Goal: Task Accomplishment & Management: Complete application form

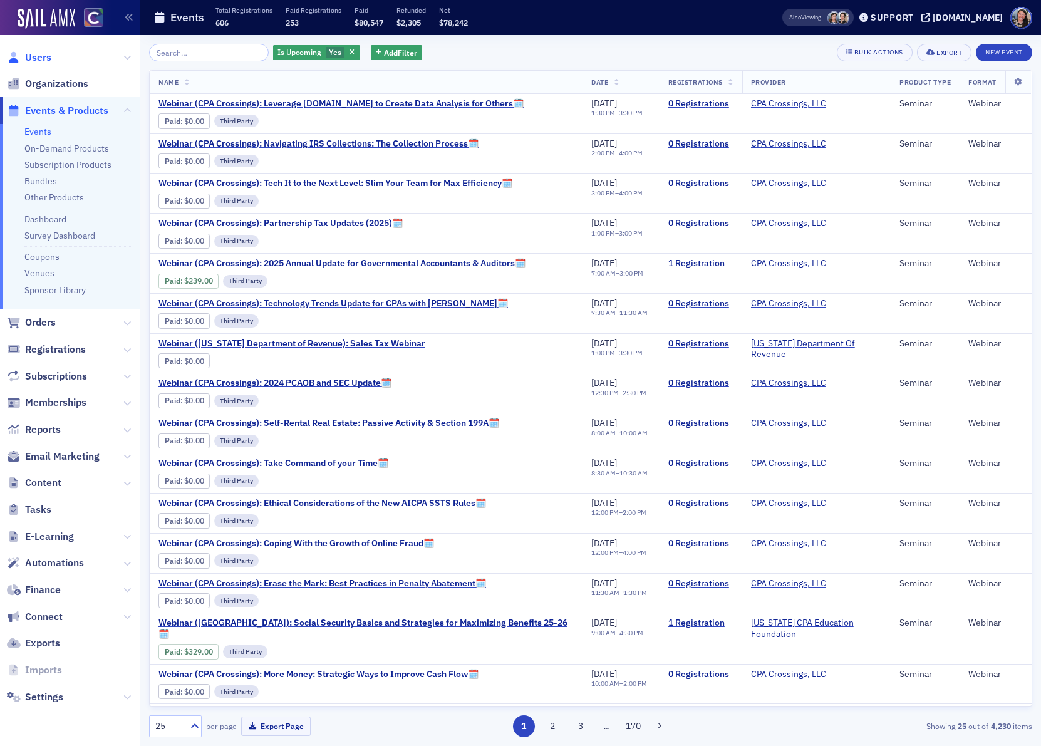
click at [41, 55] on span "Users" at bounding box center [38, 58] width 26 height 14
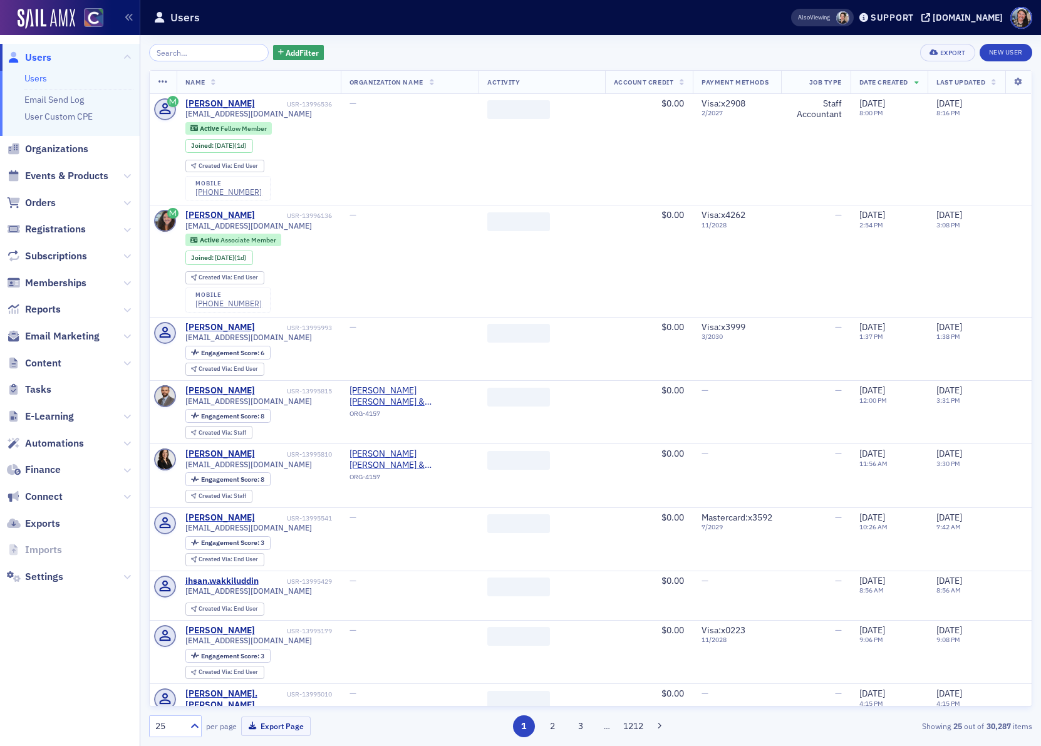
click at [195, 53] on input "search" at bounding box center [209, 53] width 120 height 18
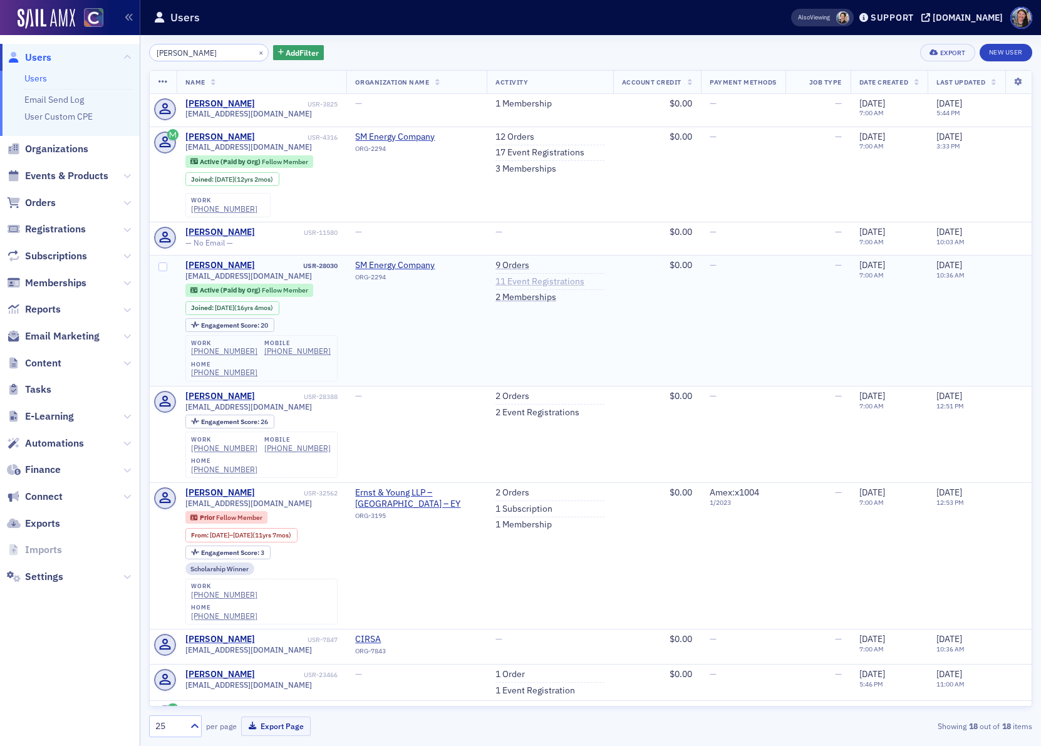
type input "meghan"
click at [510, 279] on link "11 Event Registrations" at bounding box center [540, 281] width 89 height 11
drag, startPoint x: 150, startPoint y: 50, endPoint x: 86, endPoint y: 25, distance: 67.8
click at [86, 26] on div "Users Users Email Send Log User Custom CPE Organizations Events & Products Orde…" at bounding box center [520, 373] width 1041 height 746
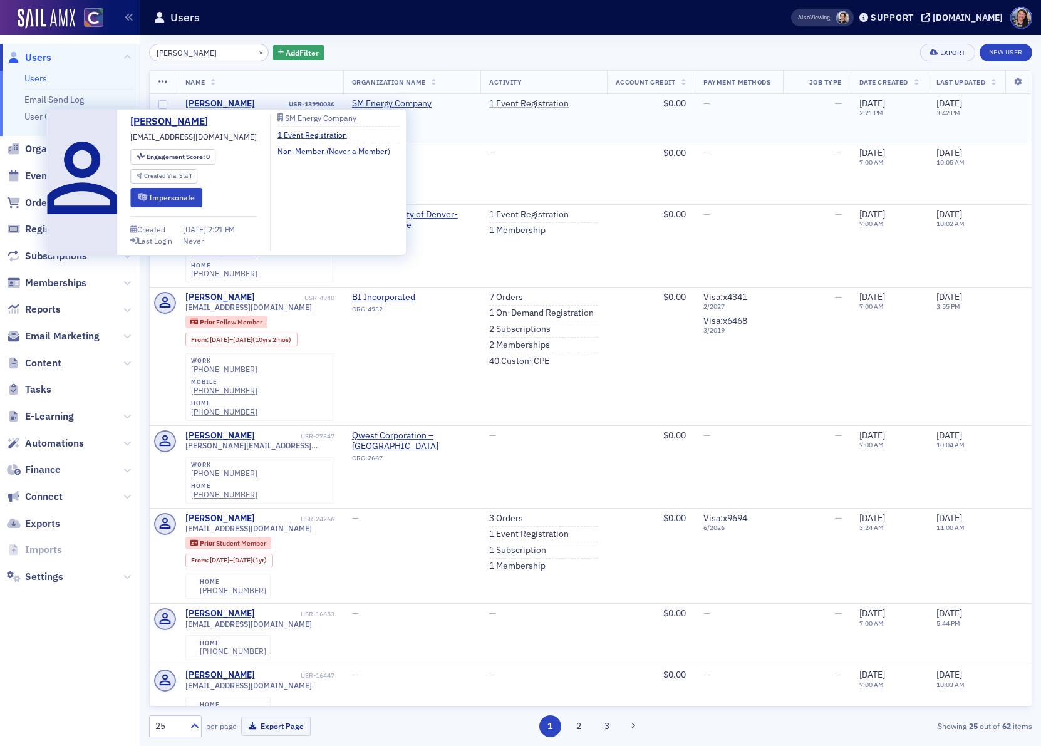
type input "brenda holcomb"
click at [229, 103] on div "Brenda Holcomb" at bounding box center [220, 103] width 70 height 11
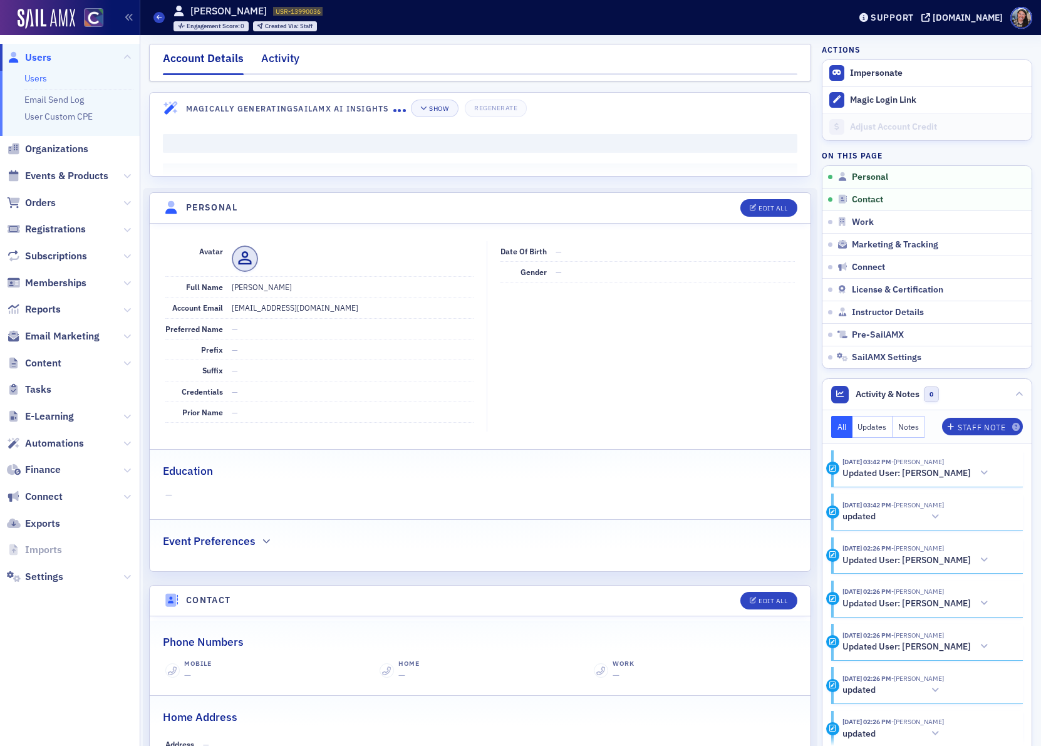
click at [281, 67] on div "Activity" at bounding box center [280, 61] width 38 height 23
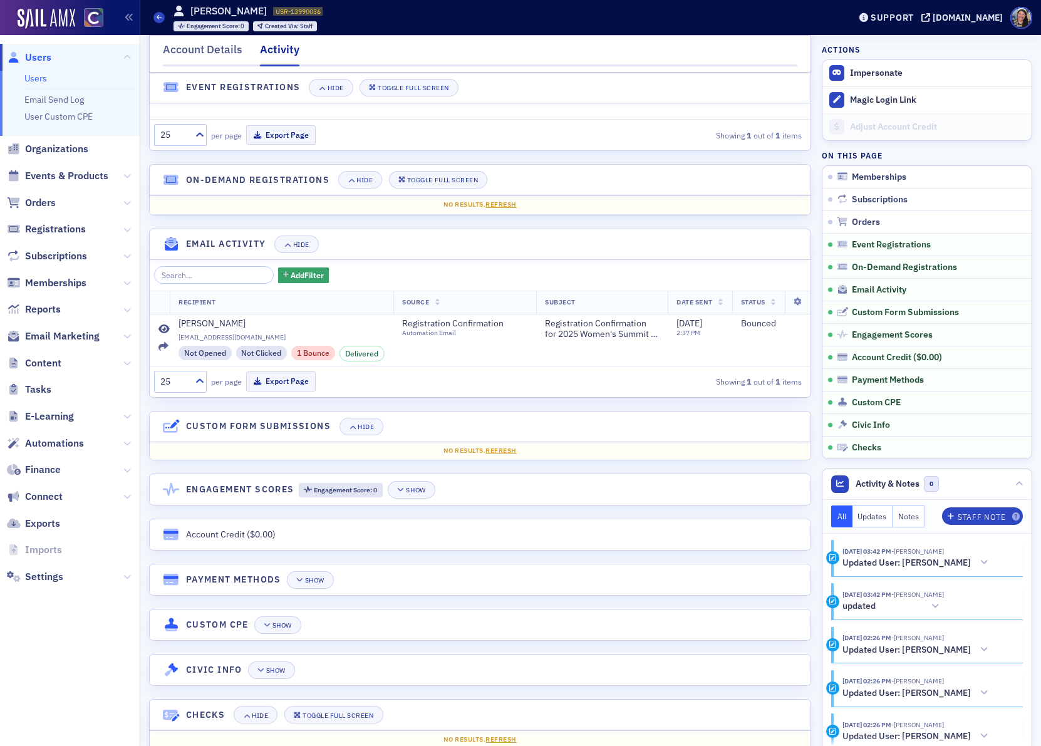
scroll to position [346, 0]
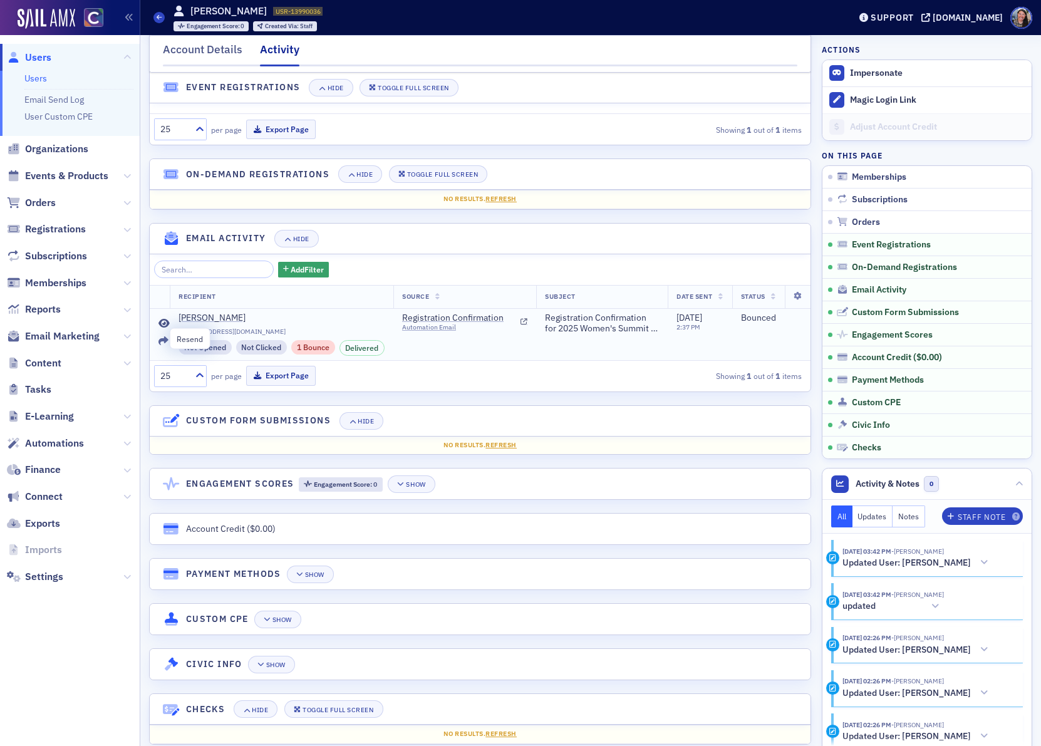
click at [165, 337] on icon at bounding box center [164, 342] width 10 height 10
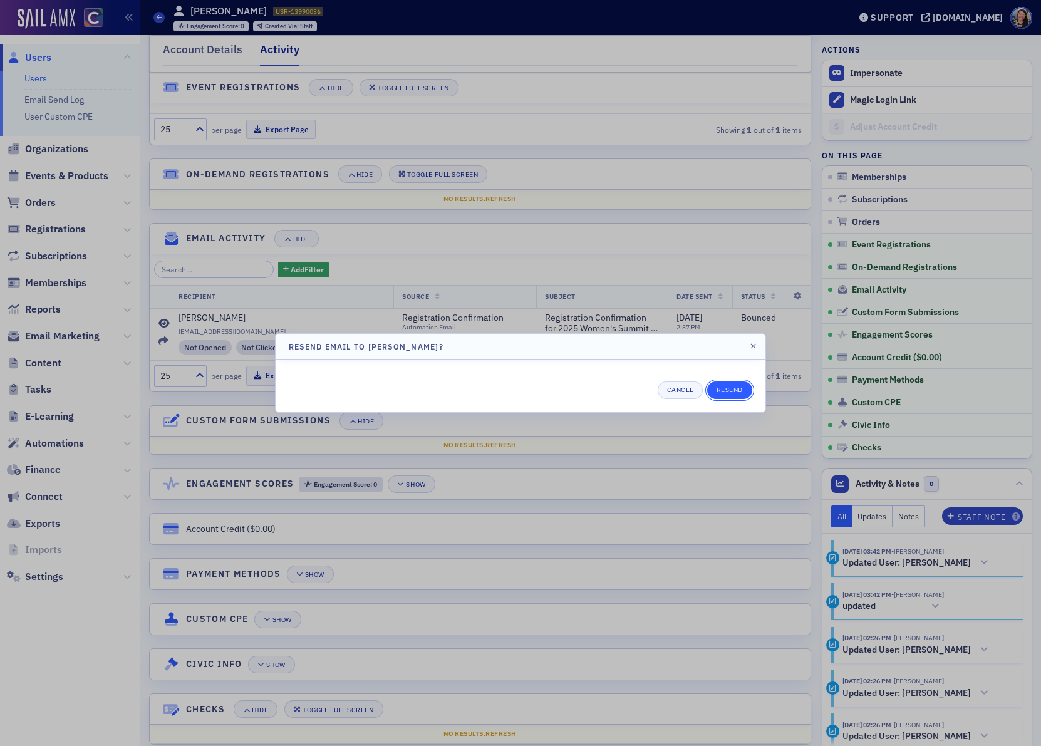
click at [731, 383] on button "Resend" at bounding box center [729, 391] width 45 height 18
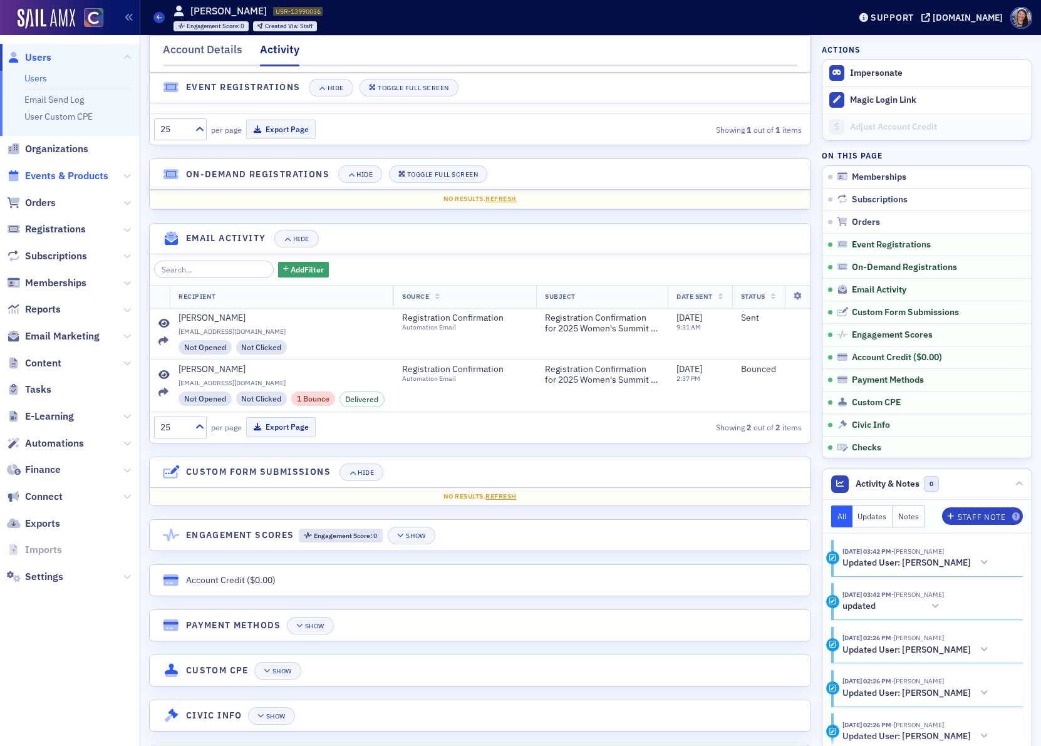
click at [48, 172] on span "Events & Products" at bounding box center [66, 176] width 83 height 14
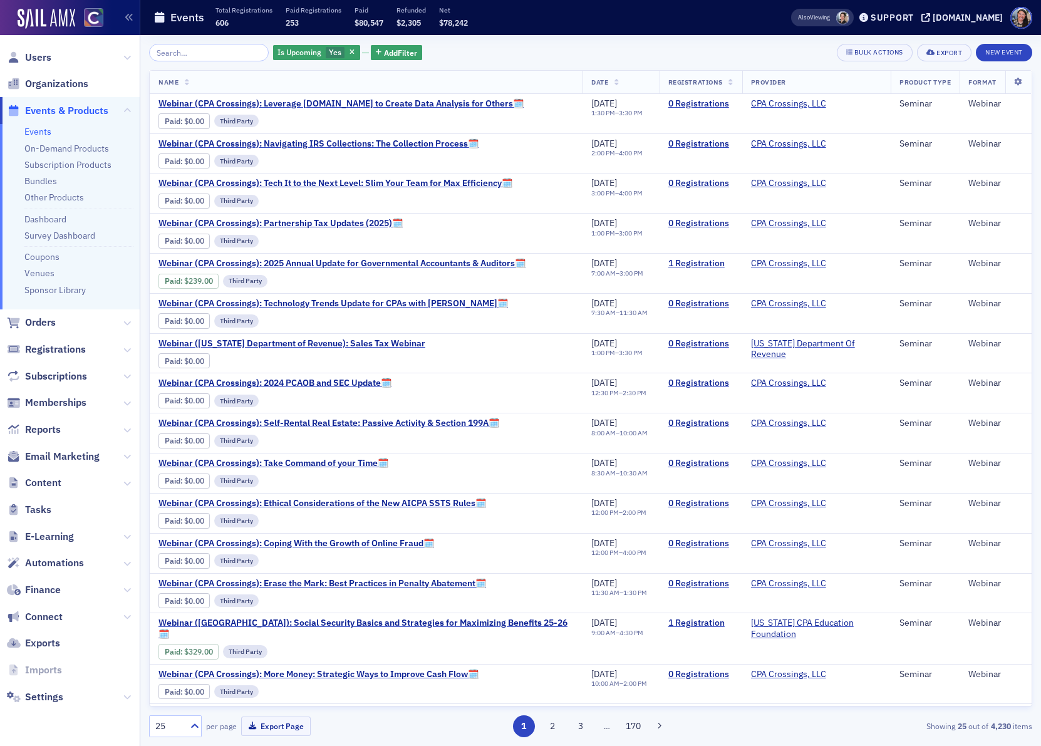
click at [35, 128] on link "Events" at bounding box center [37, 131] width 27 height 11
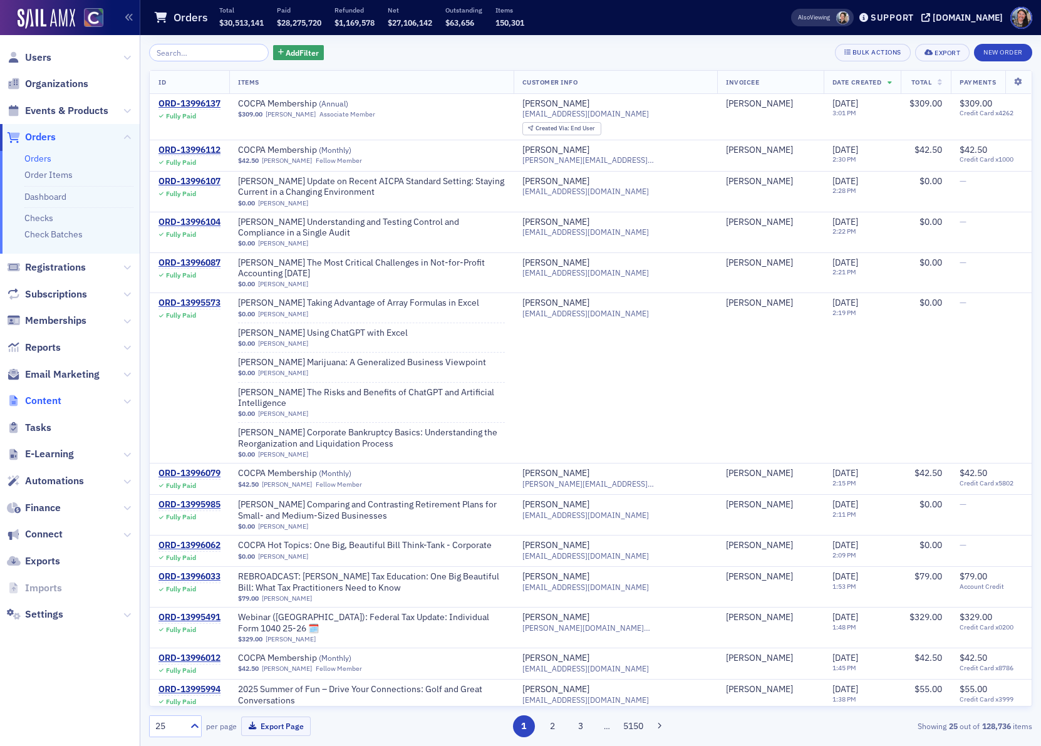
click at [45, 402] on span "Content" at bounding box center [43, 401] width 36 height 14
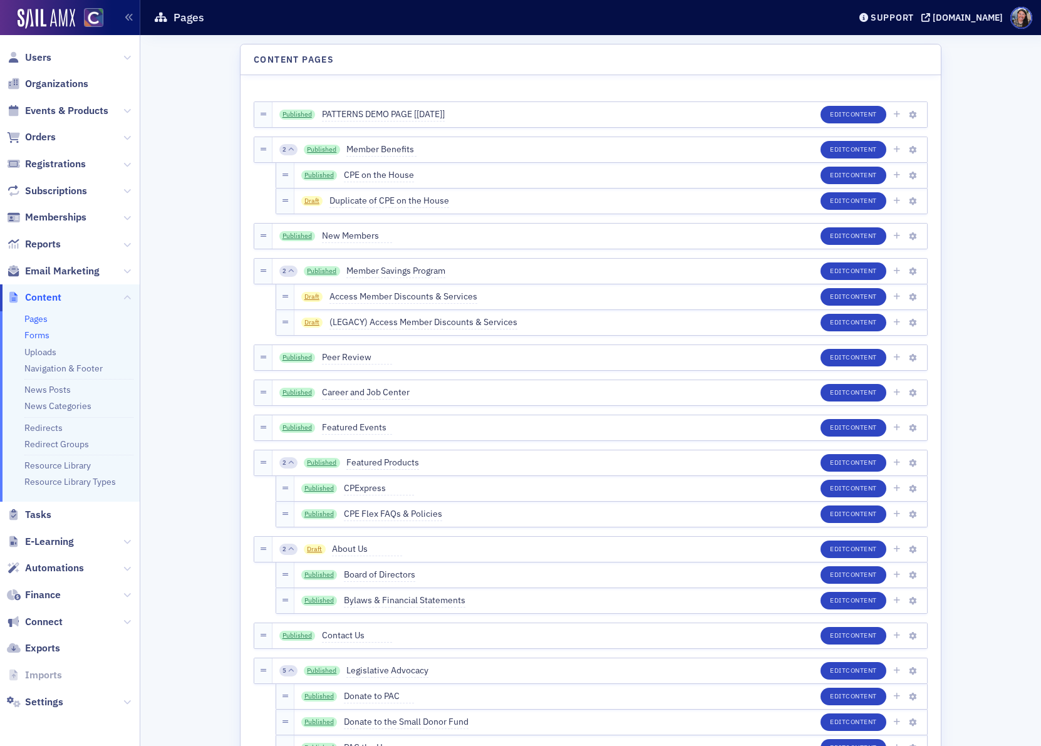
click at [43, 338] on link "Forms" at bounding box center [36, 335] width 25 height 11
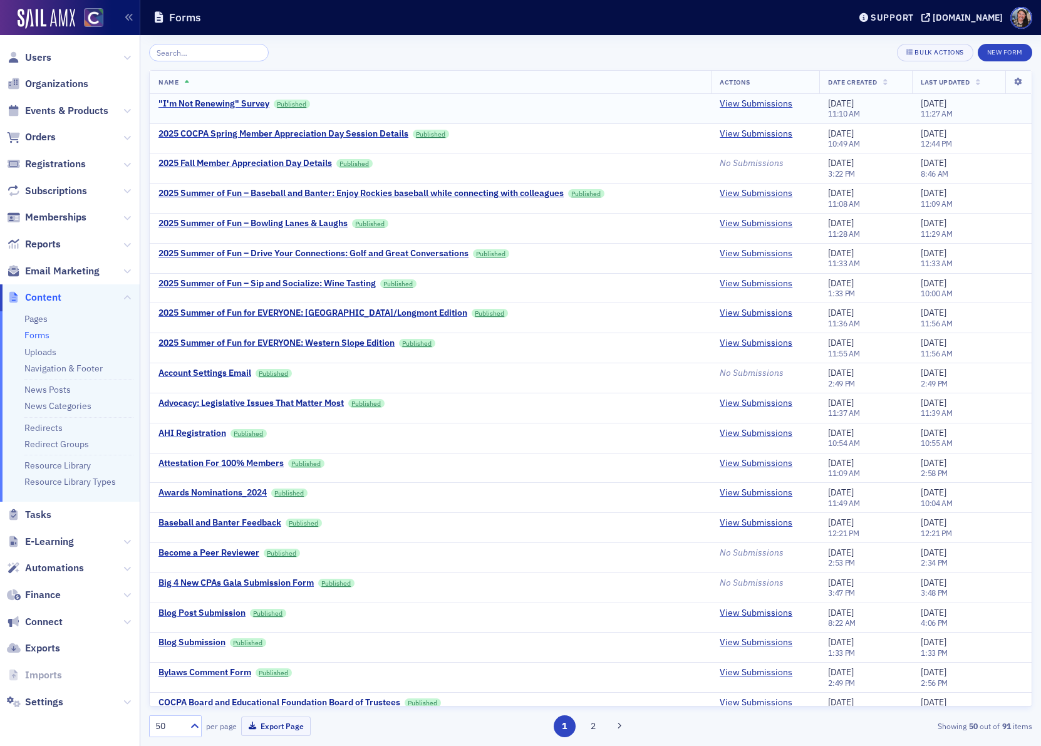
type input "p"
click at [169, 56] on input "search" at bounding box center [209, 53] width 120 height 18
click at [272, 163] on div "2025 Fall Member Appreciation Day Details" at bounding box center [246, 163] width 174 height 11
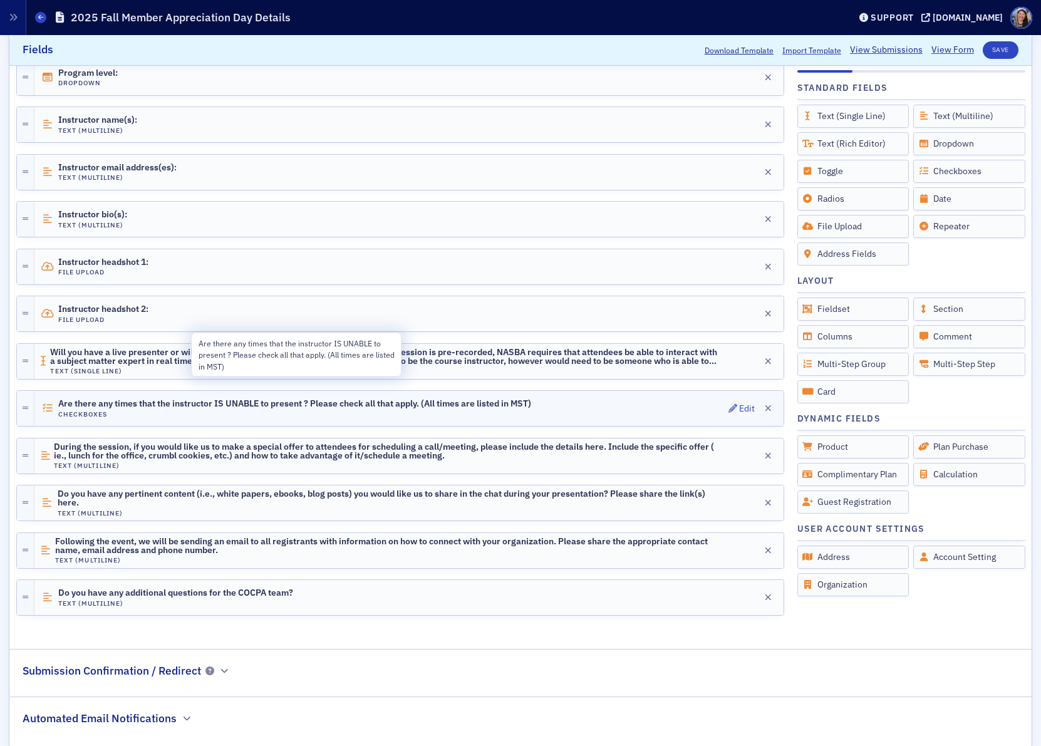
scroll to position [690, 0]
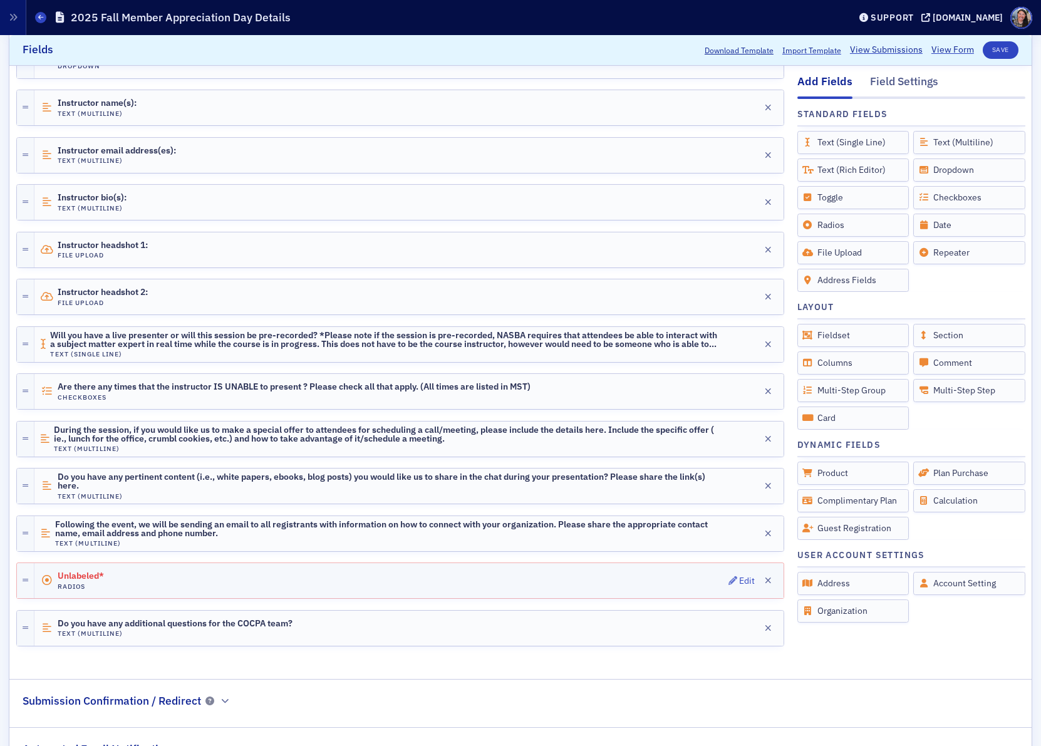
click at [558, 577] on div "Unlabeled* Radios Edit" at bounding box center [408, 580] width 749 height 35
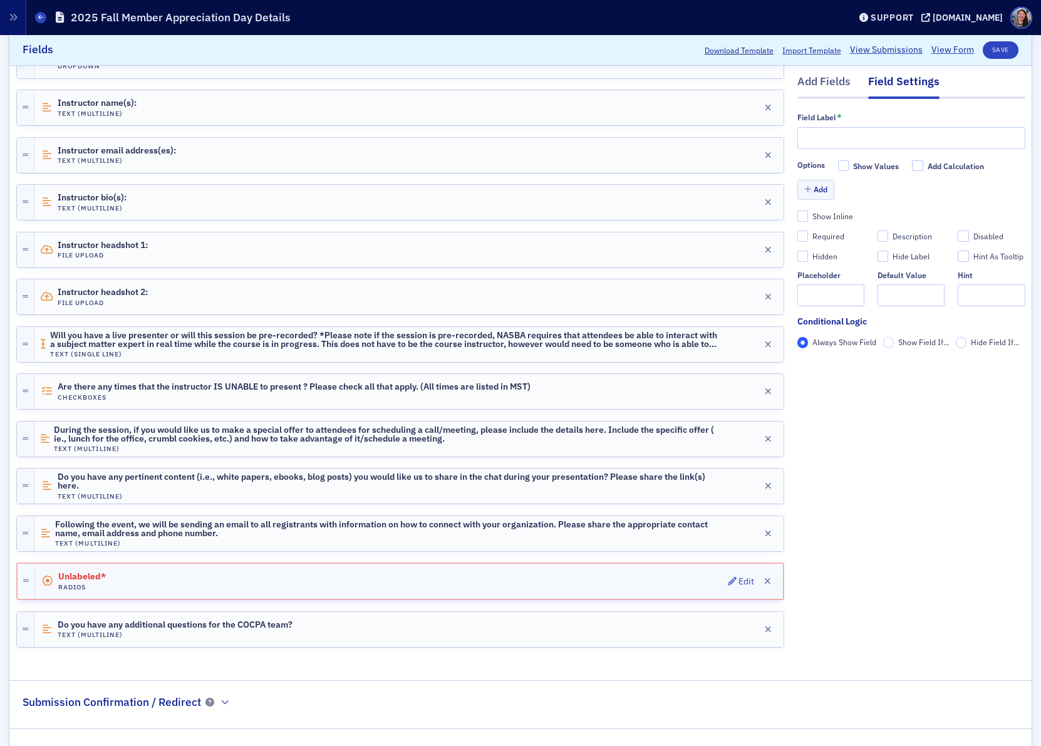
click at [246, 575] on div "Unlabeled* Radios Edit" at bounding box center [409, 581] width 748 height 35
click at [927, 138] on input "text" at bounding box center [912, 138] width 228 height 22
paste input "May we upload your class transcript into ChatGPT for the purpose of creating a …"
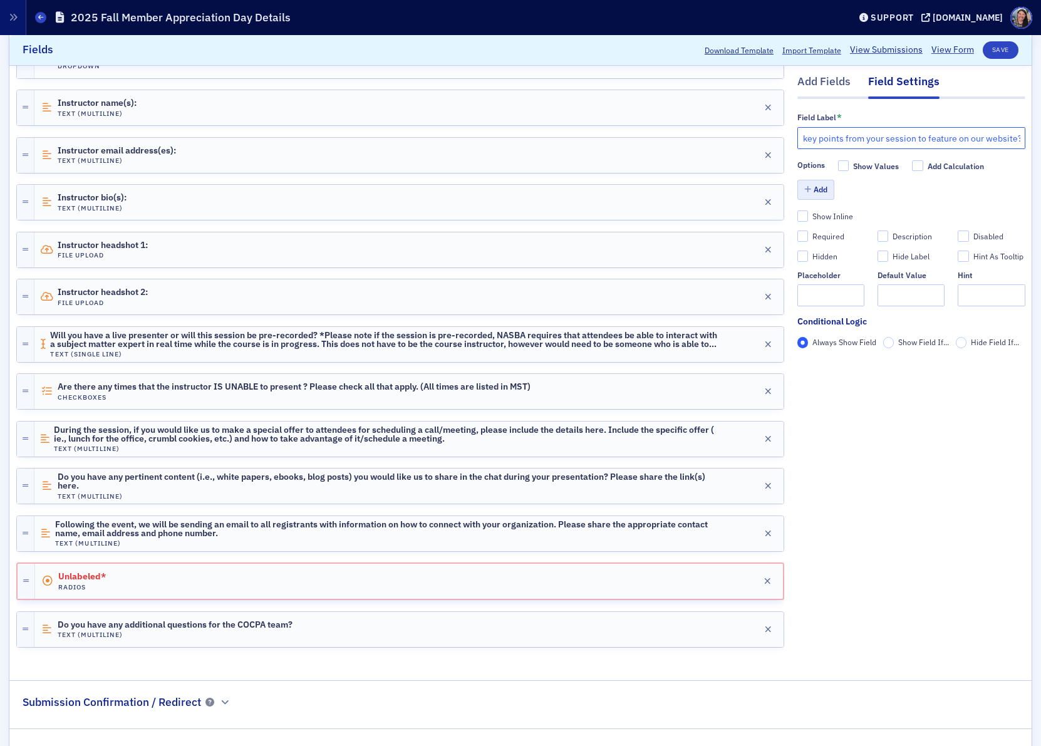
type input "May we upload your class transcript into ChatGPT for the purpose of creating a …"
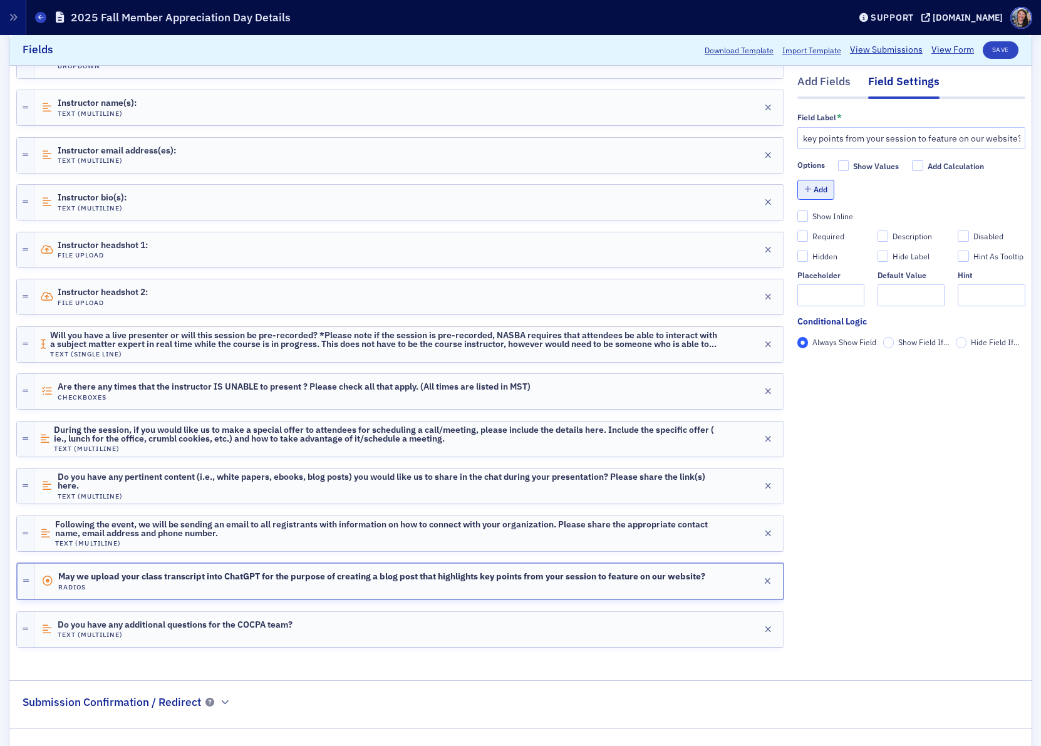
click at [821, 192] on button "Add" at bounding box center [817, 189] width 38 height 19
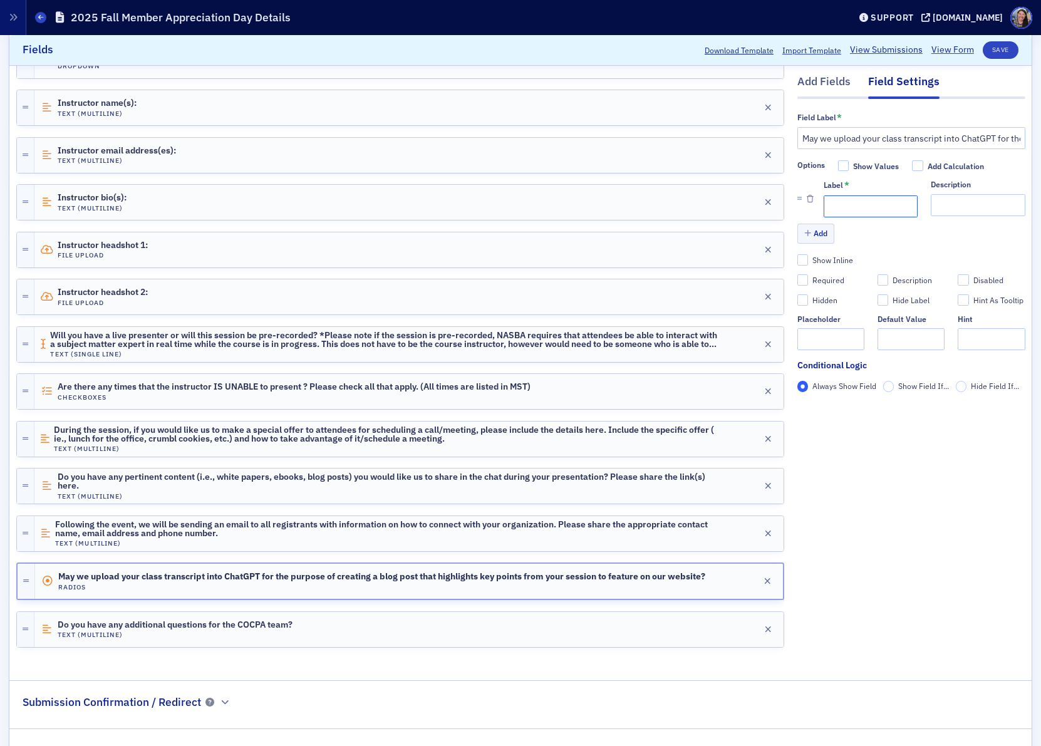
click at [838, 209] on input "Label *" at bounding box center [871, 207] width 94 height 22
type input "Yes"
click at [820, 230] on button "Add" at bounding box center [817, 233] width 38 height 19
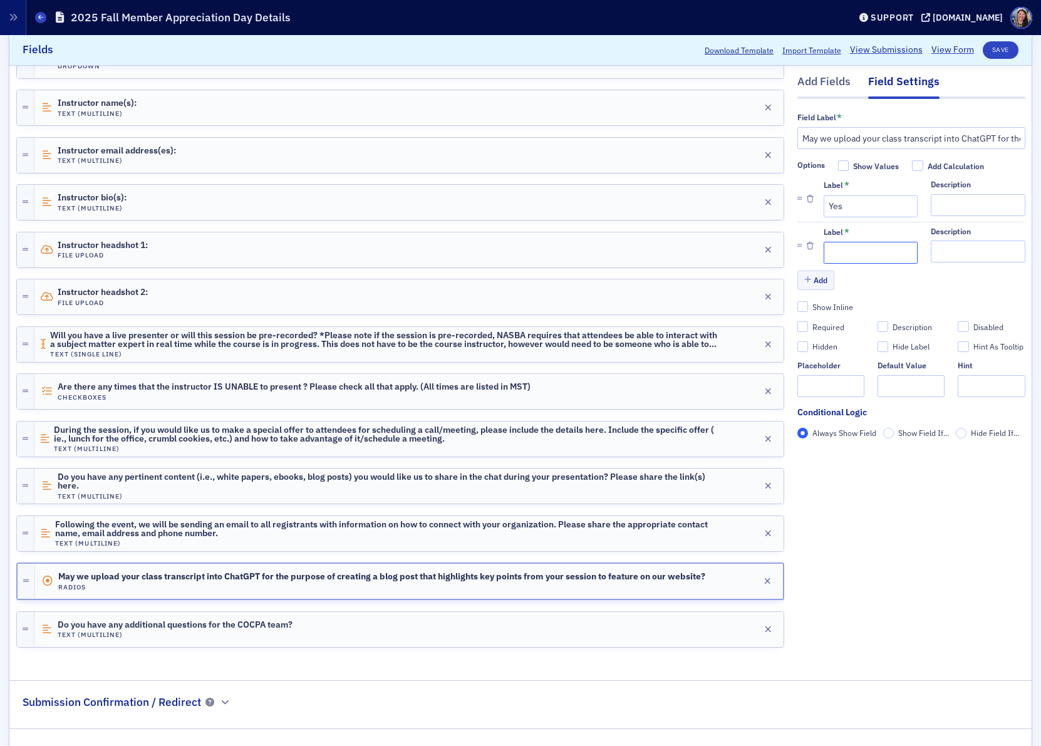
click at [834, 255] on input "Label *" at bounding box center [871, 254] width 94 height 22
type input "No"
click at [827, 272] on button "Add" at bounding box center [817, 280] width 38 height 19
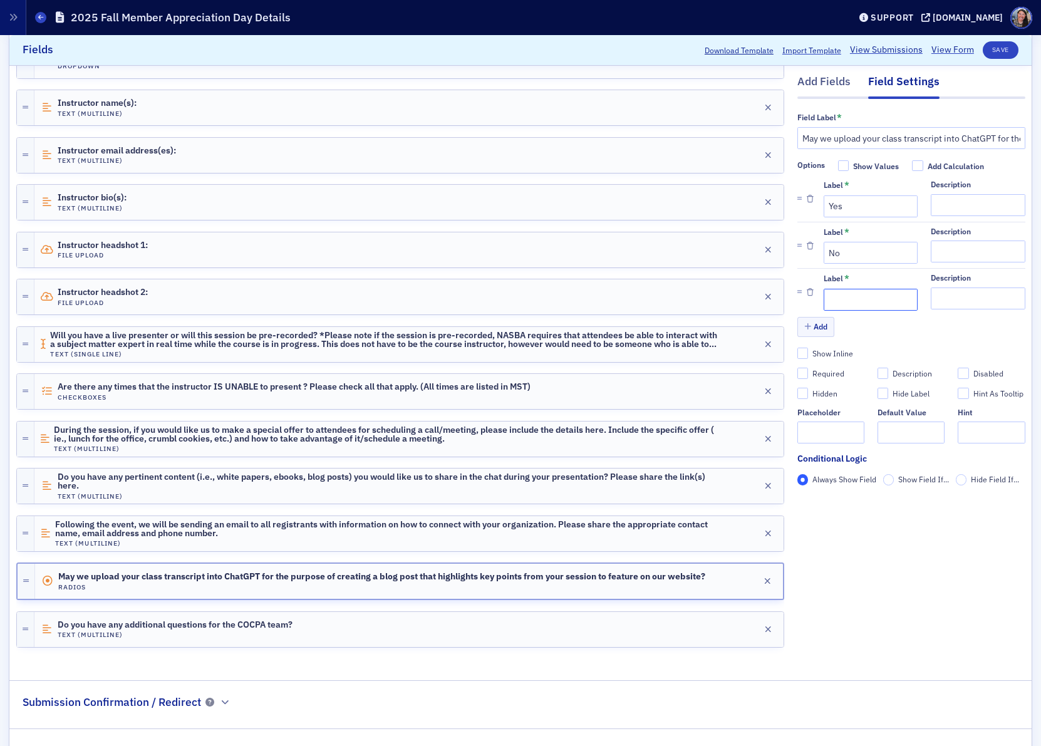
click at [837, 299] on input "Label *" at bounding box center [871, 300] width 94 height 22
type input "I need more information"
click at [978, 331] on div "Add" at bounding box center [912, 329] width 228 height 22
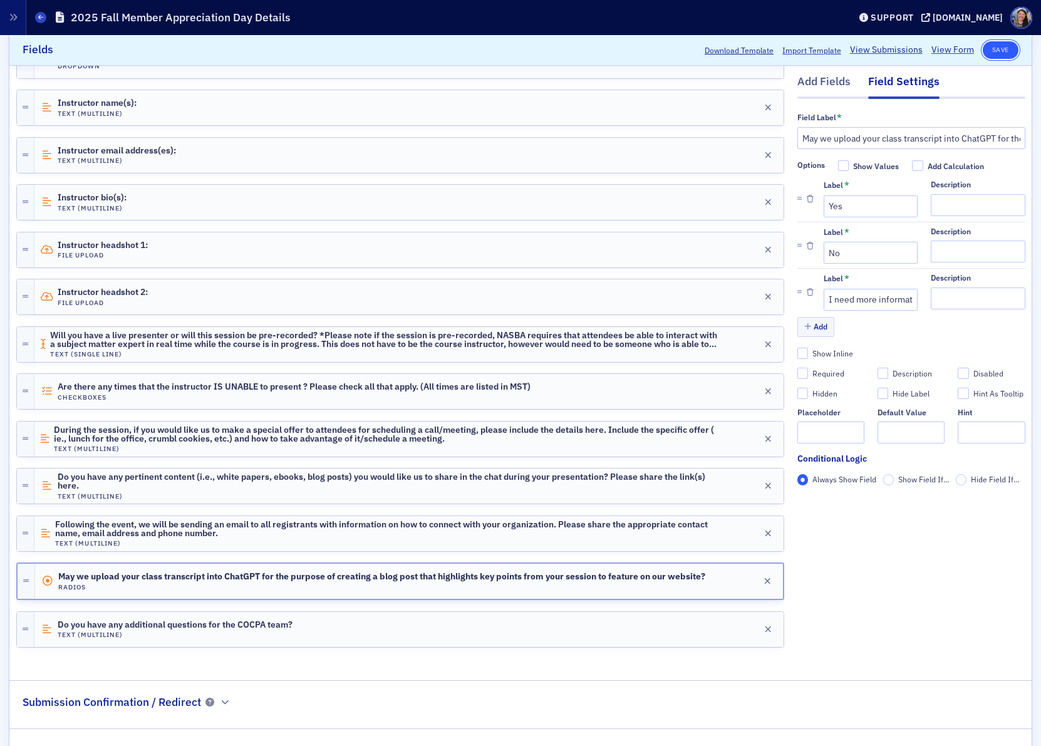
click at [1000, 55] on button "Save" at bounding box center [1001, 50] width 36 height 18
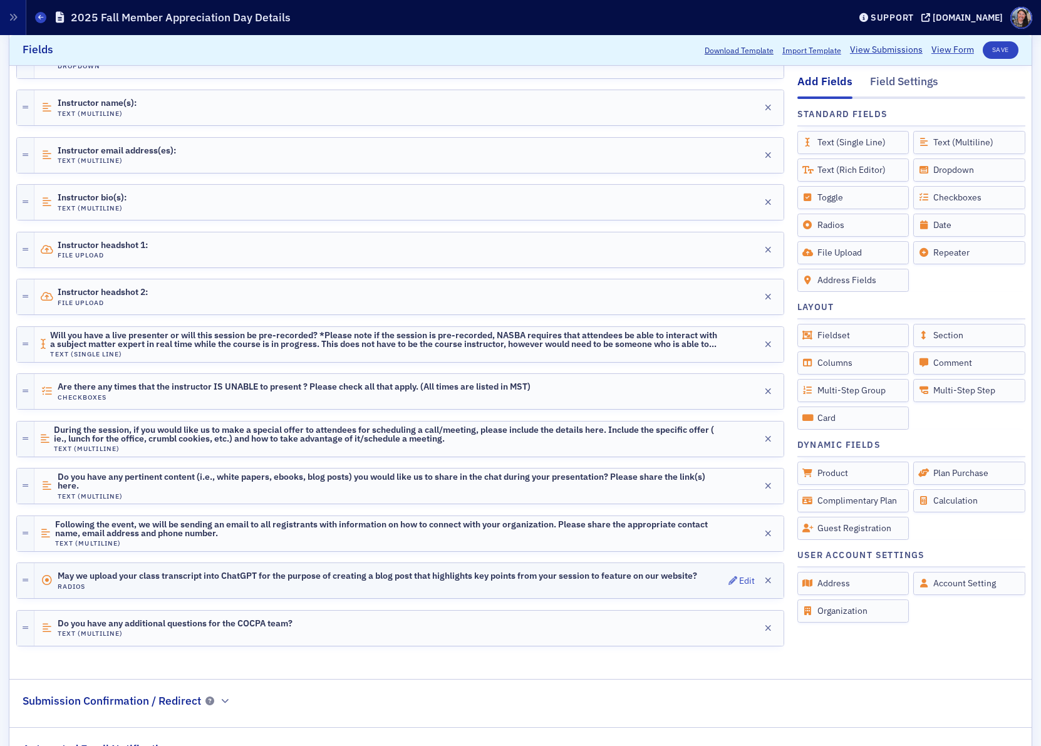
click at [344, 563] on div "May we upload your class transcript into ChatGPT for the purpose of creating a …" at bounding box center [408, 580] width 749 height 35
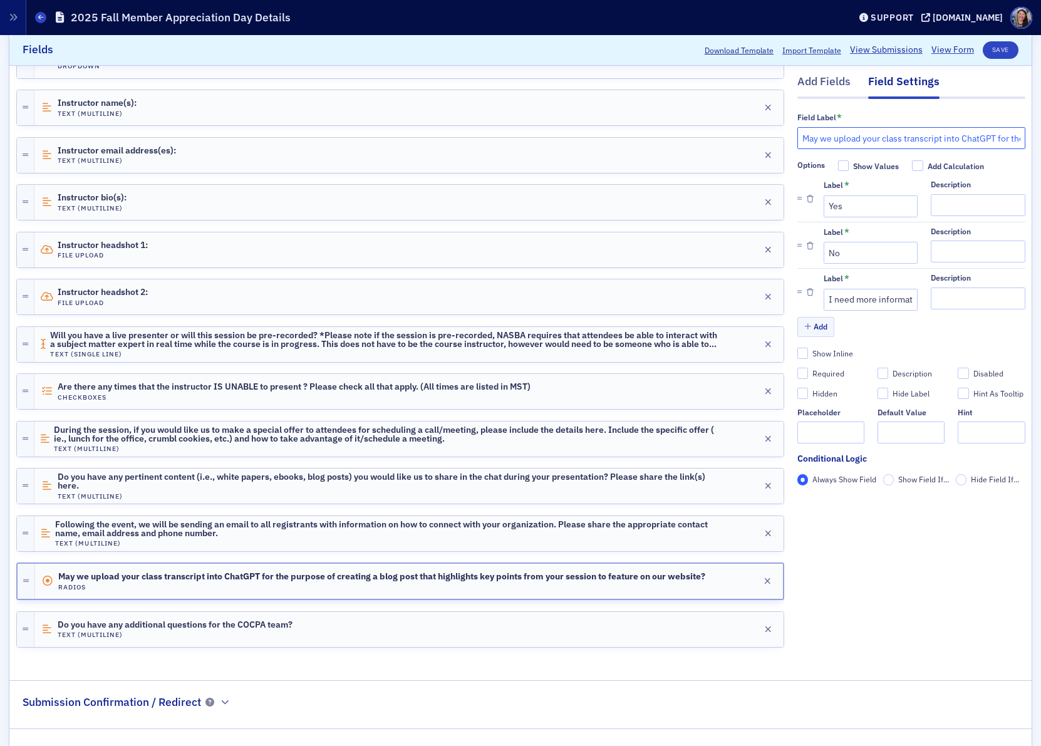
click at [831, 142] on input "May we upload your class transcript into ChatGPT for the purpose of creating a …" at bounding box center [912, 138] width 228 height 22
paste input "Do we have your permission to use the transcript of this session to create addi…"
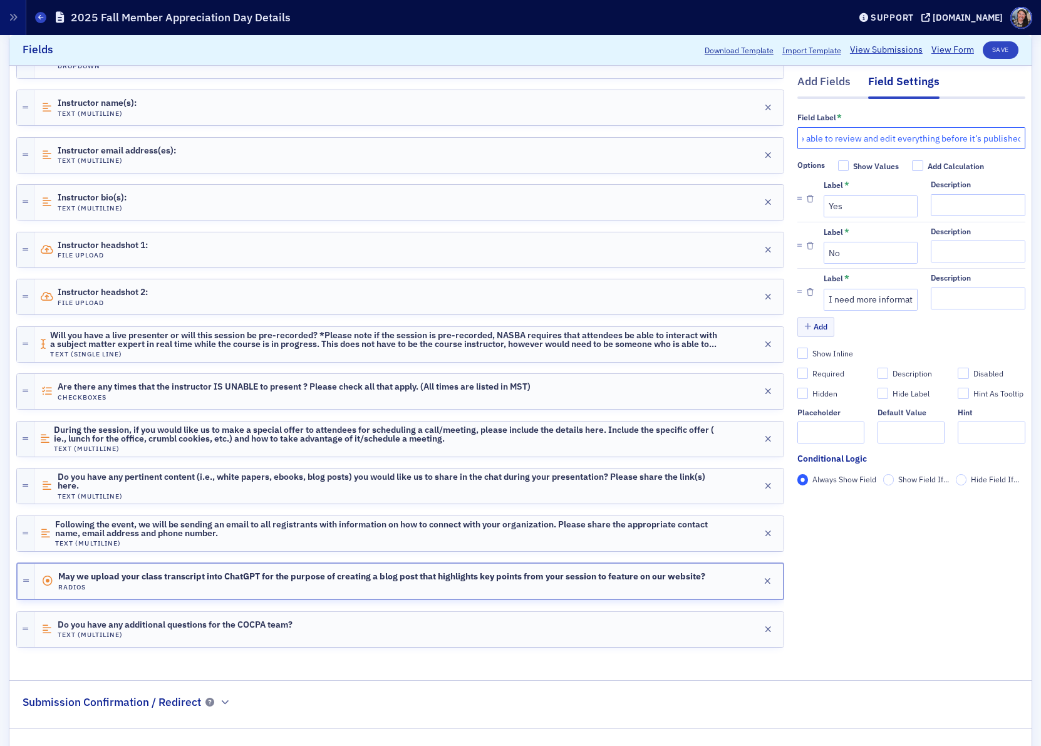
type input "Do we have your permission to use the transcript of this session to create addi…"
click at [896, 607] on div "Add Fields Field Settings Field Label * Do we have your permission to use the t…" at bounding box center [912, 110] width 228 height 1105
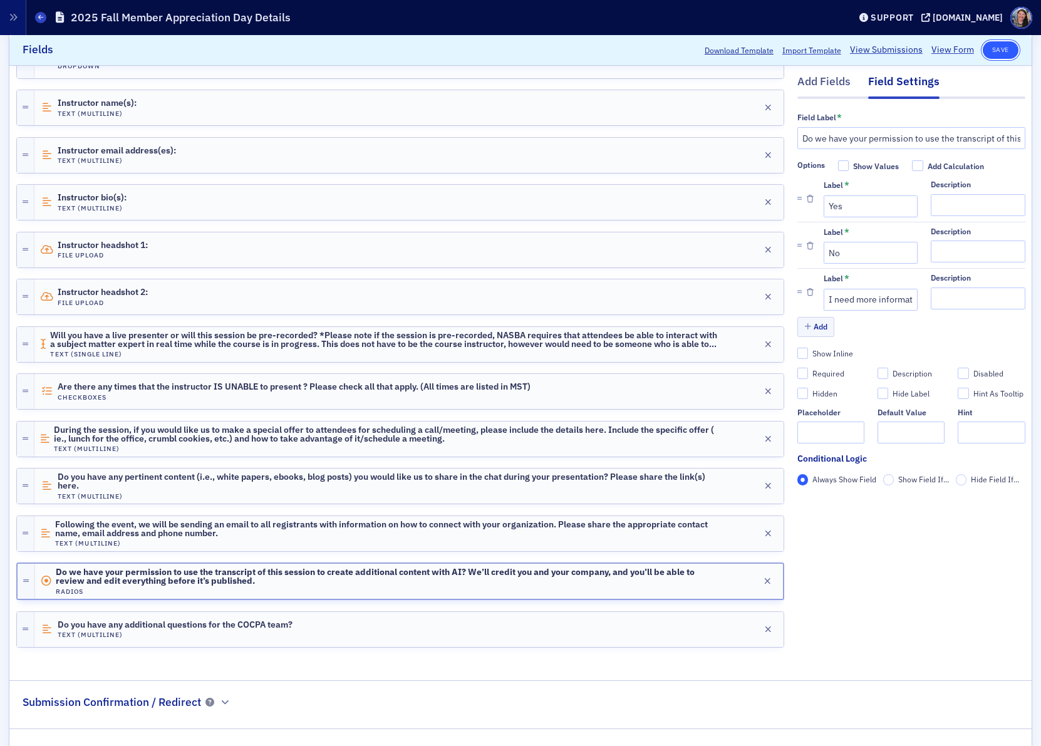
click at [1003, 52] on button "Save" at bounding box center [1001, 50] width 36 height 18
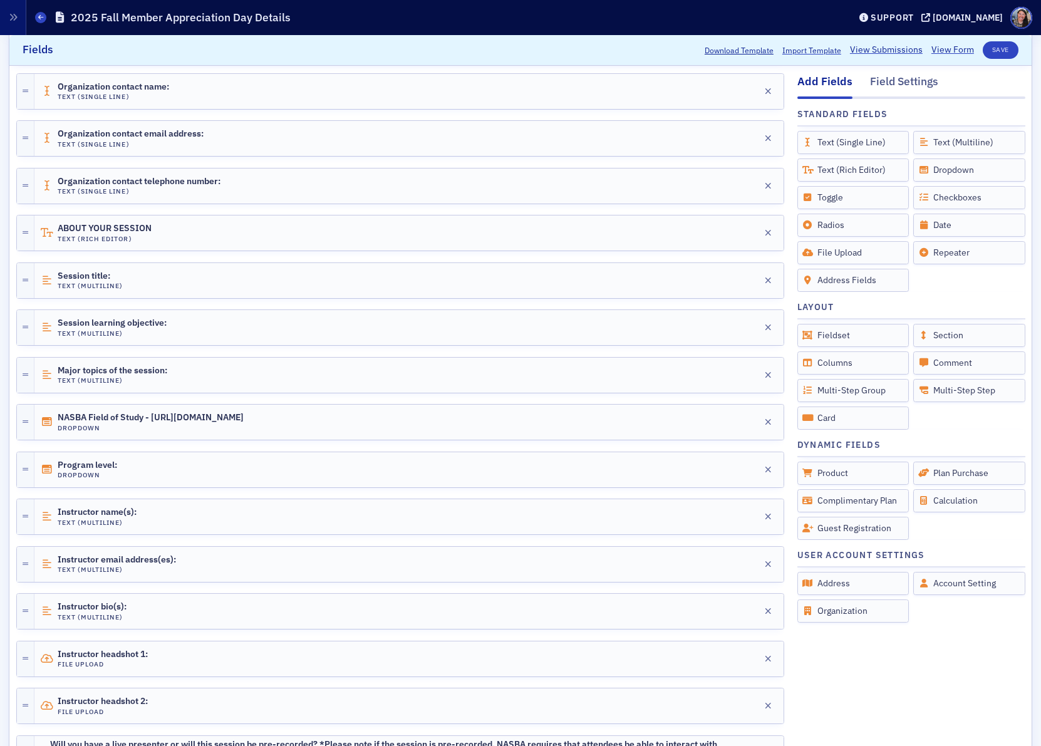
scroll to position [119, 0]
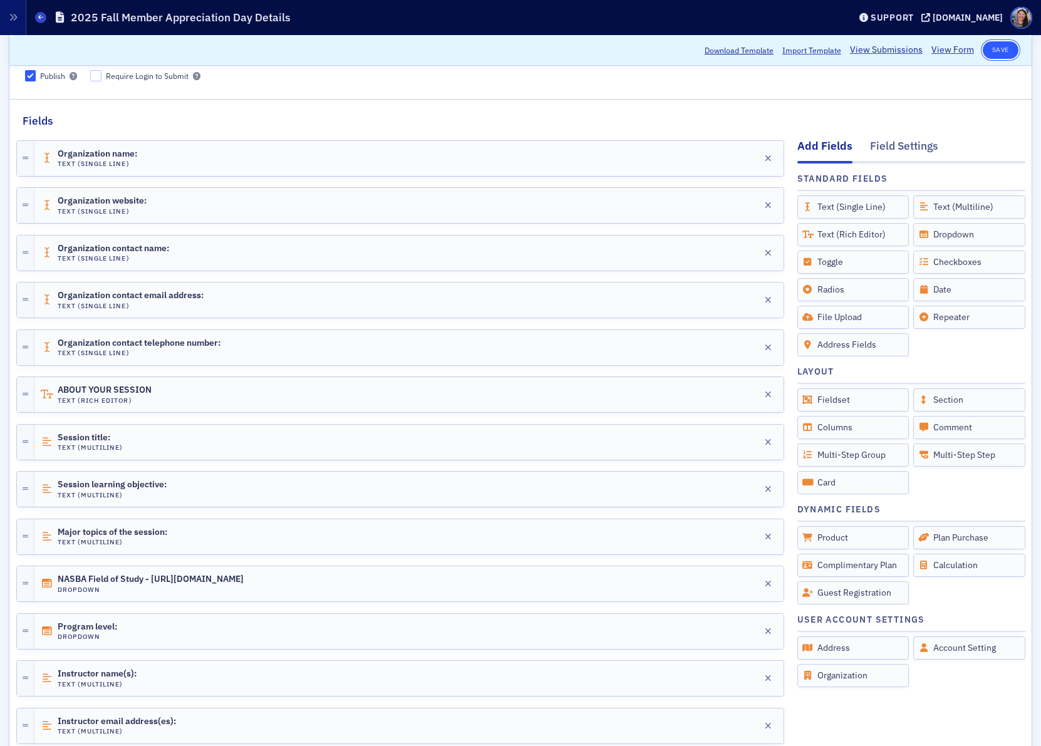
click at [993, 42] on button "Save" at bounding box center [1001, 50] width 36 height 18
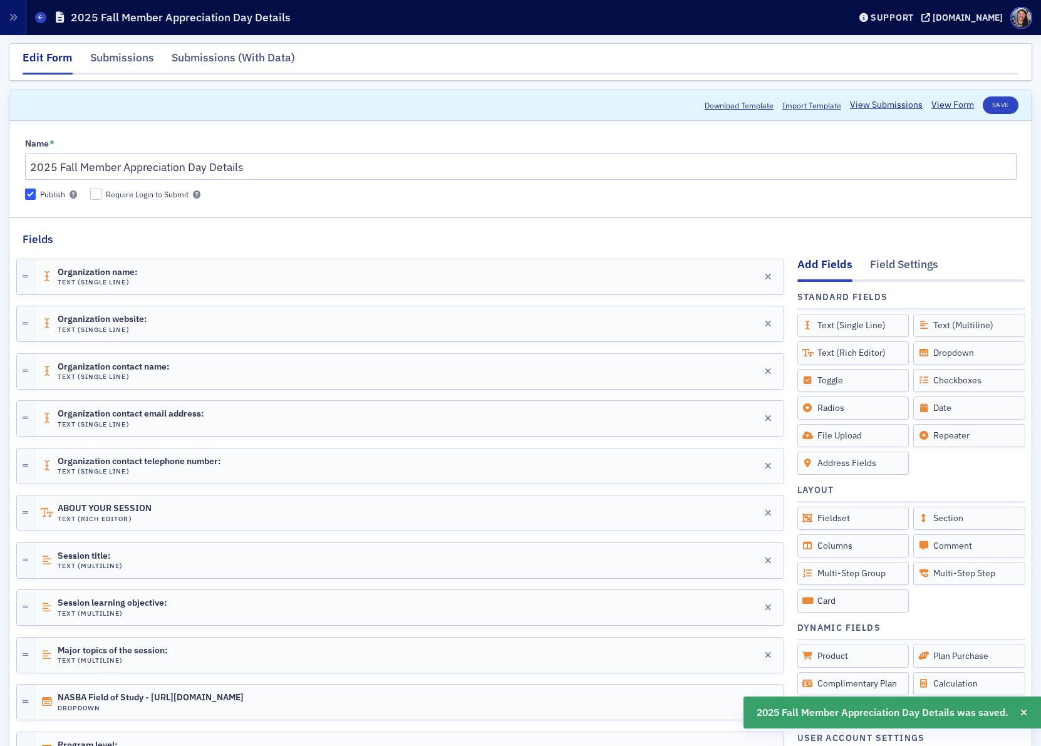
scroll to position [0, 0]
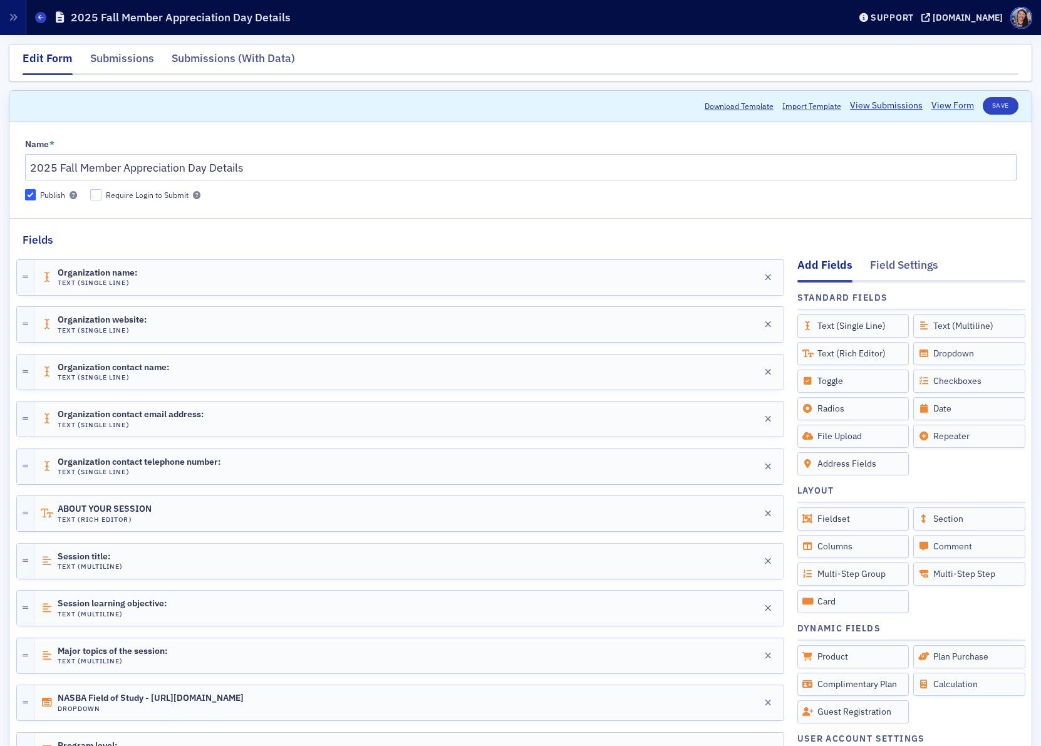
click at [948, 108] on link "View Form" at bounding box center [953, 105] width 43 height 13
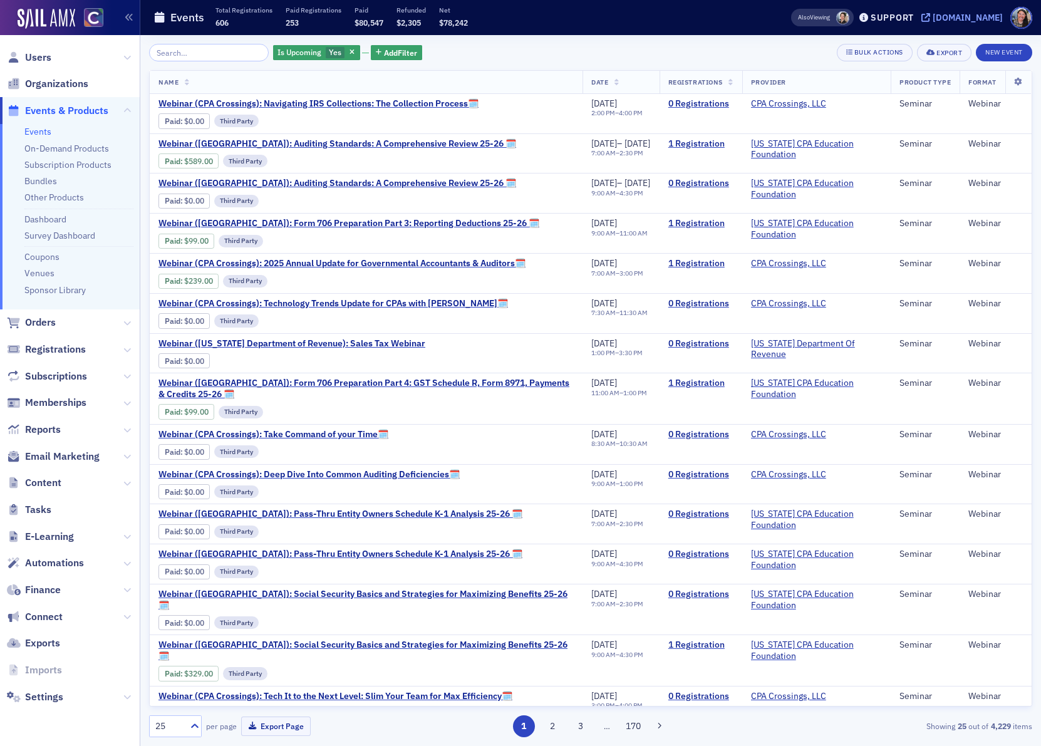
click at [979, 14] on div "[DOMAIN_NAME]" at bounding box center [968, 17] width 70 height 11
click at [45, 477] on span "Content" at bounding box center [43, 483] width 36 height 14
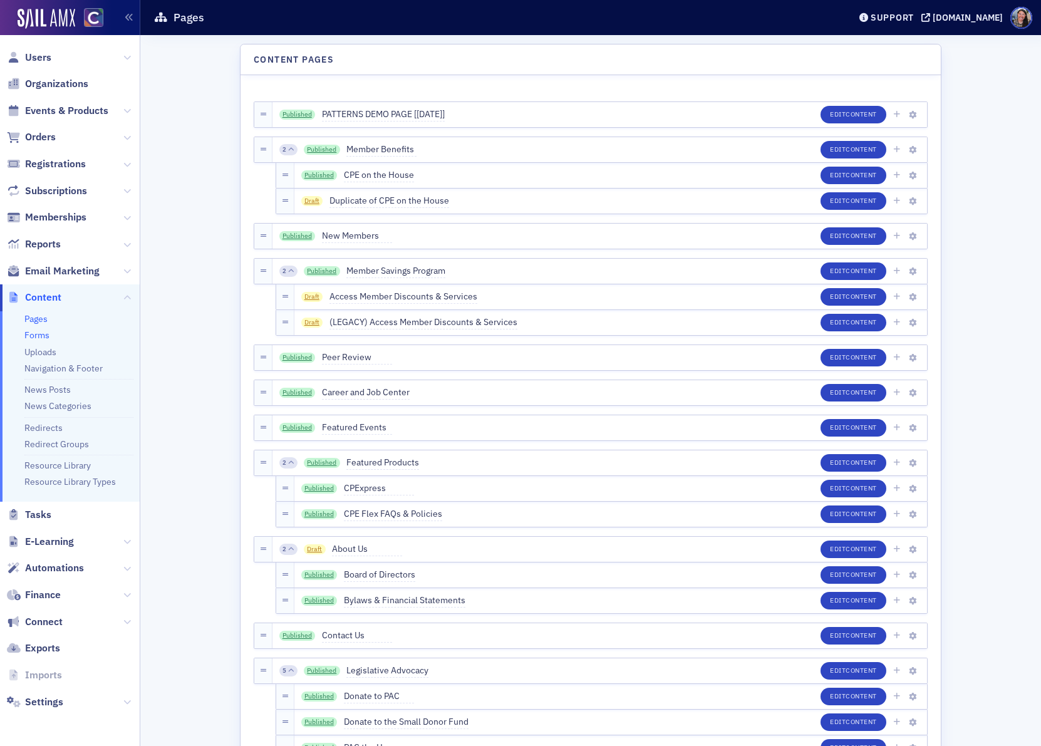
click at [39, 335] on link "Forms" at bounding box center [36, 335] width 25 height 11
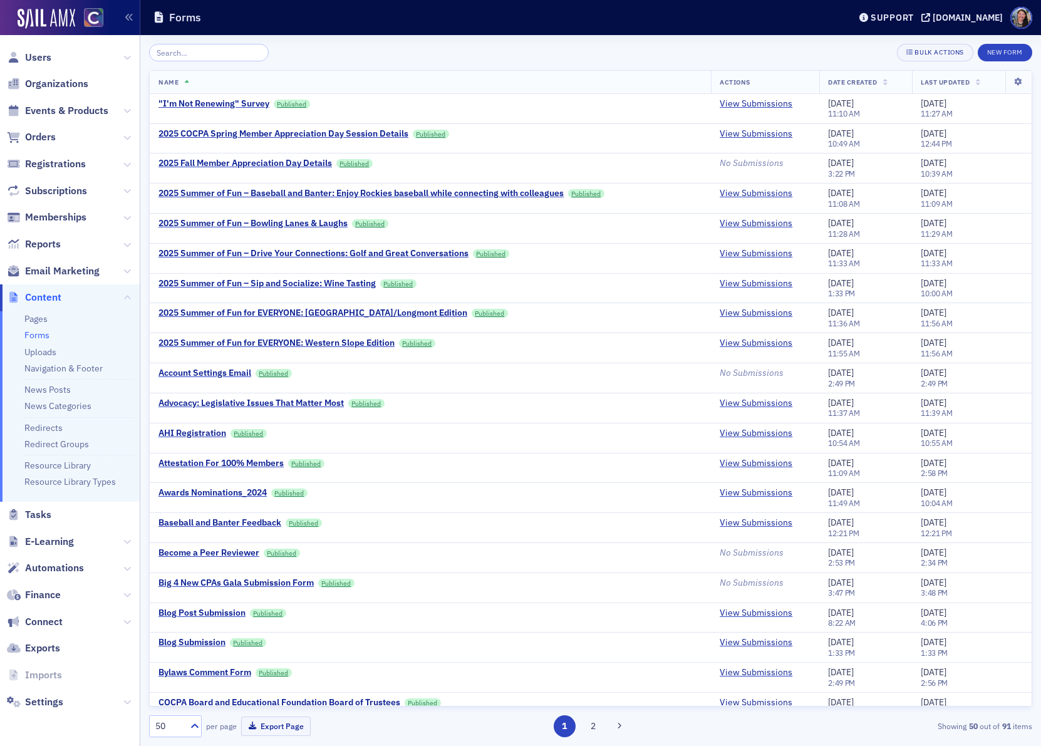
click at [195, 52] on input "search" at bounding box center [209, 53] width 120 height 18
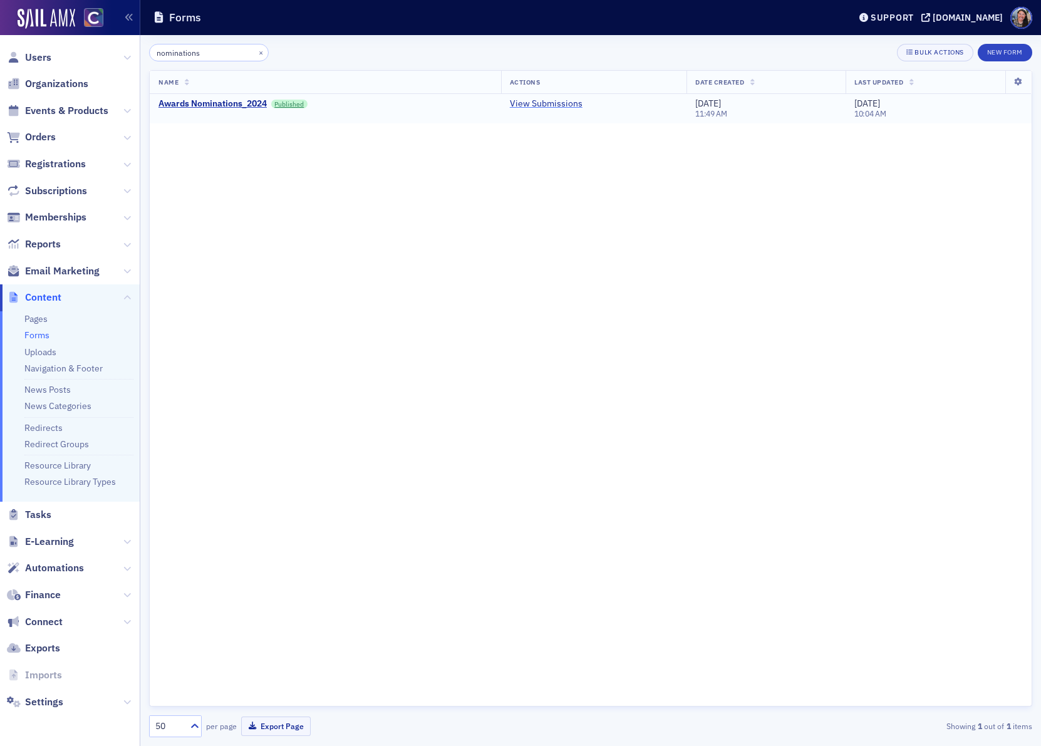
type input "nominations"
click at [555, 106] on link "View Submissions" at bounding box center [546, 103] width 73 height 11
click at [214, 56] on input "nominations" at bounding box center [209, 53] width 120 height 18
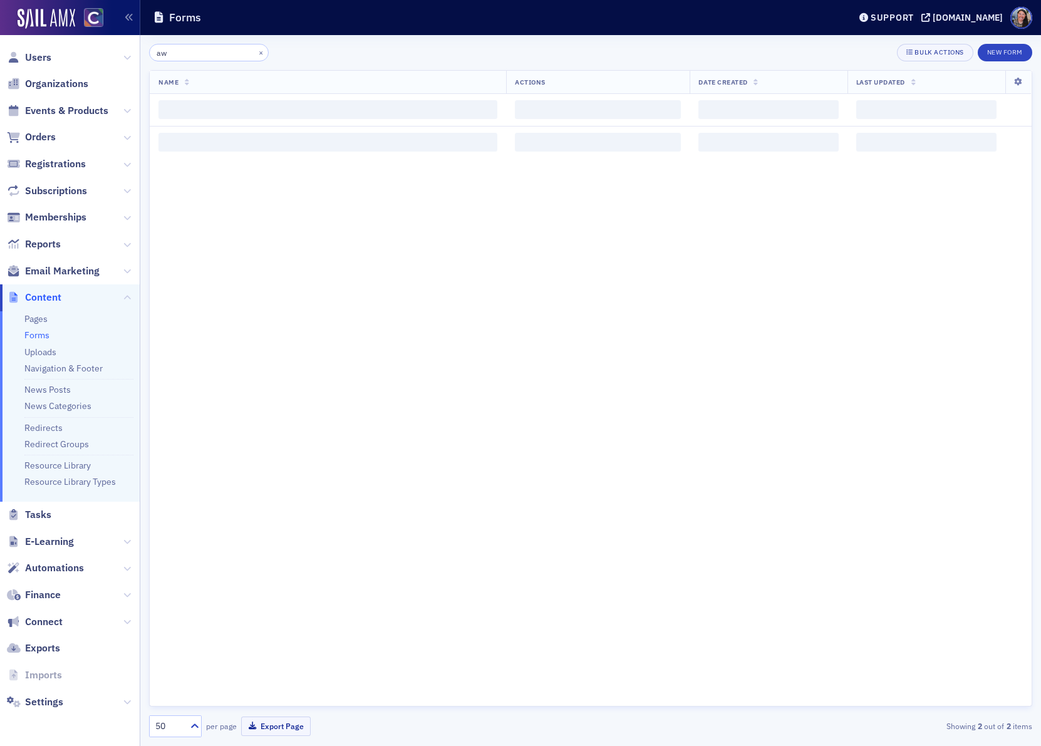
type input "a"
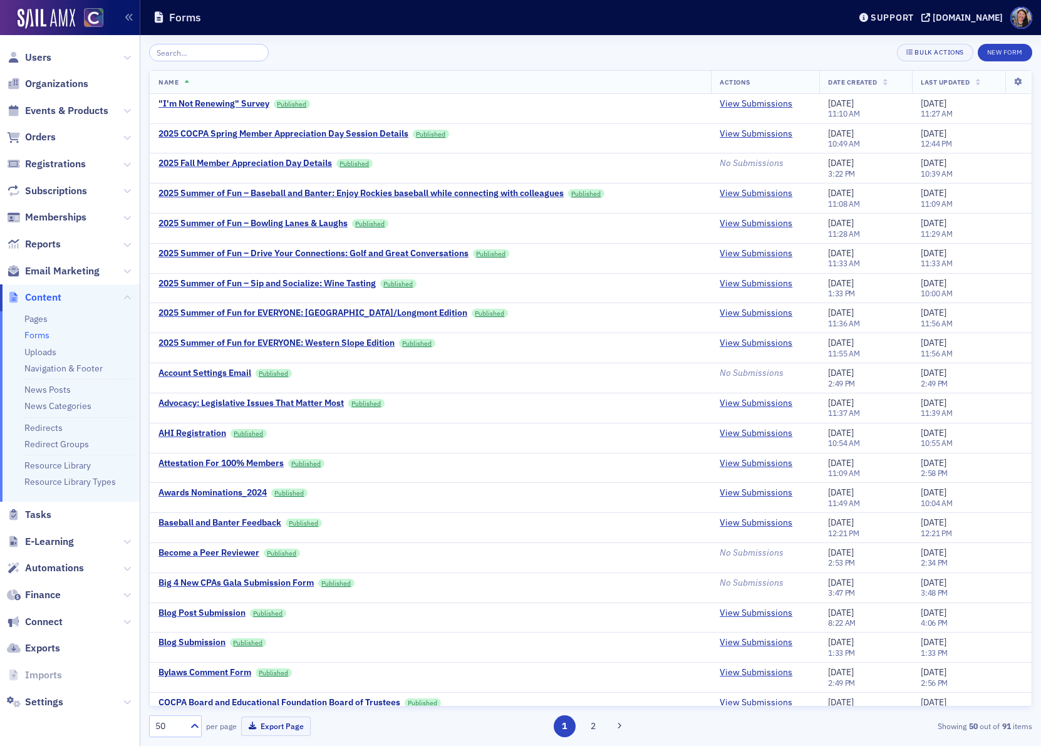
type input "f"
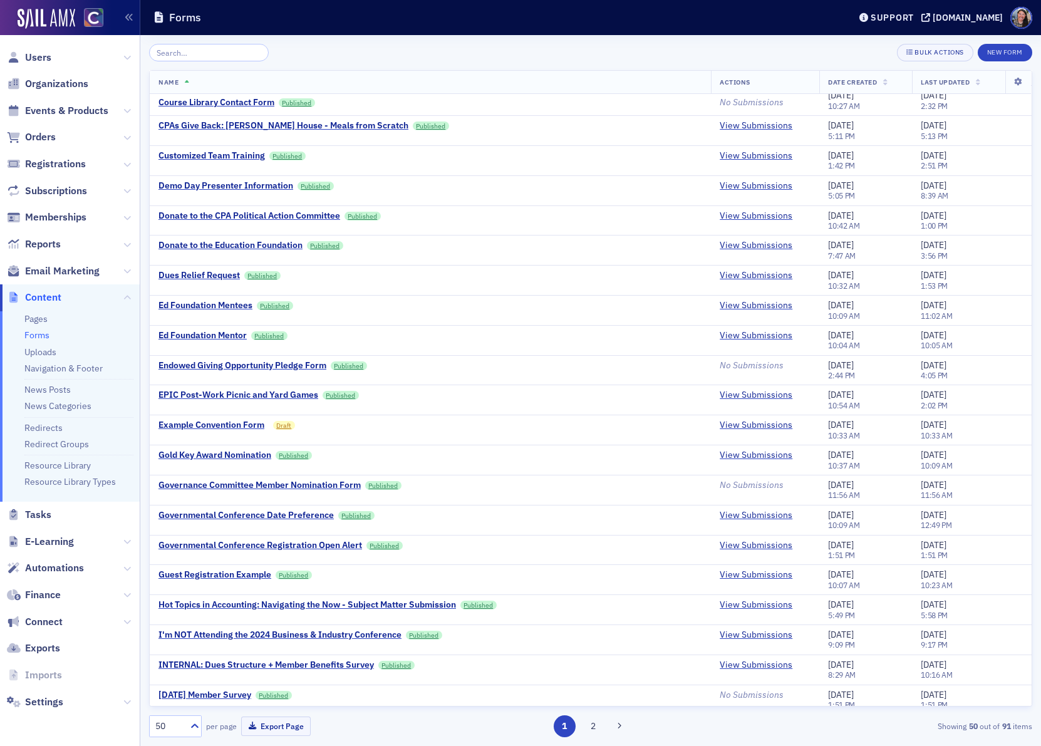
scroll to position [878, 0]
click at [598, 728] on button "2" at bounding box center [593, 727] width 22 height 22
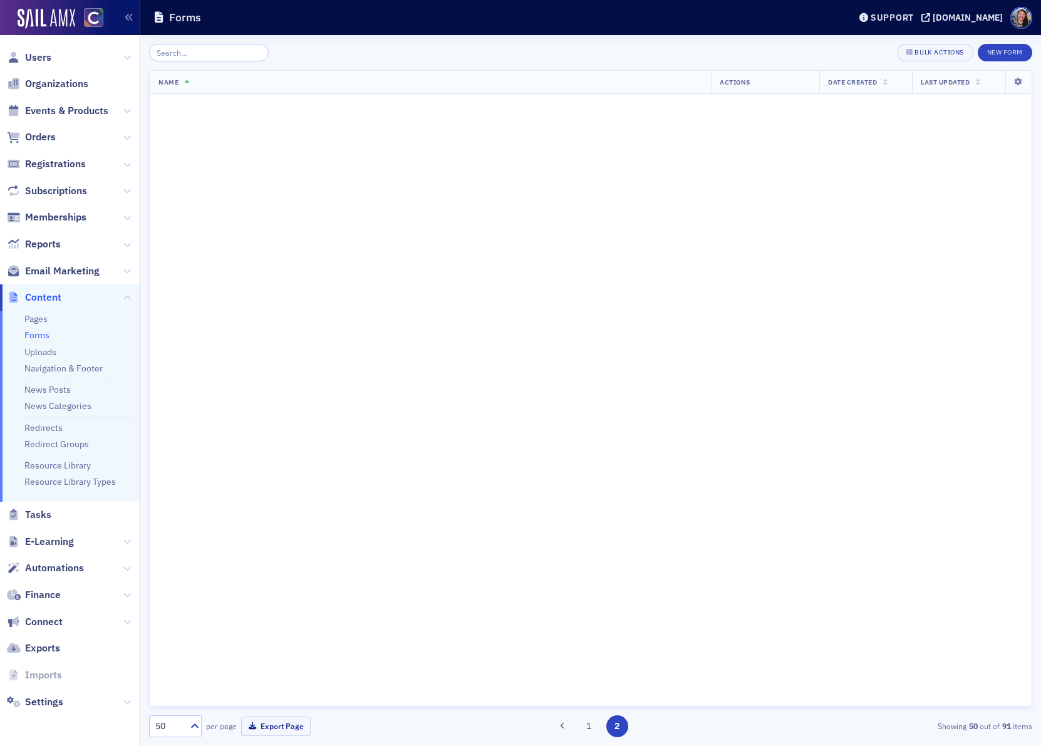
scroll to position [0, 0]
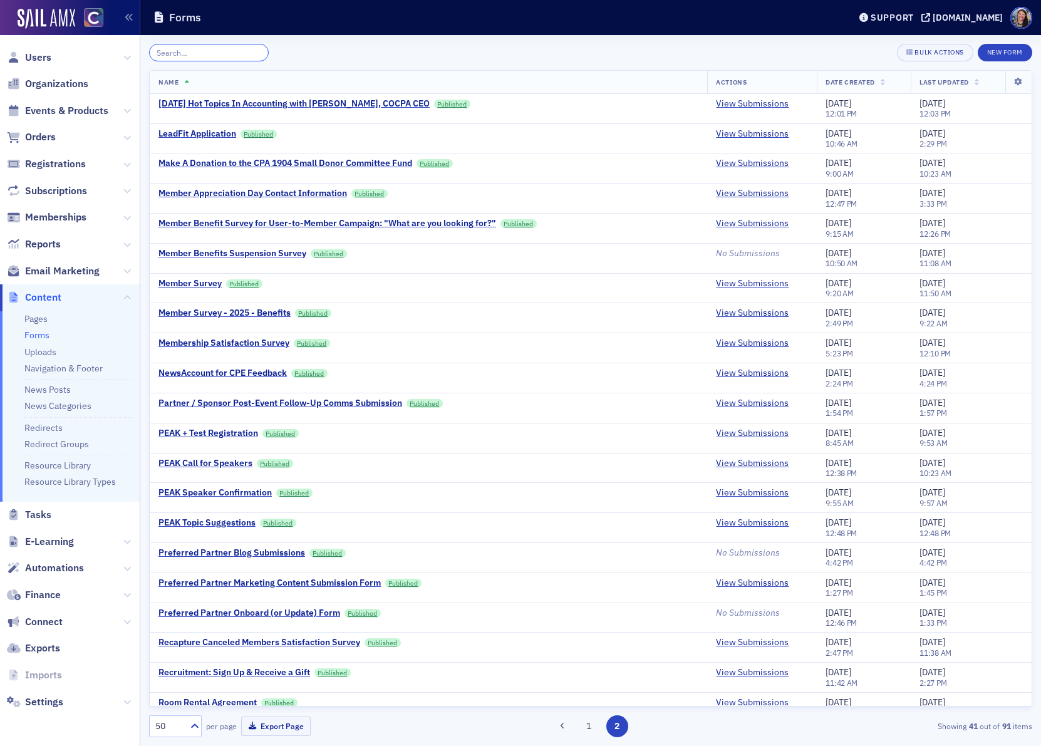
click at [201, 56] on input "search" at bounding box center [209, 53] width 120 height 18
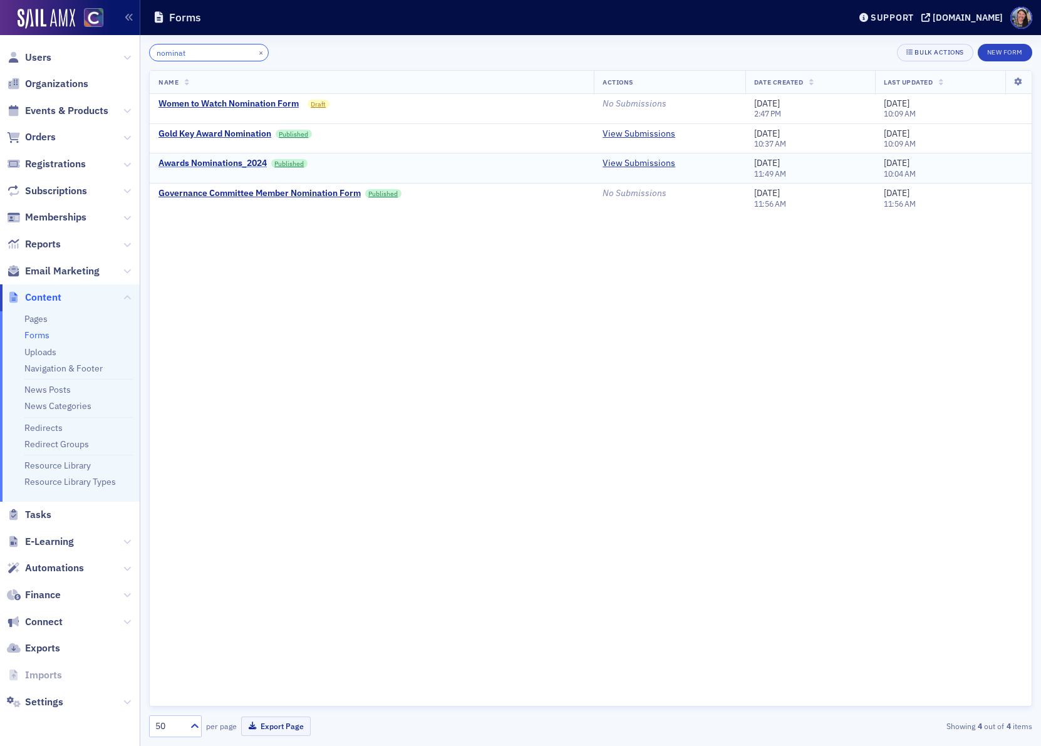
type input "nominat"
click at [260, 160] on div "Awards Nominations_2024" at bounding box center [213, 163] width 108 height 11
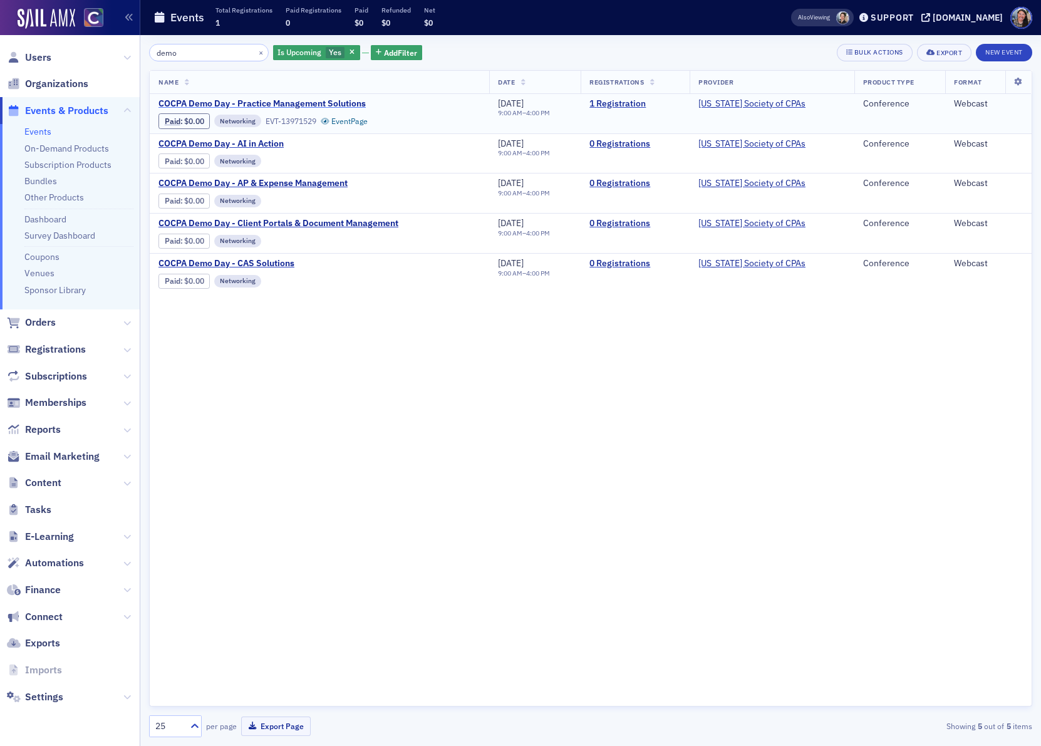
type input "demo"
click at [222, 103] on span "COCPA Demo Day - Practice Management Solutions" at bounding box center [264, 103] width 211 height 11
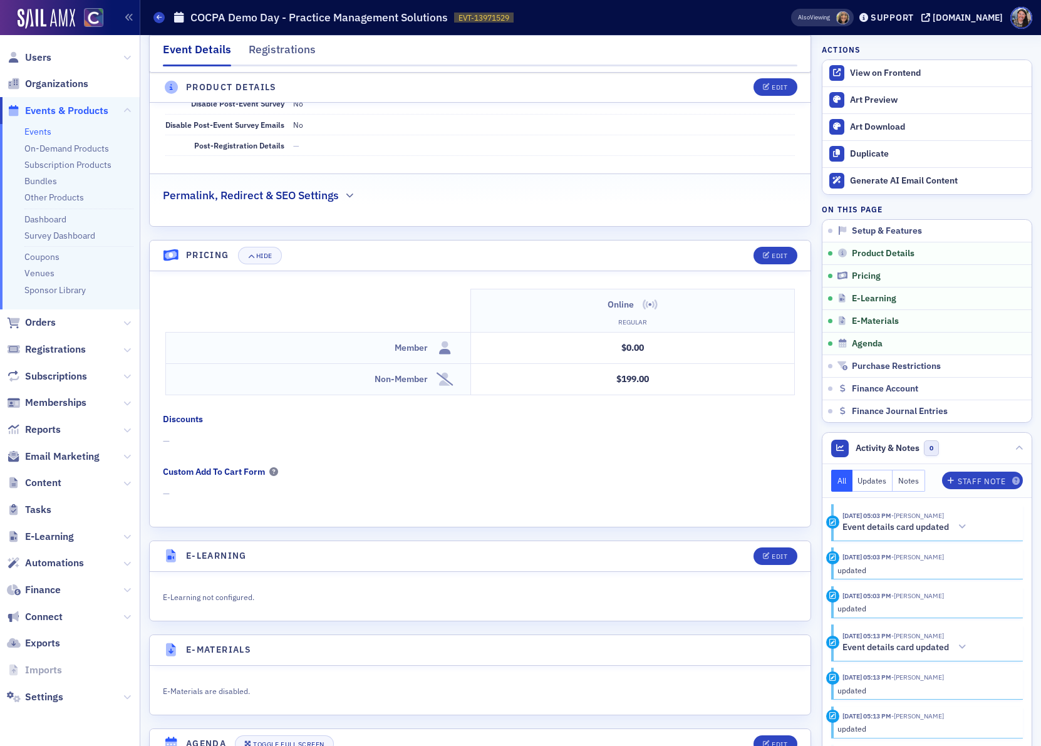
scroll to position [983, 0]
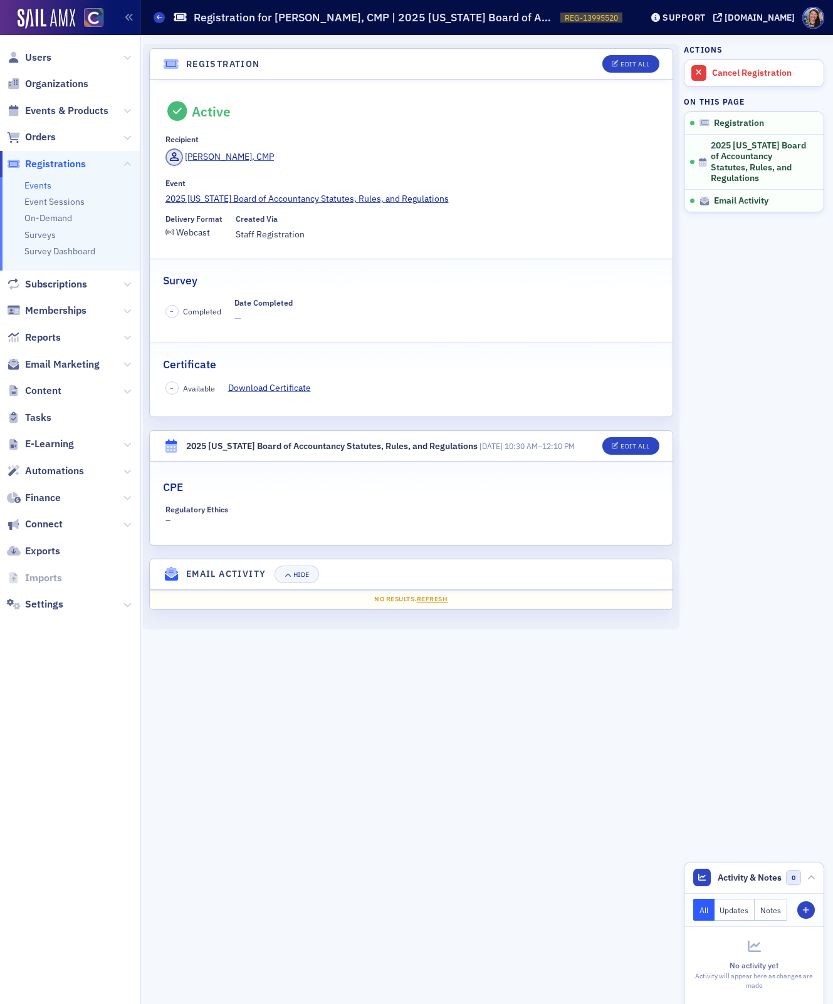
click at [35, 180] on link "Events" at bounding box center [37, 185] width 27 height 11
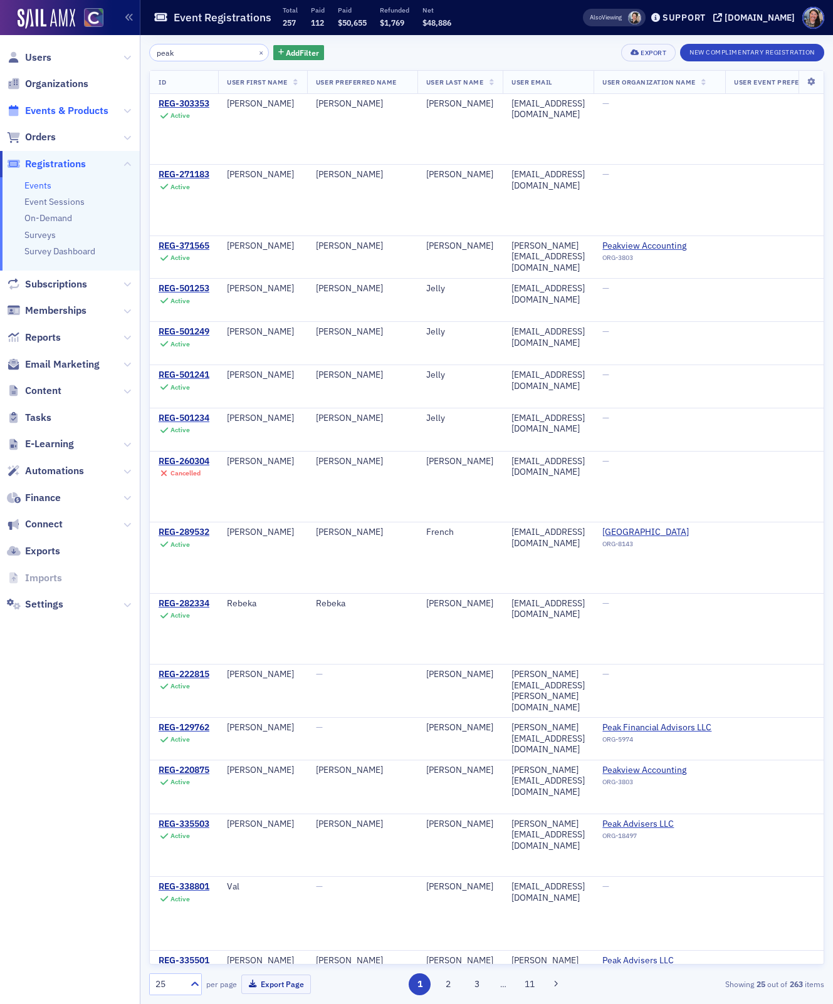
type input "peak"
click at [73, 110] on span "Events & Products" at bounding box center [66, 111] width 83 height 14
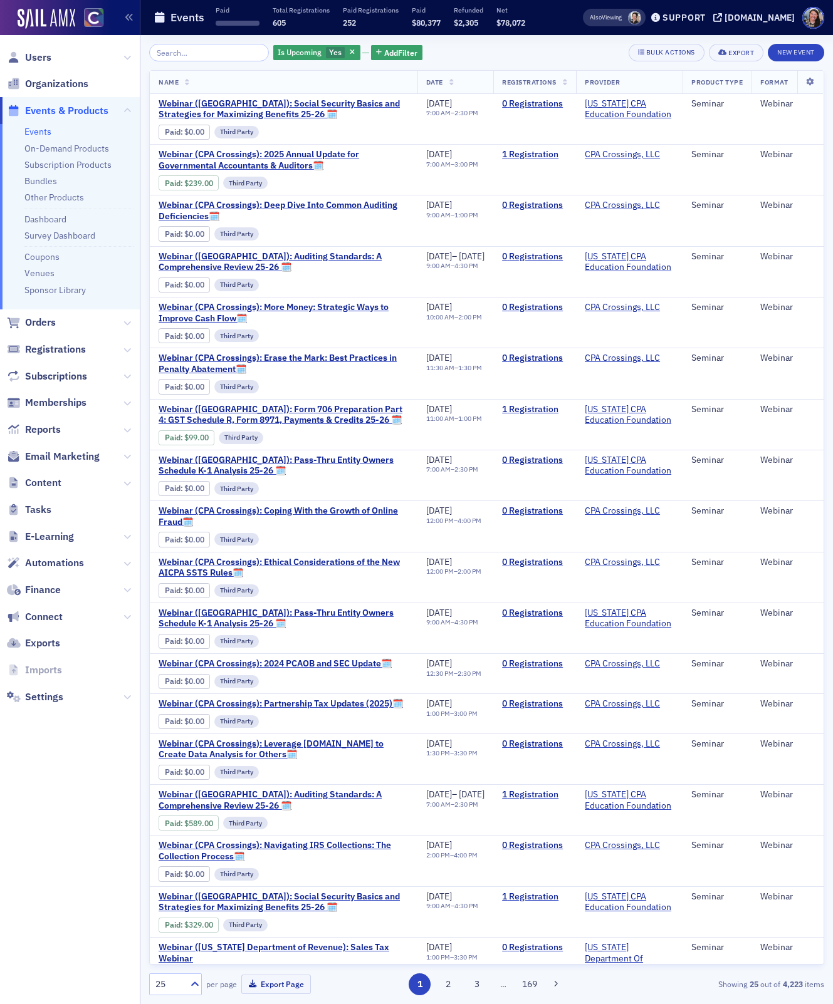
click at [219, 59] on input "search" at bounding box center [209, 53] width 120 height 18
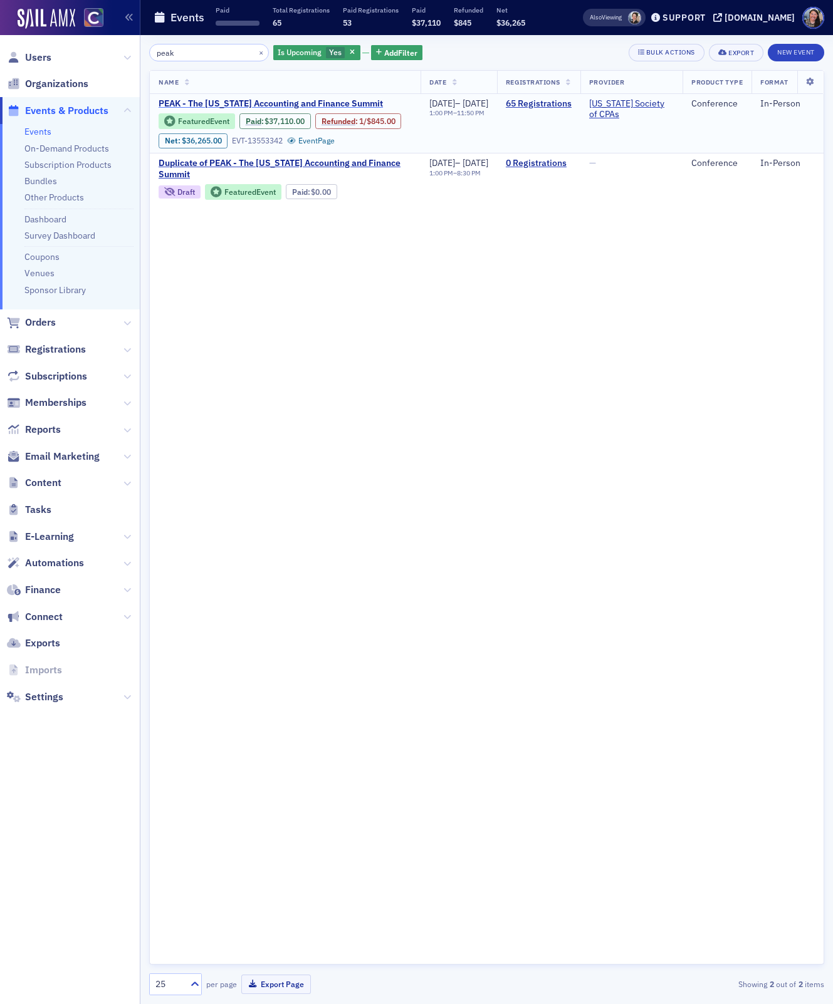
type input "peak"
click at [242, 106] on span "PEAK - The Colorado Accounting and Finance Summit" at bounding box center [271, 103] width 224 height 11
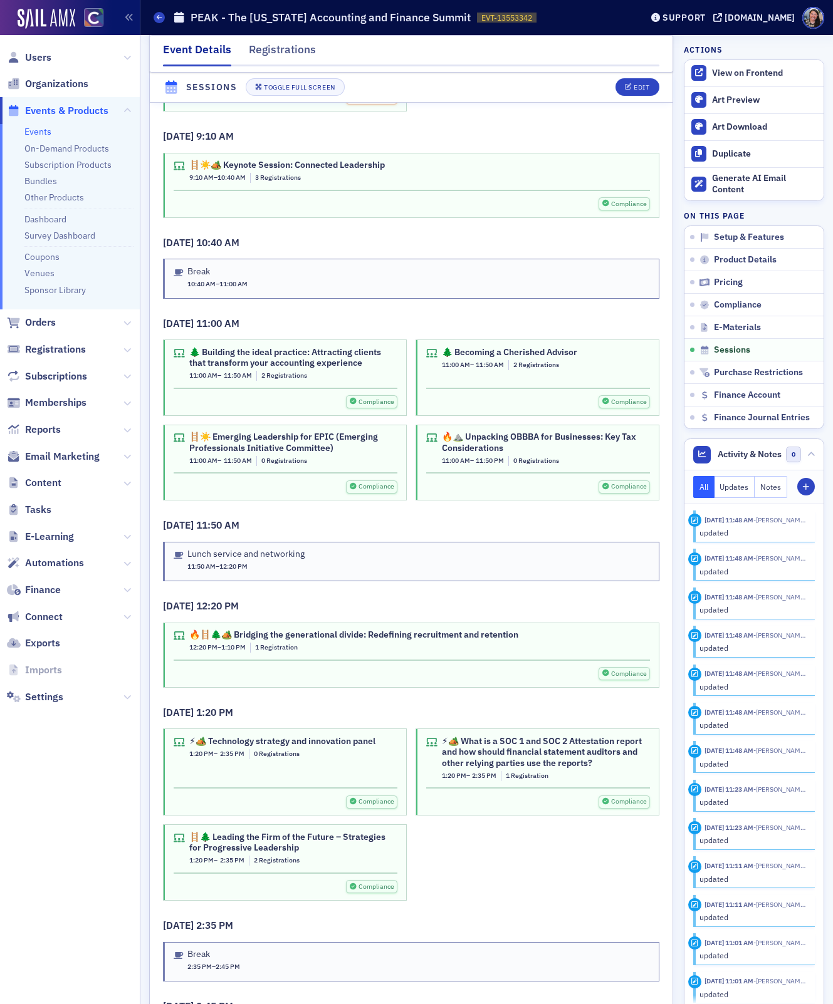
scroll to position [4321, 0]
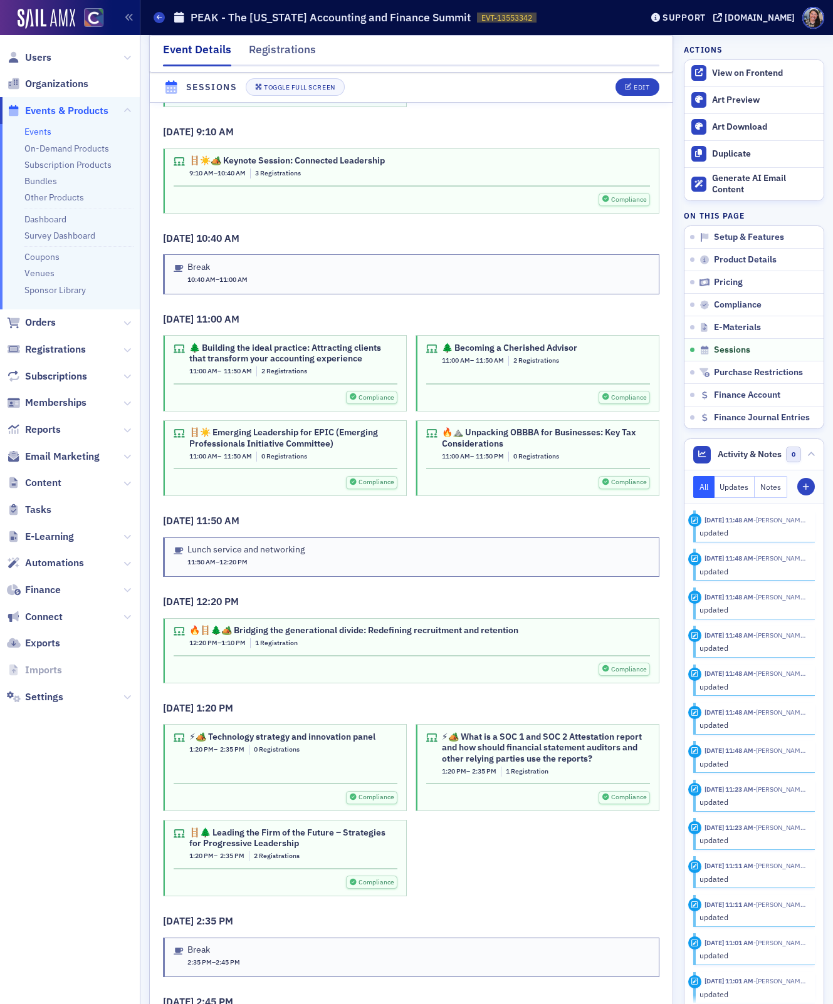
click at [571, 356] on div "11:00 AM – 11:50 AM 2 Registrations" at bounding box center [509, 361] width 135 height 10
click at [633, 88] on span "Edit" at bounding box center [637, 88] width 24 height 7
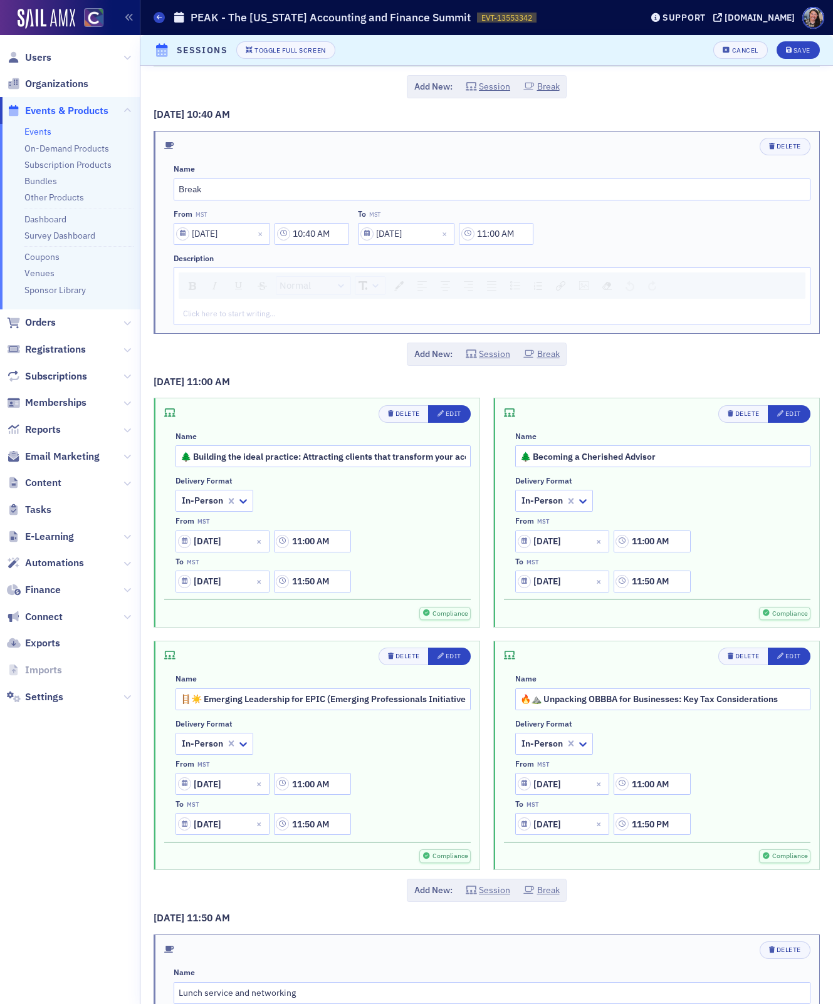
scroll to position [6264, 0]
click at [692, 444] on input "🌲 Becoming a Cherished Advisor" at bounding box center [662, 455] width 295 height 22
click at [791, 409] on div "Edit" at bounding box center [793, 412] width 16 height 7
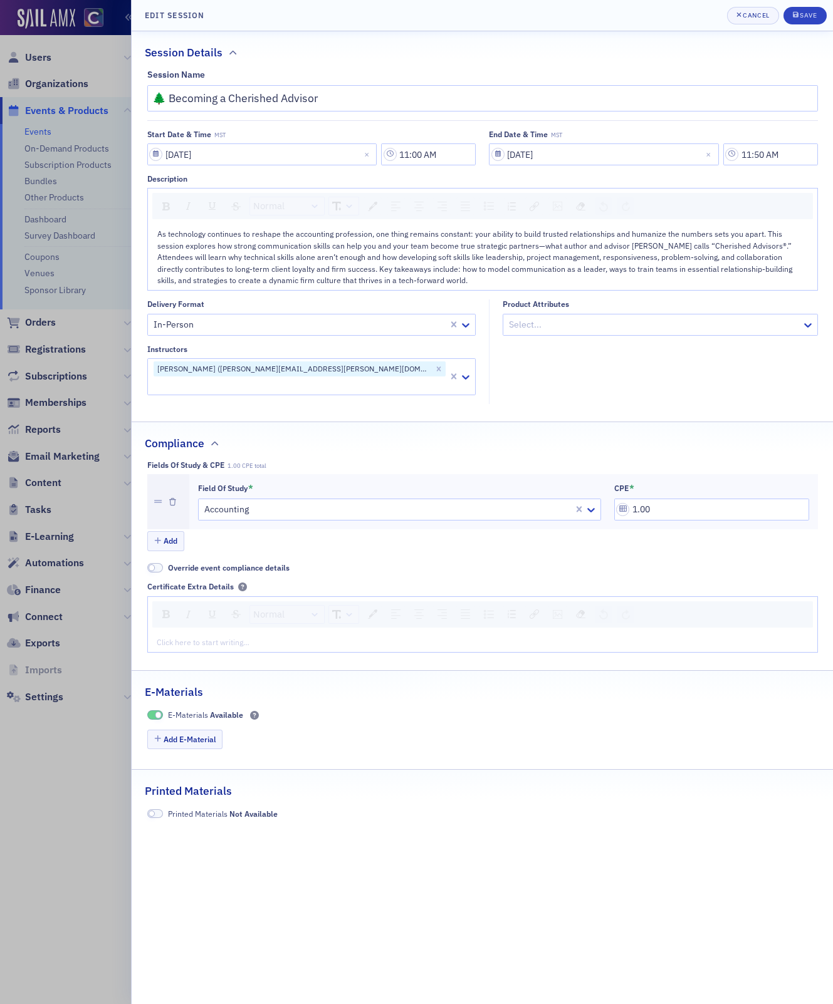
click at [373, 284] on div "As technology continues to reshape the accounting profession, one thing remains…" at bounding box center [482, 257] width 651 height 58
click at [368, 283] on div "As technology continues to reshape the accounting profession, one thing remains…" at bounding box center [482, 257] width 651 height 58
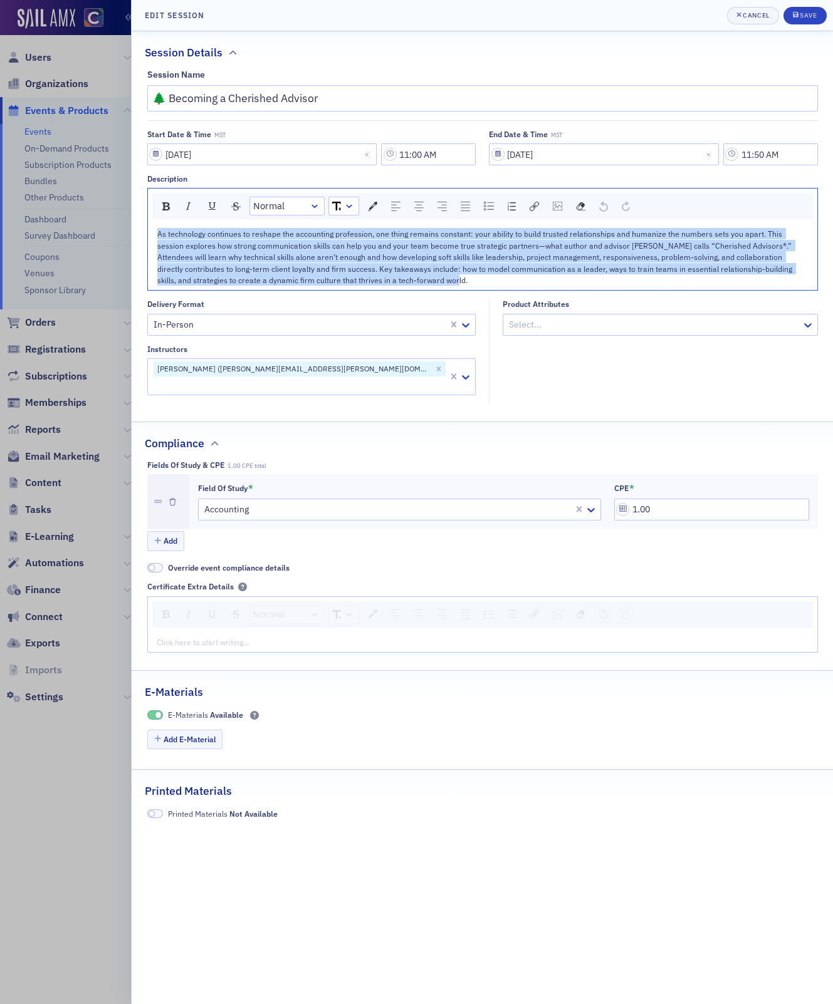
drag, startPoint x: 368, startPoint y: 283, endPoint x: 125, endPoint y: 231, distance: 248.0
click at [125, 231] on div "Edit Session Cancel Save Session Details Session Name 🌲 Becoming a Cherished Ad…" at bounding box center [416, 502] width 833 height 1004
copy span "As technology continues to reshape the accounting profession, one thing remains…"
click at [750, 19] on span "Cancel" at bounding box center [752, 16] width 33 height 10
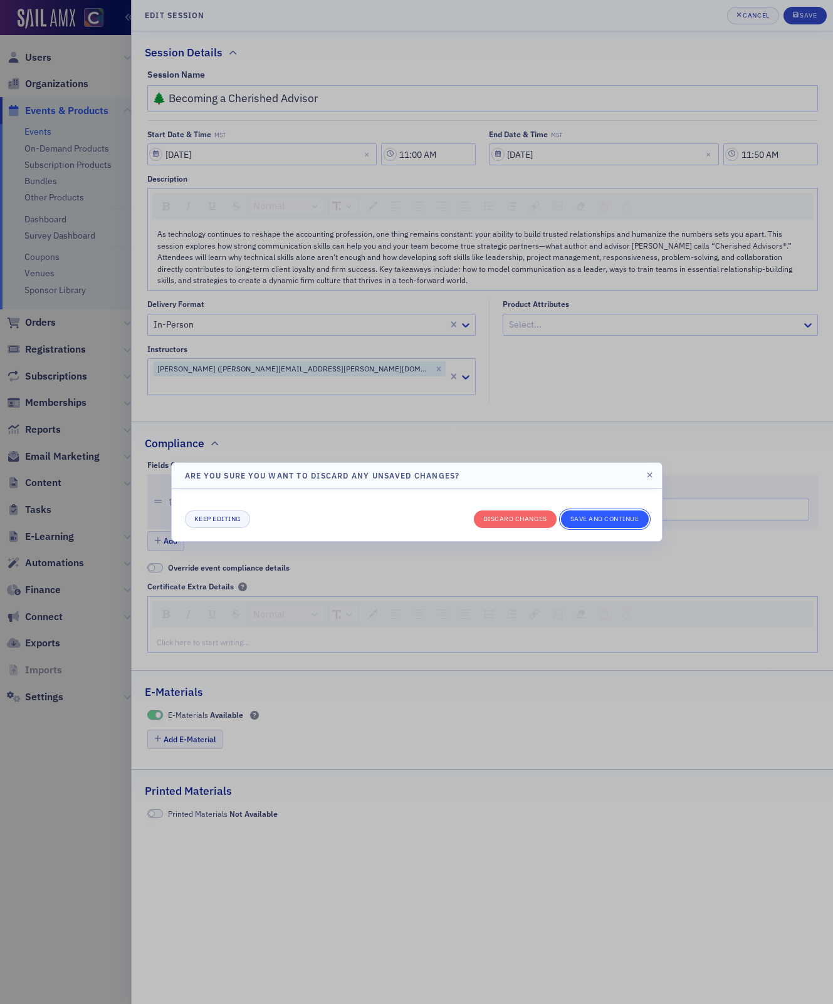
click at [612, 516] on button "Save and continue" at bounding box center [605, 520] width 88 height 18
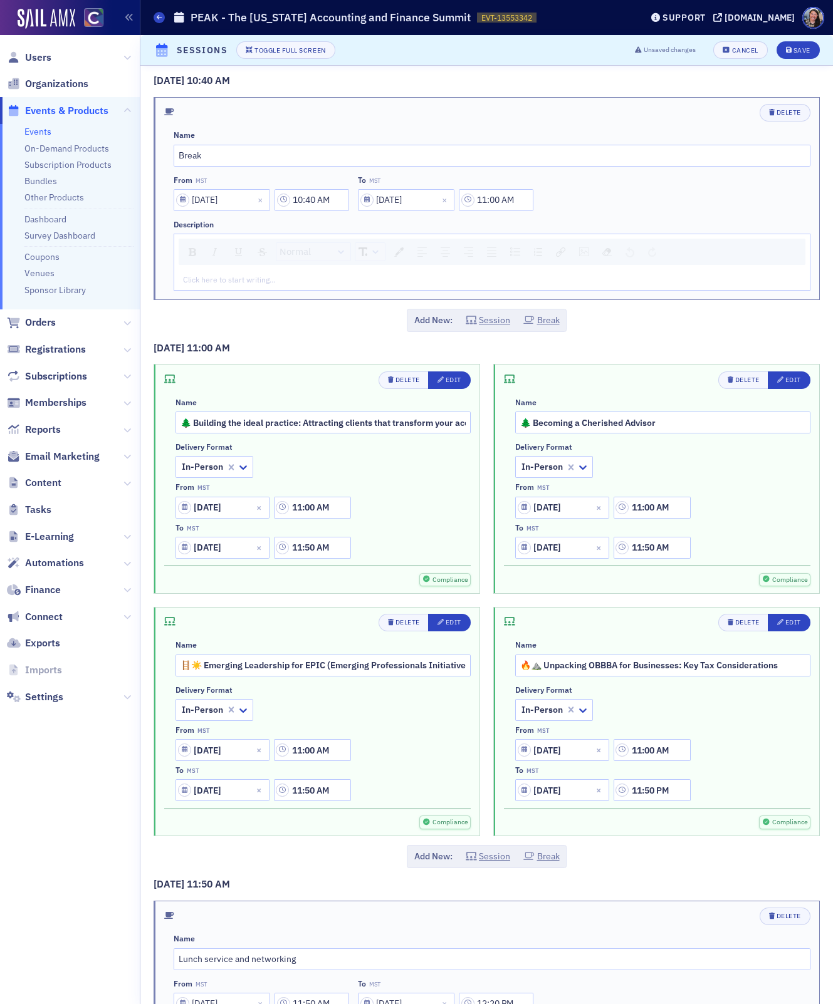
scroll to position [6298, 0]
click at [787, 375] on div "Edit" at bounding box center [793, 378] width 16 height 7
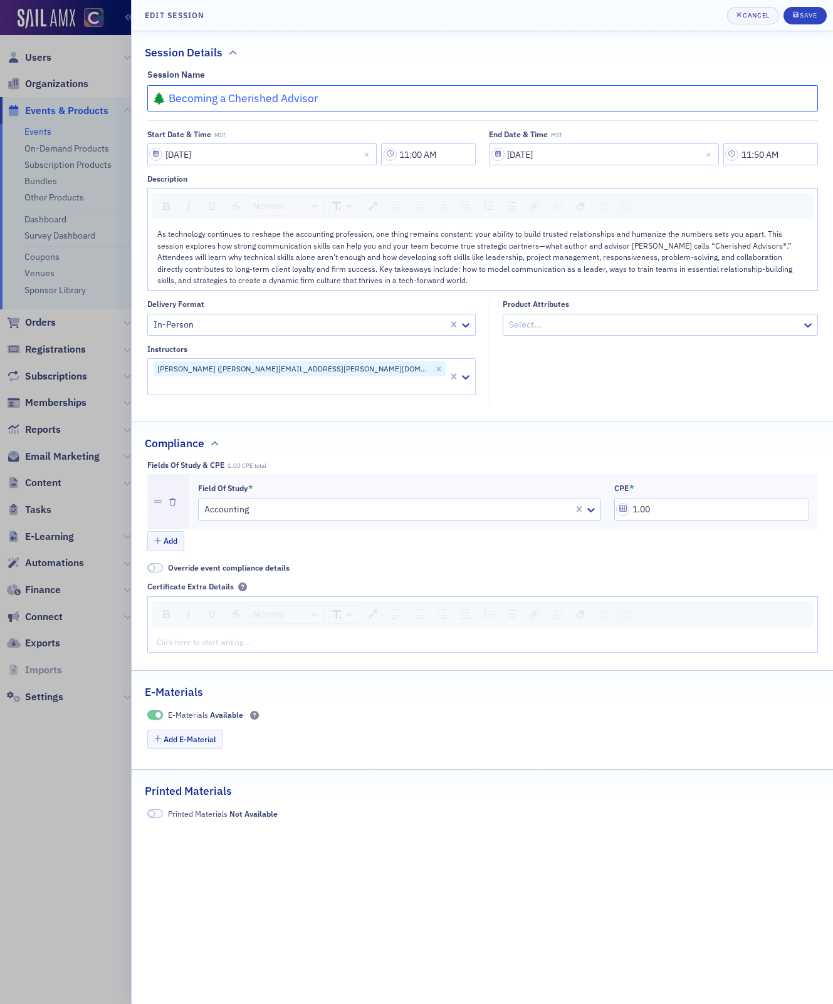
click at [434, 101] on input "🌲 Becoming a Cherished Advisor" at bounding box center [482, 98] width 670 height 26
click at [403, 93] on input "🌲 Becoming a Cherished Advisor: Communication Skills to help you thrive" at bounding box center [482, 98] width 670 height 26
type input "🌲 Becoming a Cherished Advisor: Communication skills to help you thrive"
click at [806, 13] on div "Save" at bounding box center [808, 15] width 17 height 7
type input "🌲 Becoming a Cherished Advisor: Communication skills to help you thrive"
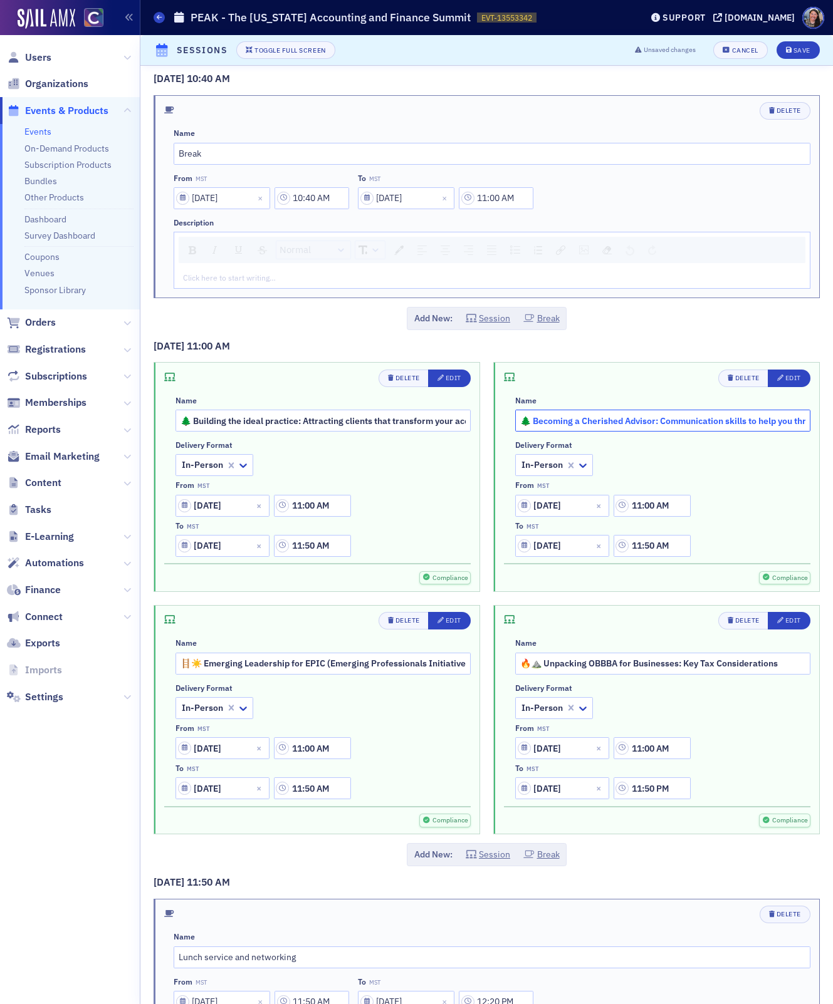
click at [681, 410] on input "🌲 Becoming a Cherished Advisor: Communication skills to help you thrive" at bounding box center [662, 421] width 295 height 22
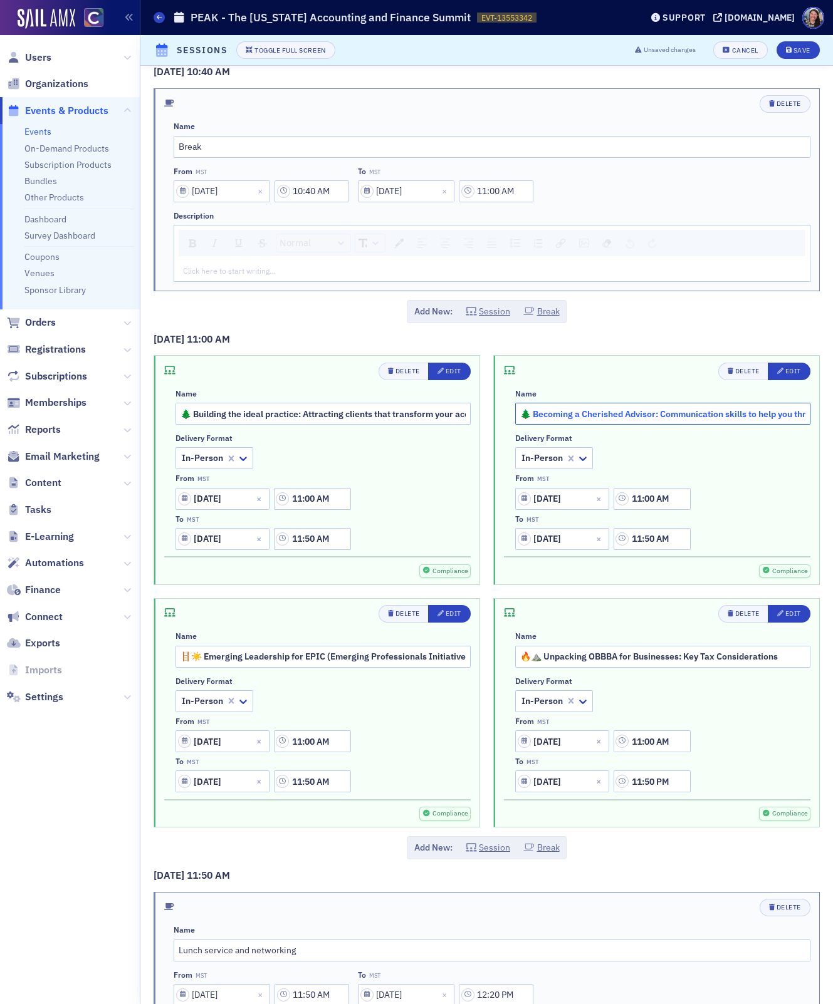
click at [731, 403] on input "🌲 Becoming a Cherished Advisor: Communication skills to help you thrive" at bounding box center [662, 414] width 295 height 22
click at [796, 51] on div "Save" at bounding box center [801, 50] width 17 height 7
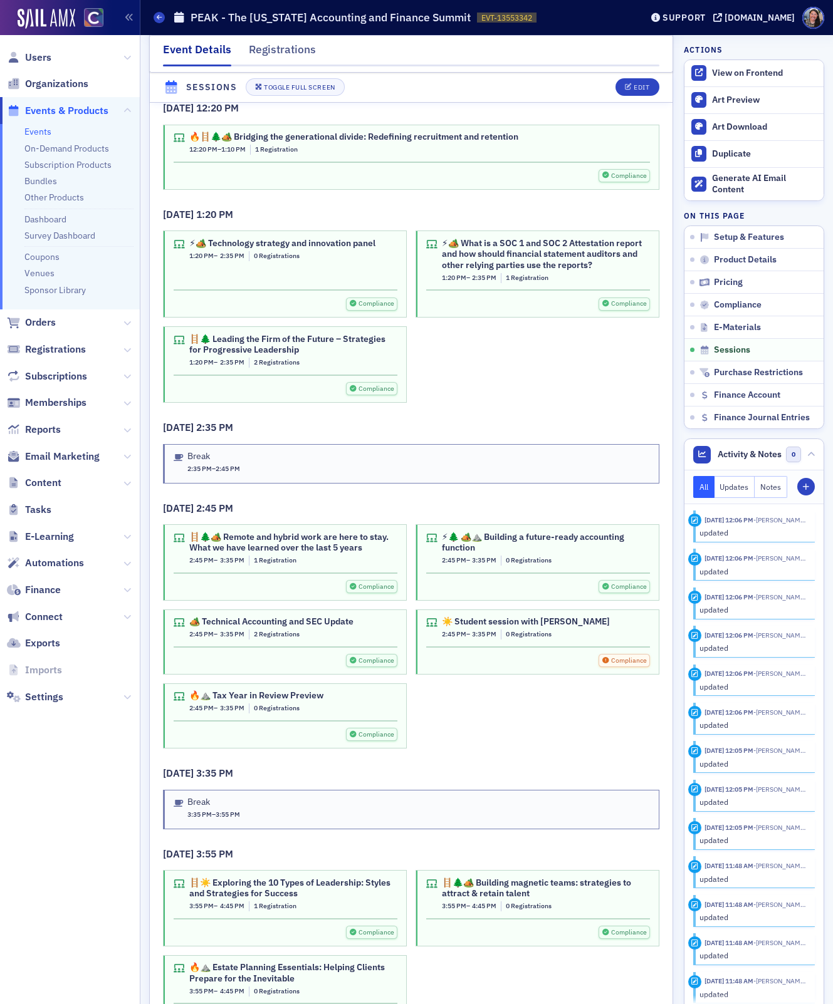
scroll to position [4818, 0]
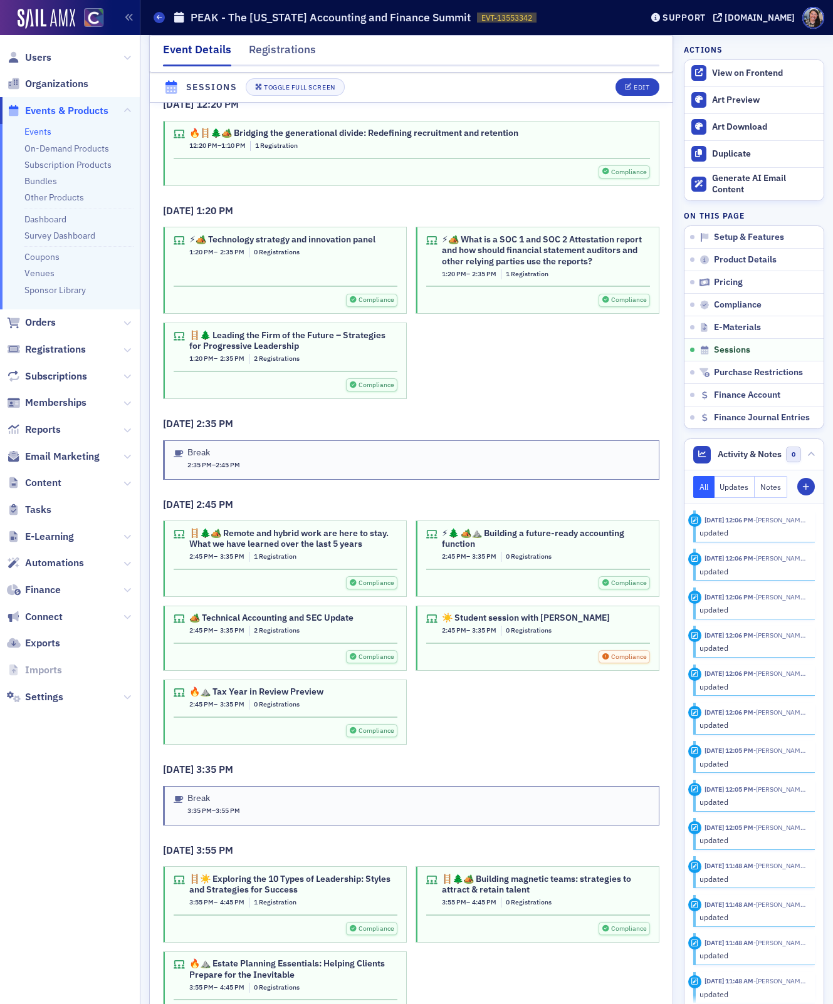
click at [231, 498] on span "2:45 PM" at bounding box center [214, 504] width 37 height 13
click at [552, 652] on div "🪜🌲🏕️ Remote and hybrid work are here to stay. What we have learned over the las…" at bounding box center [411, 633] width 496 height 224
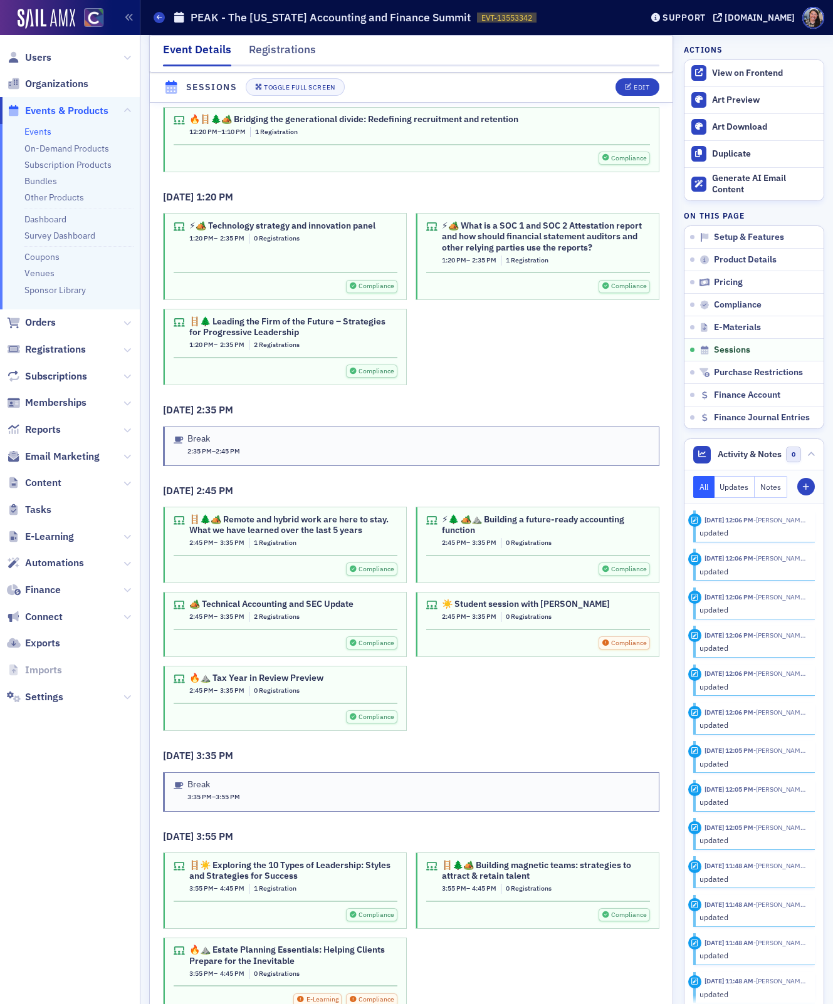
scroll to position [4829, 0]
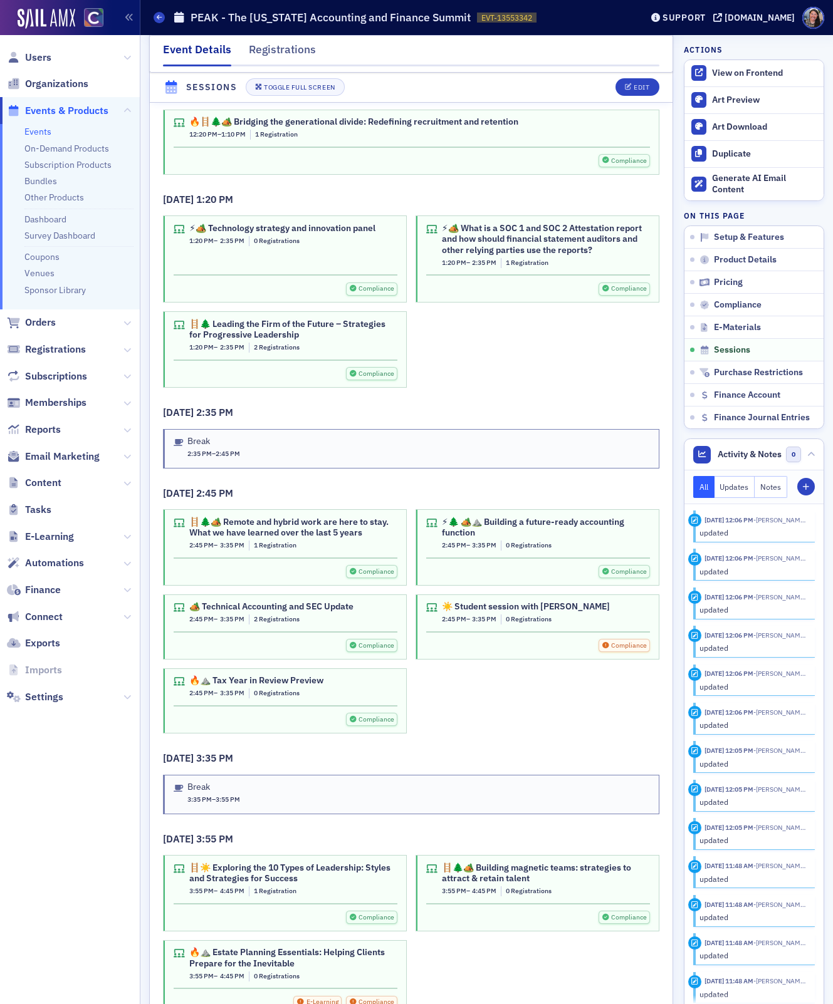
click at [558, 659] on div "🪜🌲🏕️ Remote and hybrid work are here to stay. What we have learned over the las…" at bounding box center [411, 621] width 496 height 224
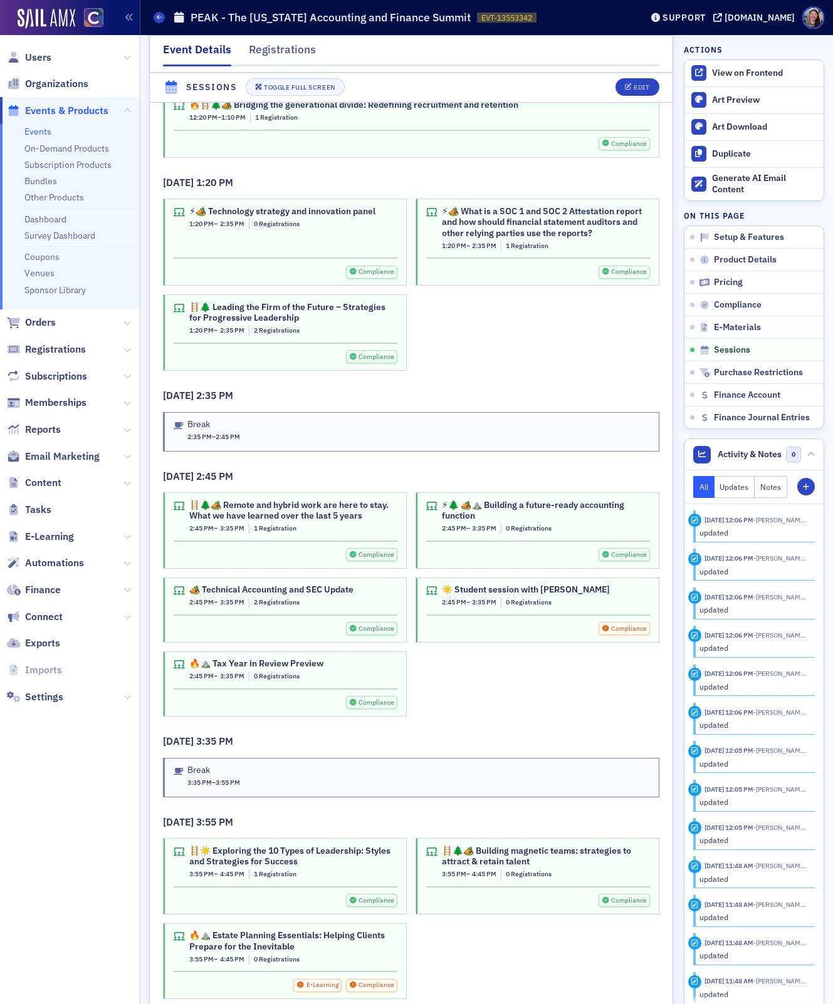
scroll to position [4847, 0]
click at [495, 584] on div "☀️ Student session with Amy Vetter" at bounding box center [526, 589] width 168 height 11
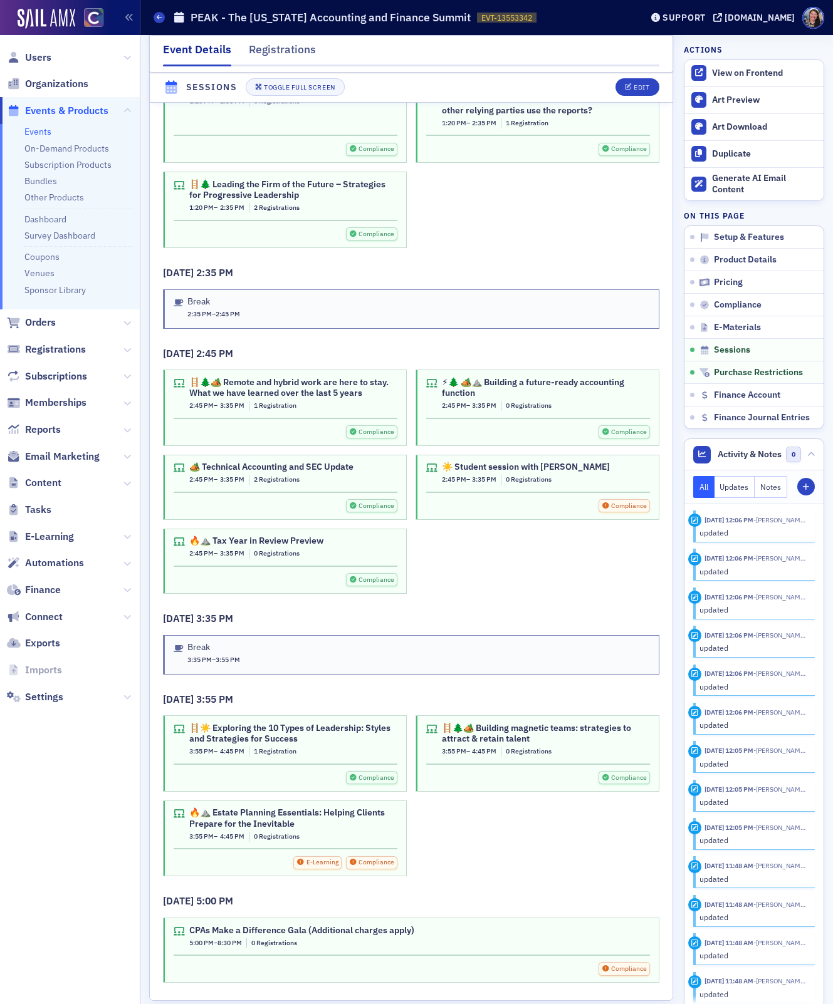
scroll to position [4972, 0]
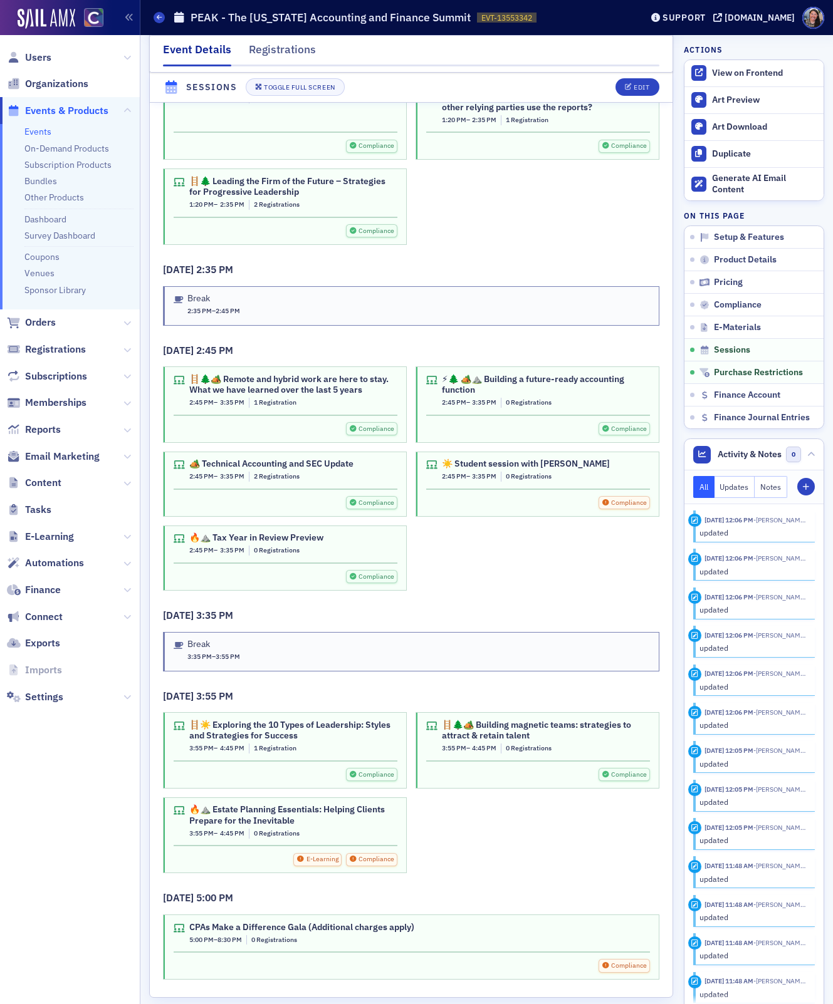
click at [487, 472] on time "3:35 PM" at bounding box center [484, 477] width 24 height 10
click at [513, 472] on span "0 Registrations" at bounding box center [529, 476] width 46 height 9
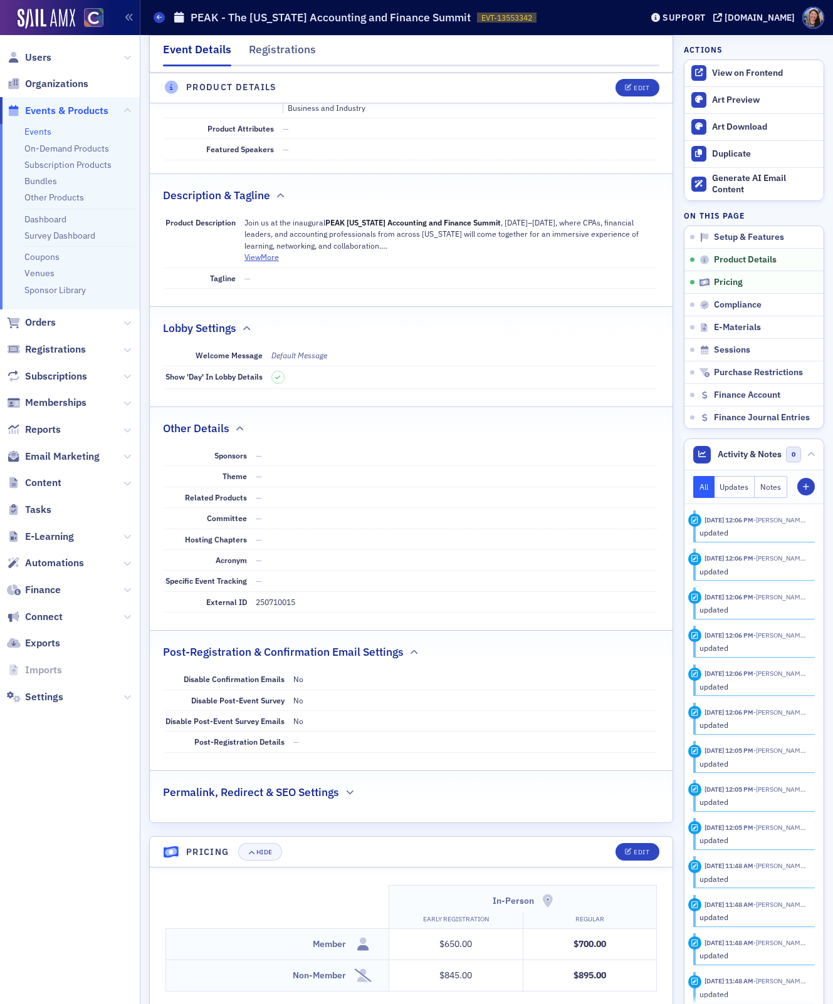
scroll to position [555, 0]
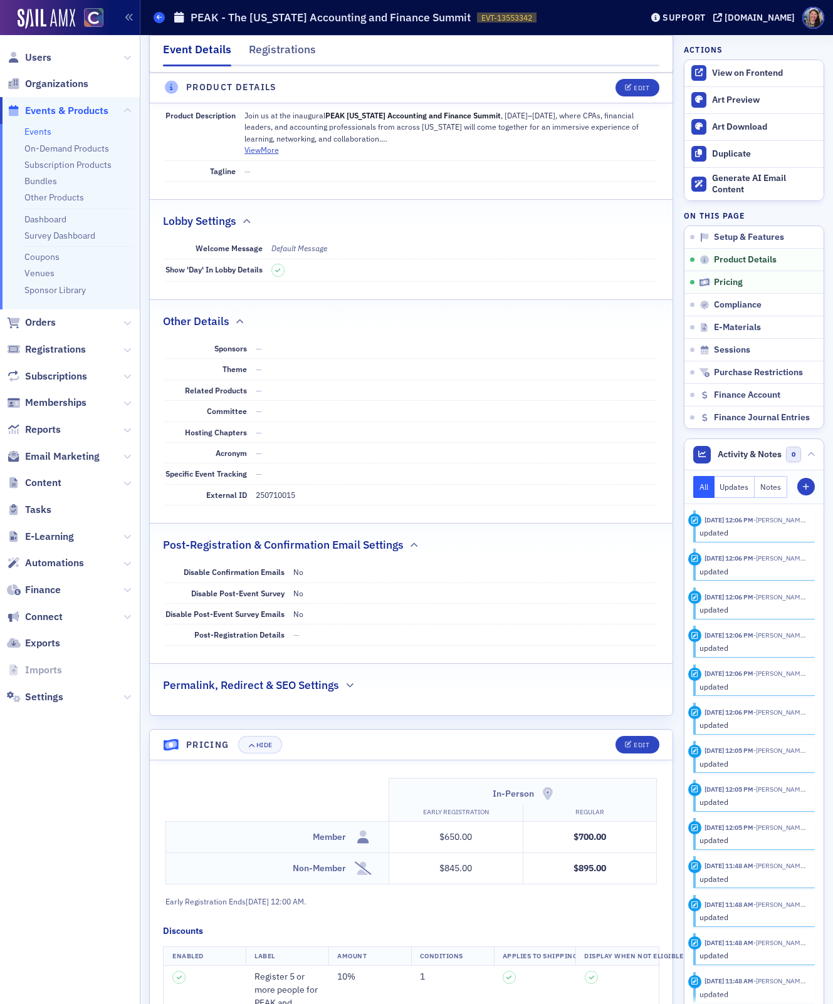
click at [160, 20] on icon at bounding box center [159, 17] width 5 height 6
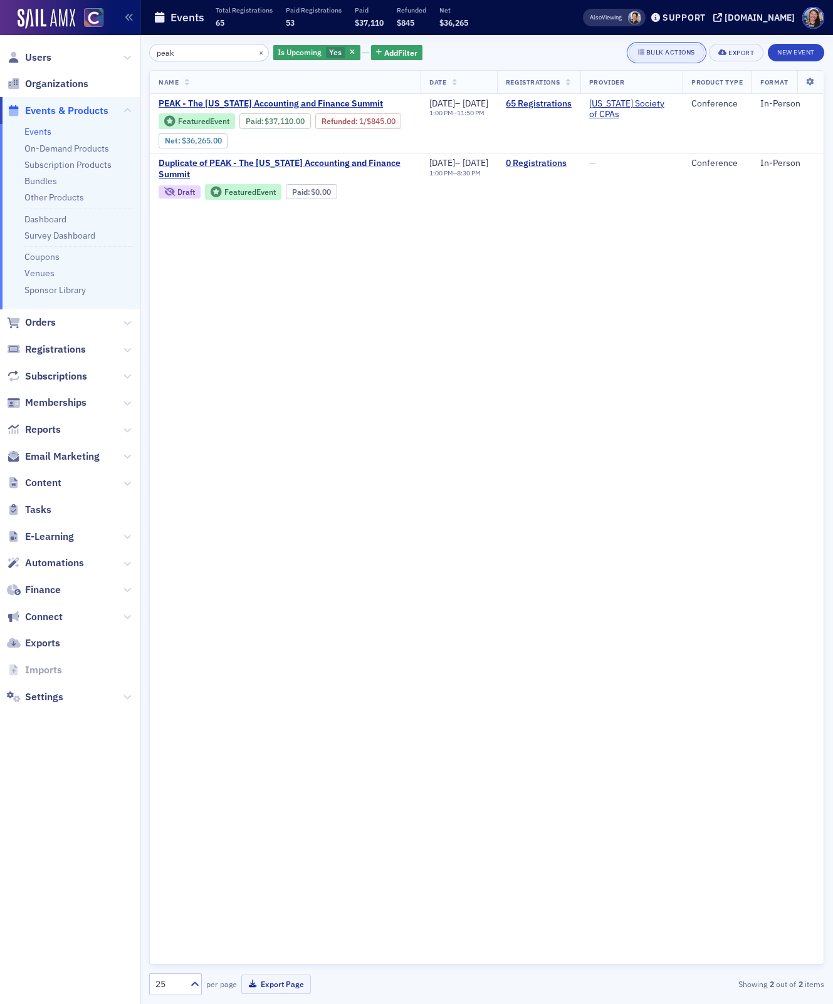
click at [671, 51] on div "Bulk Actions" at bounding box center [670, 52] width 49 height 7
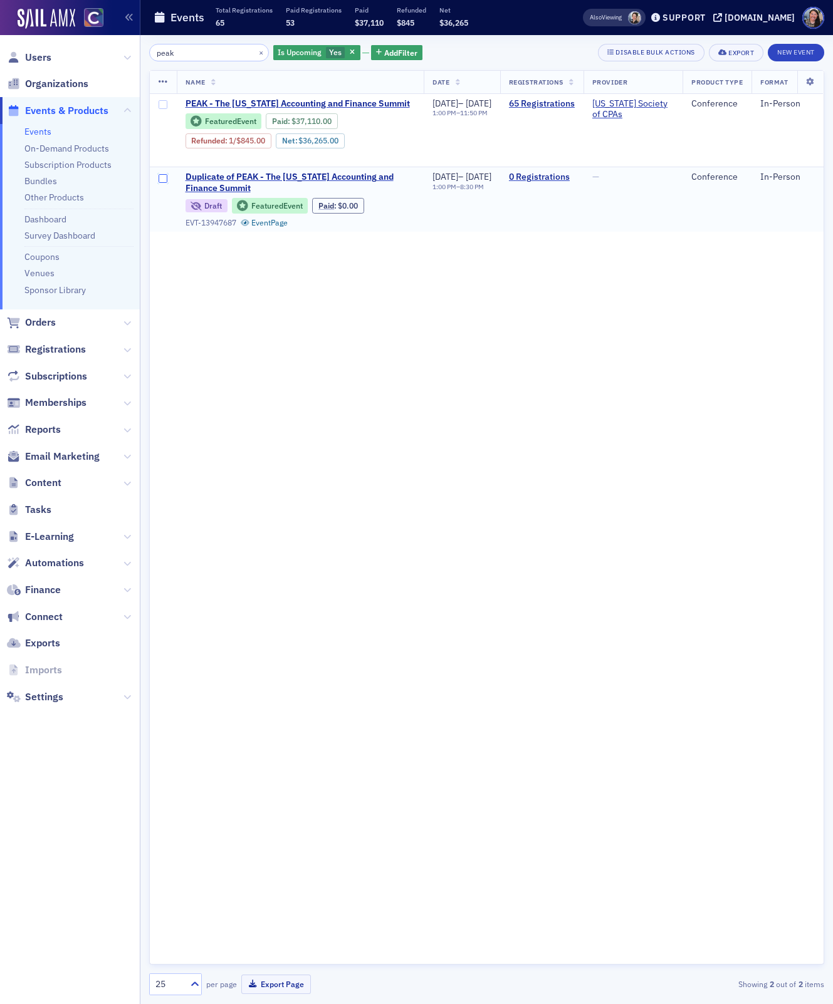
click at [163, 183] on input "checkbox" at bounding box center [163, 178] width 9 height 9
click at [162, 80] on icon at bounding box center [163, 82] width 9 height 10
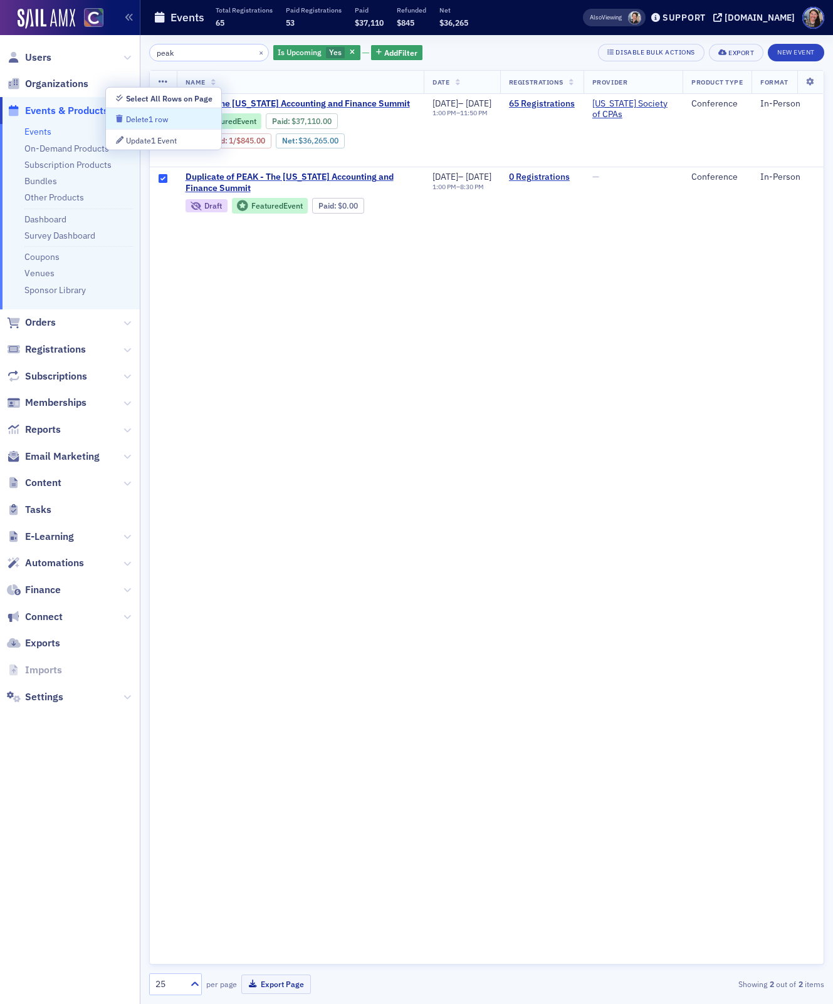
click at [164, 123] on div "Delete 1 row" at bounding box center [147, 119] width 42 height 7
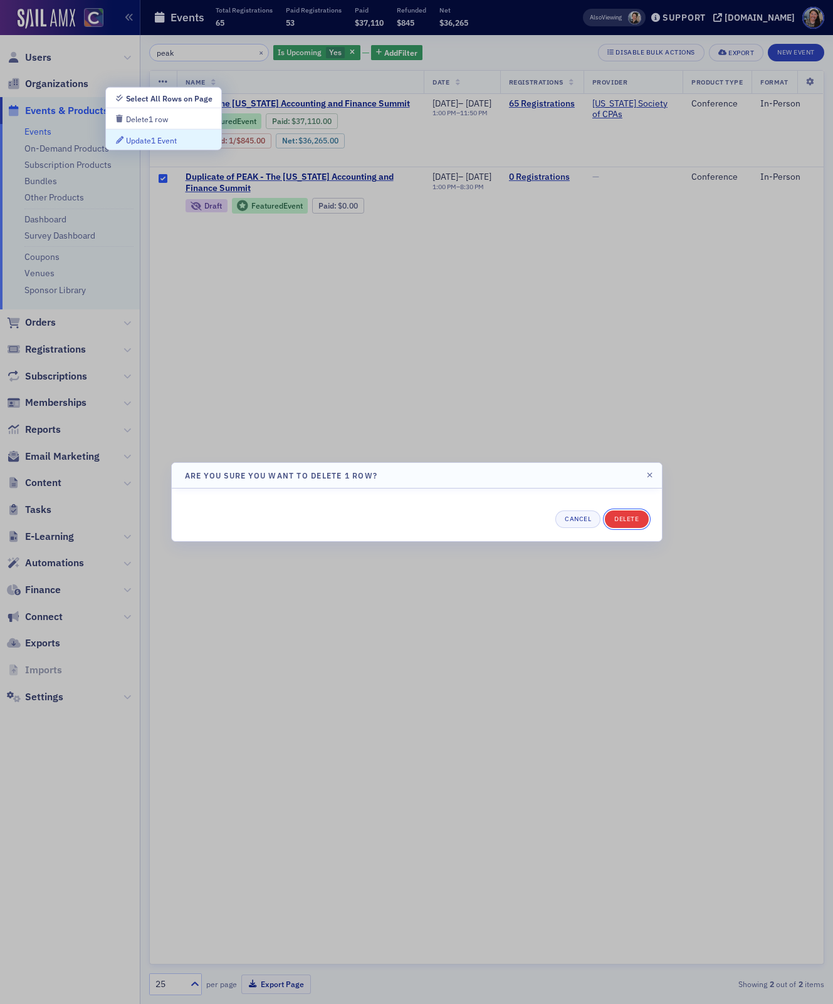
click at [627, 518] on button "Delete" at bounding box center [626, 520] width 43 height 18
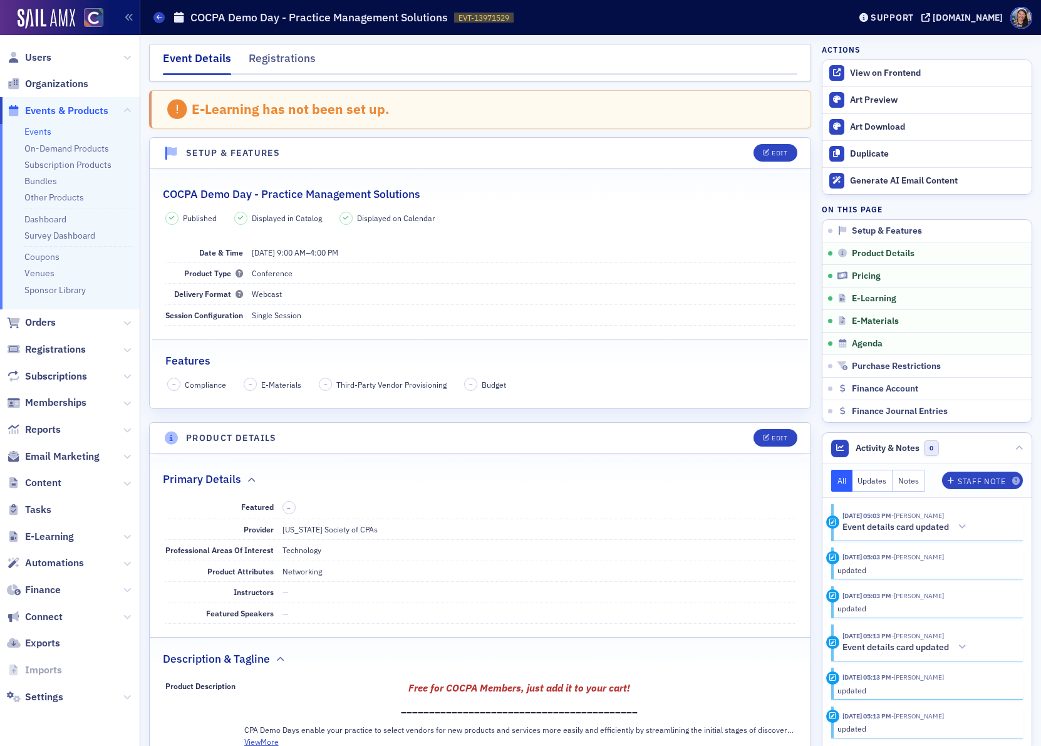
scroll to position [983, 0]
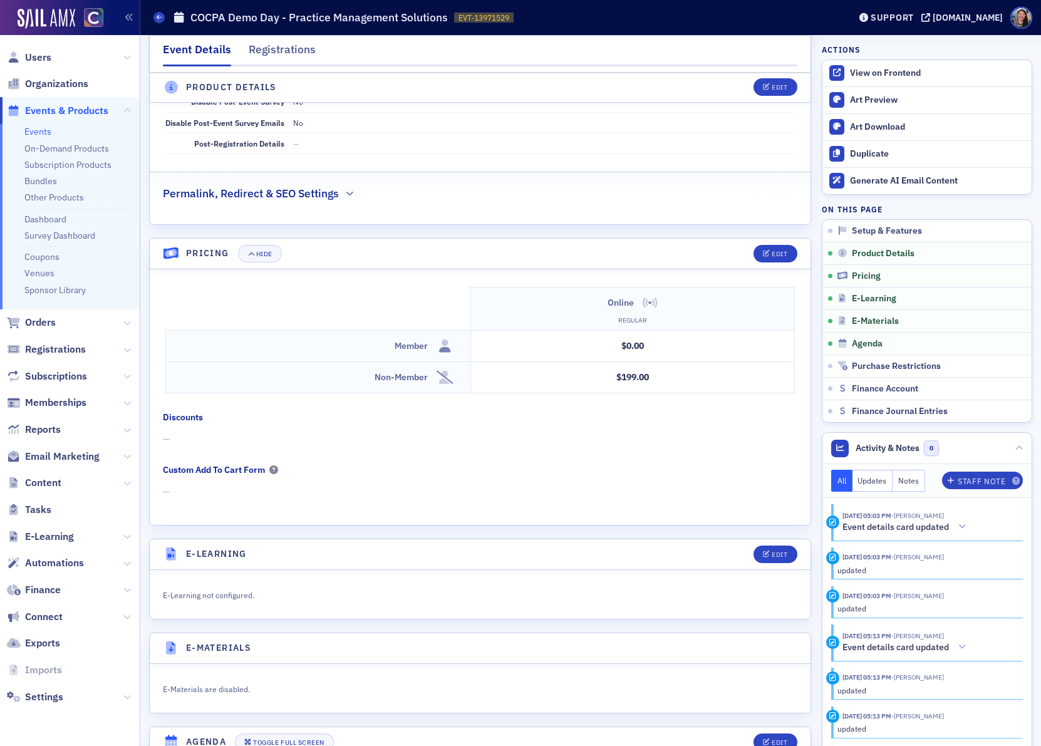
click at [39, 135] on link "Events" at bounding box center [37, 131] width 27 height 11
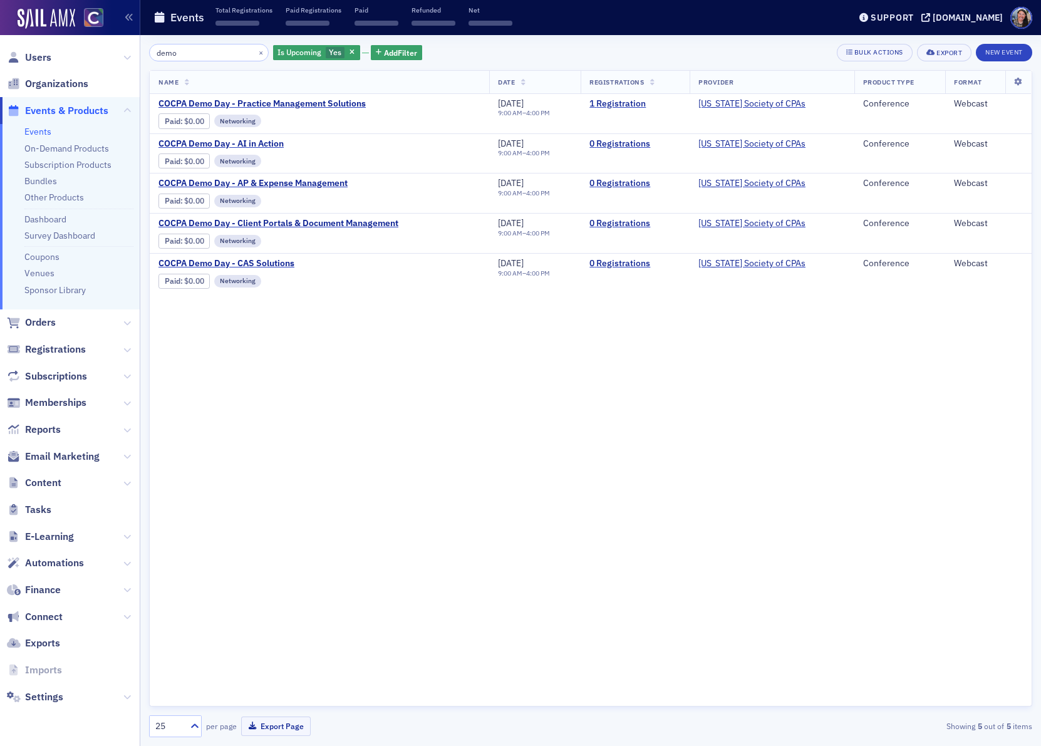
drag, startPoint x: 181, startPoint y: 53, endPoint x: 79, endPoint y: 31, distance: 104.5
click at [79, 32] on div "Users Organizations Events & Products Events On-Demand Products Subscription Pr…" at bounding box center [520, 373] width 1041 height 746
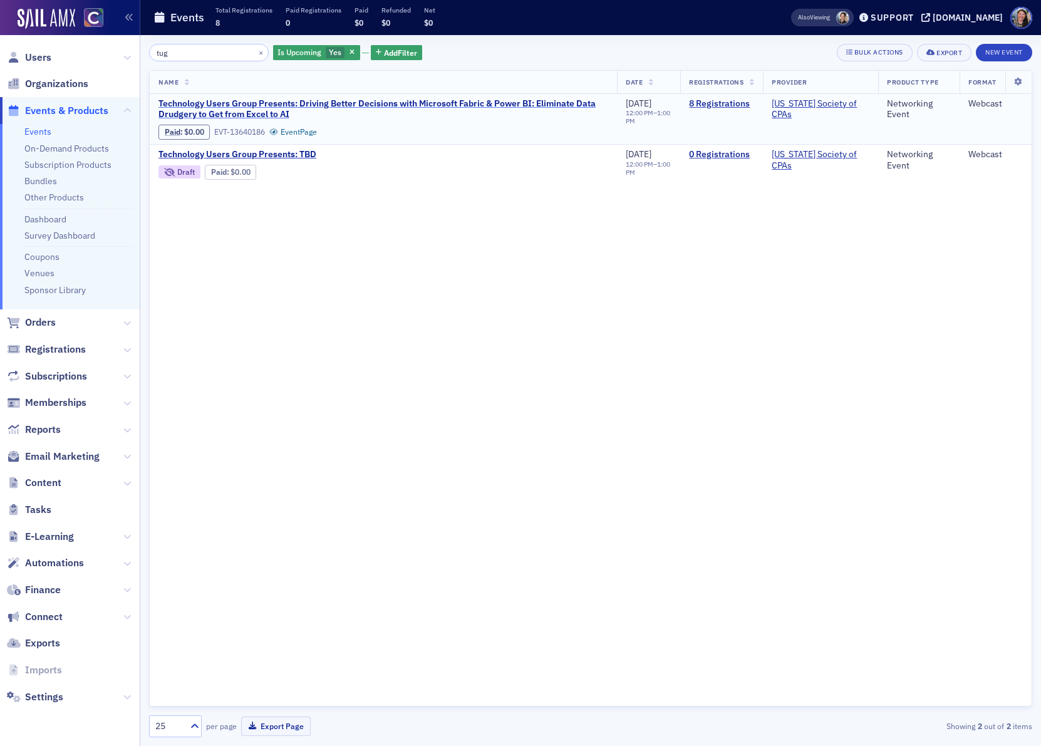
type input "tug"
click at [55, 430] on span "Reports" at bounding box center [43, 430] width 36 height 14
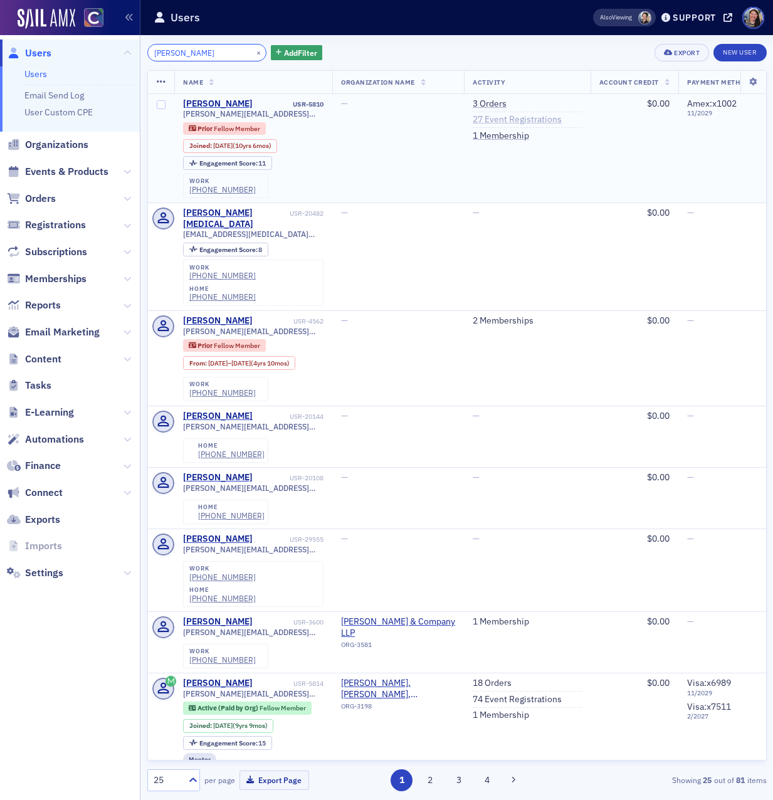
type input "sean tankers"
click at [503, 118] on link "27 Event Registrations" at bounding box center [516, 119] width 89 height 11
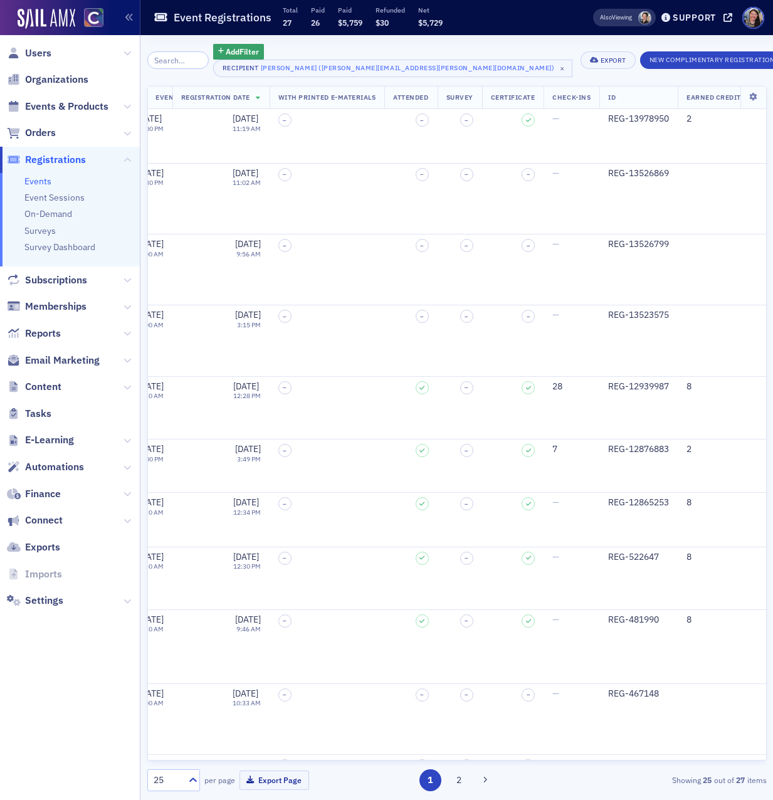
scroll to position [0, 1780]
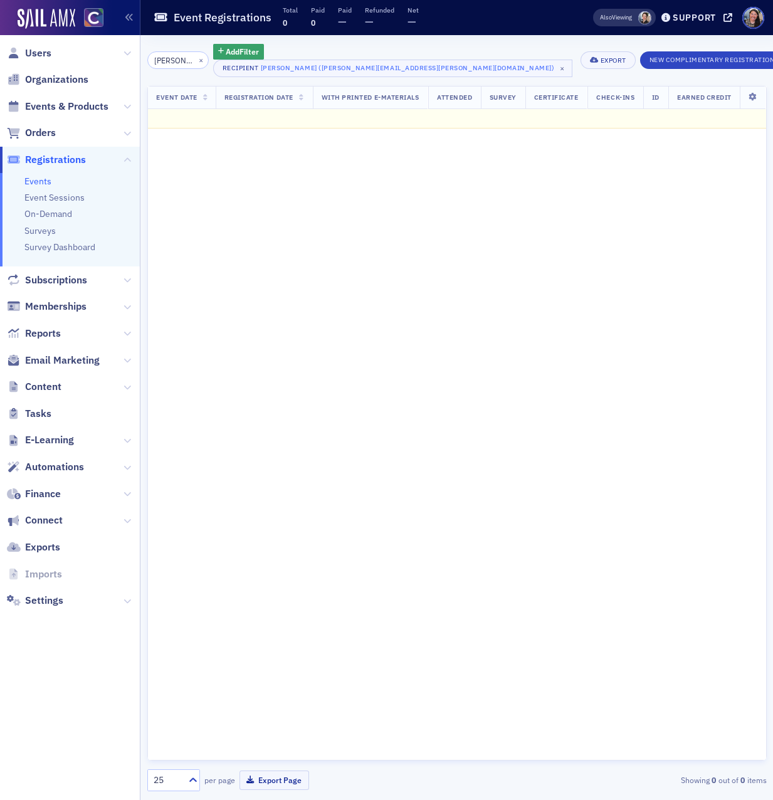
scroll to position [0, 1491]
type input "michael west"
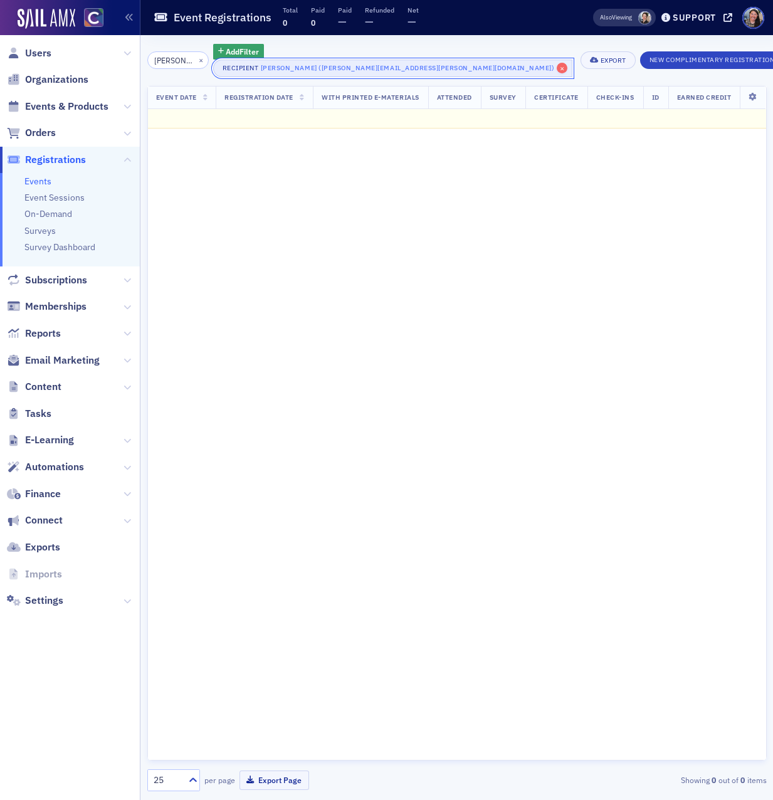
click at [556, 65] on span "×" at bounding box center [561, 68] width 11 height 11
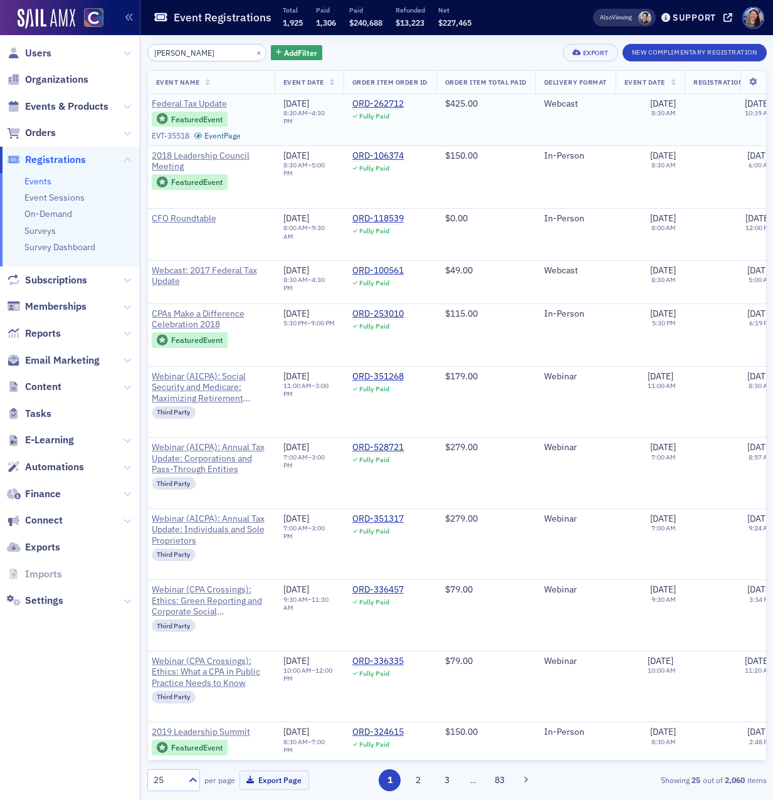
scroll to position [0, 1213]
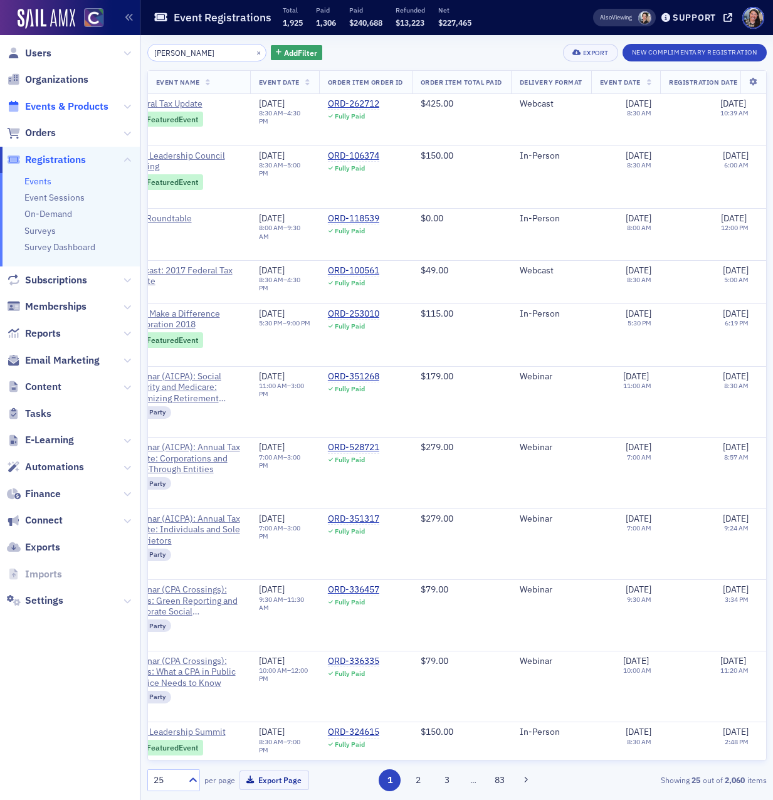
click at [51, 106] on span "Events & Products" at bounding box center [66, 107] width 83 height 14
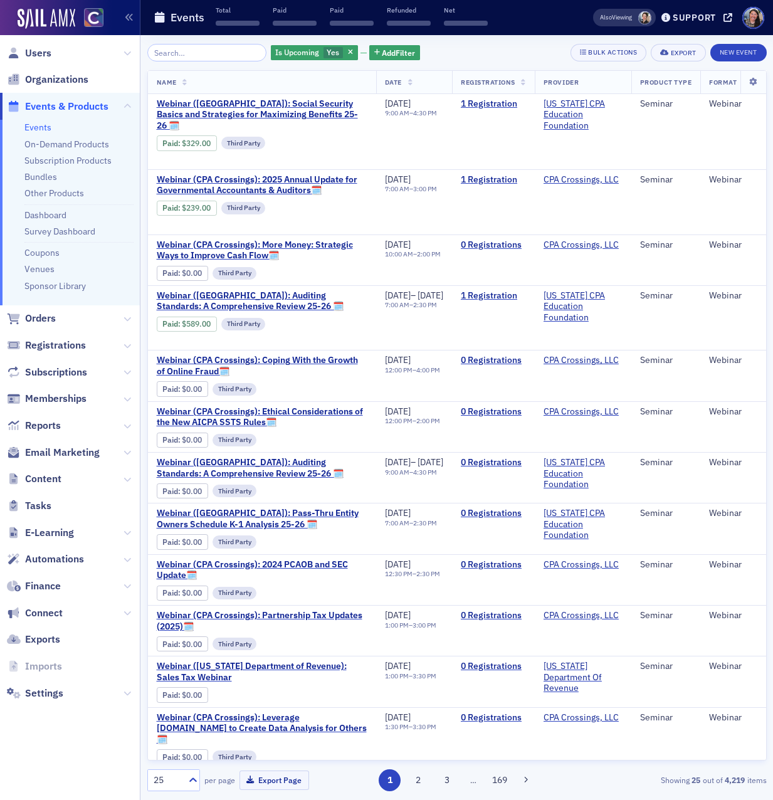
click at [197, 53] on input "search" at bounding box center [207, 53] width 120 height 18
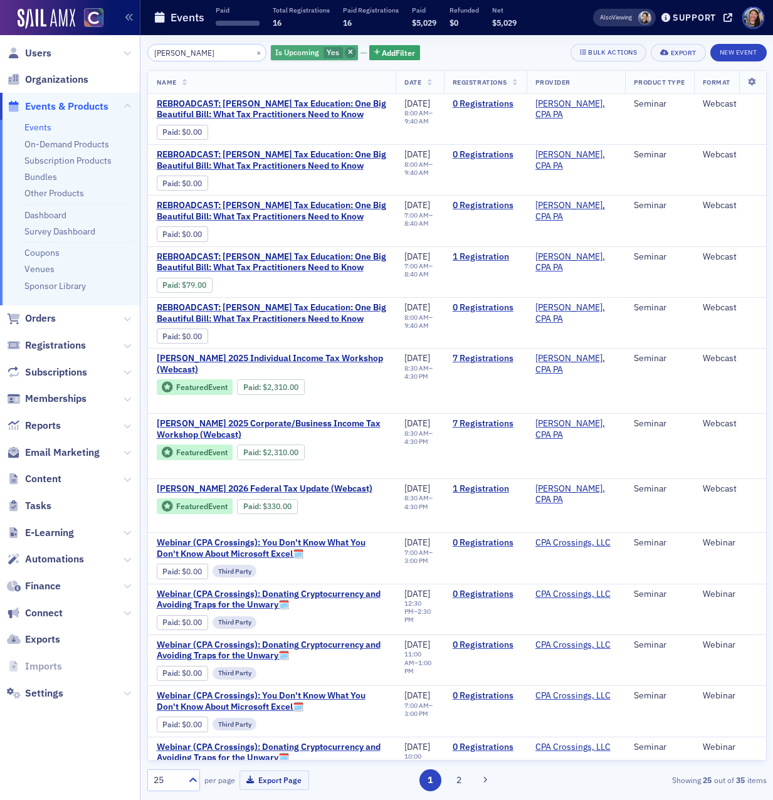
type input "don farmer"
click at [348, 51] on icon "button" at bounding box center [350, 53] width 5 height 7
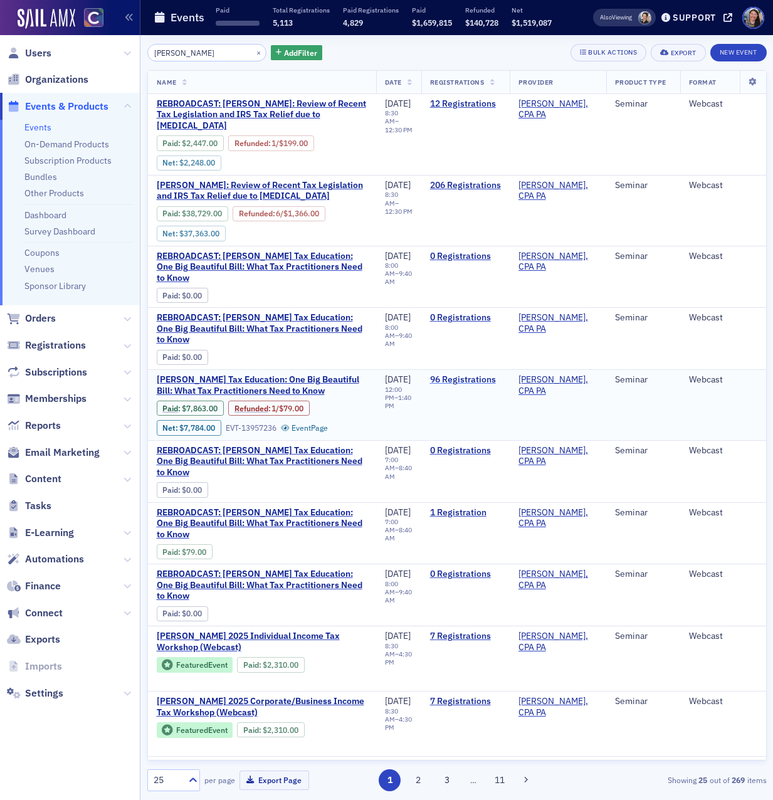
click at [493, 374] on link "96 Registrations" at bounding box center [465, 379] width 71 height 11
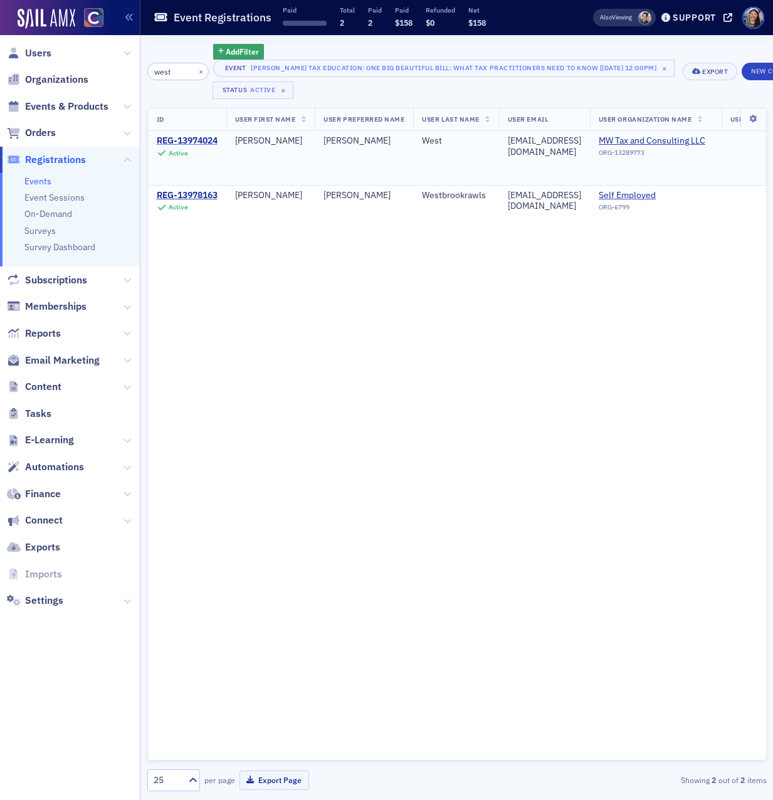
type input "west"
click at [195, 138] on div "REG-13974024" at bounding box center [187, 140] width 61 height 11
click at [177, 56] on div "west × Add Filter Event [PERSON_NAME] Tax Education: One Big Beautiful Bill: Wh…" at bounding box center [410, 71] width 527 height 55
click at [179, 64] on input "west" at bounding box center [177, 72] width 61 height 18
click at [179, 69] on input "west" at bounding box center [177, 72] width 61 height 18
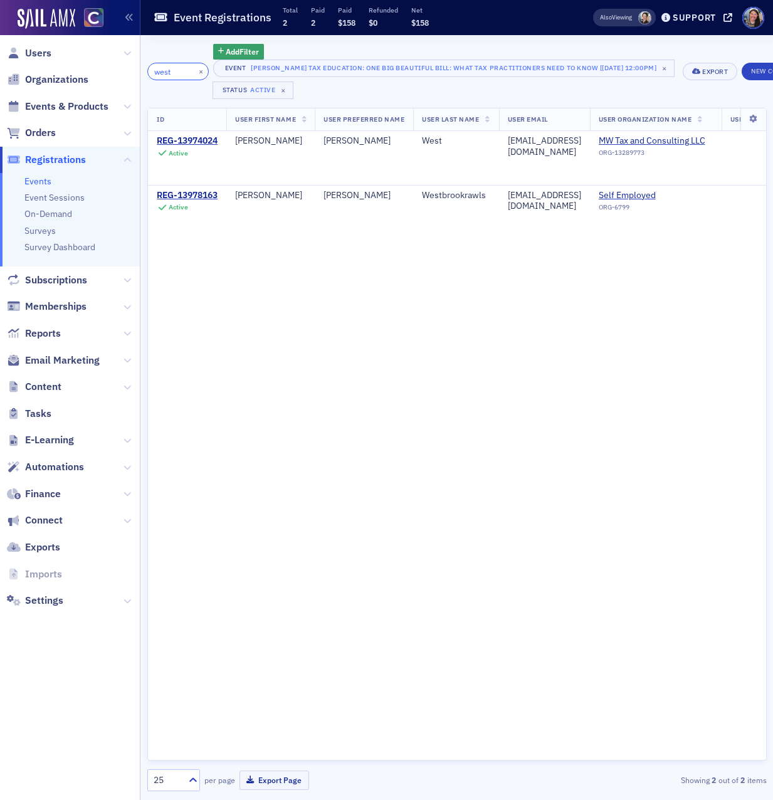
click at [179, 69] on input "west" at bounding box center [177, 72] width 61 height 18
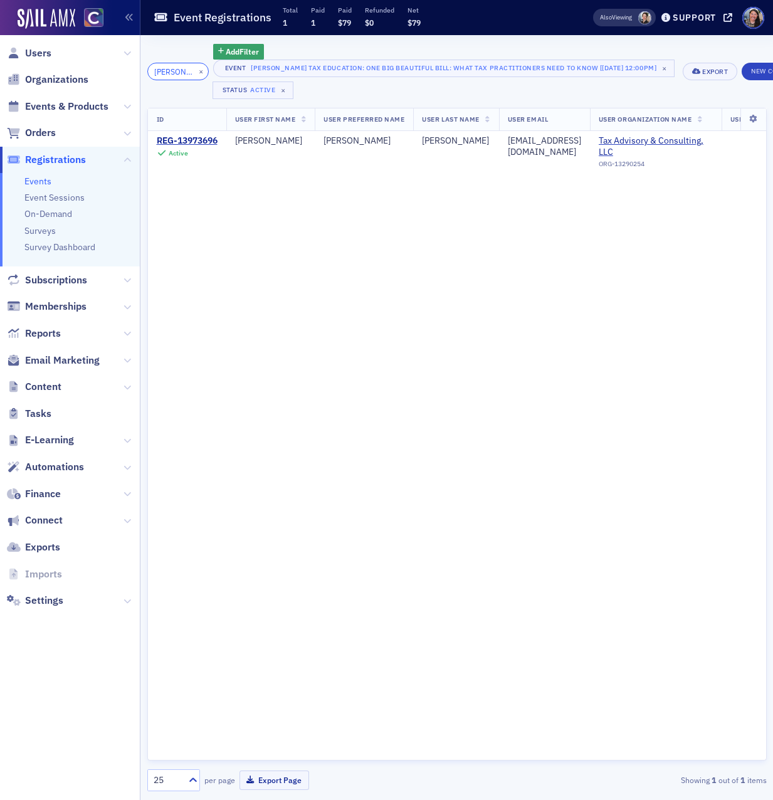
click at [182, 73] on input "kevin" at bounding box center [177, 72] width 61 height 18
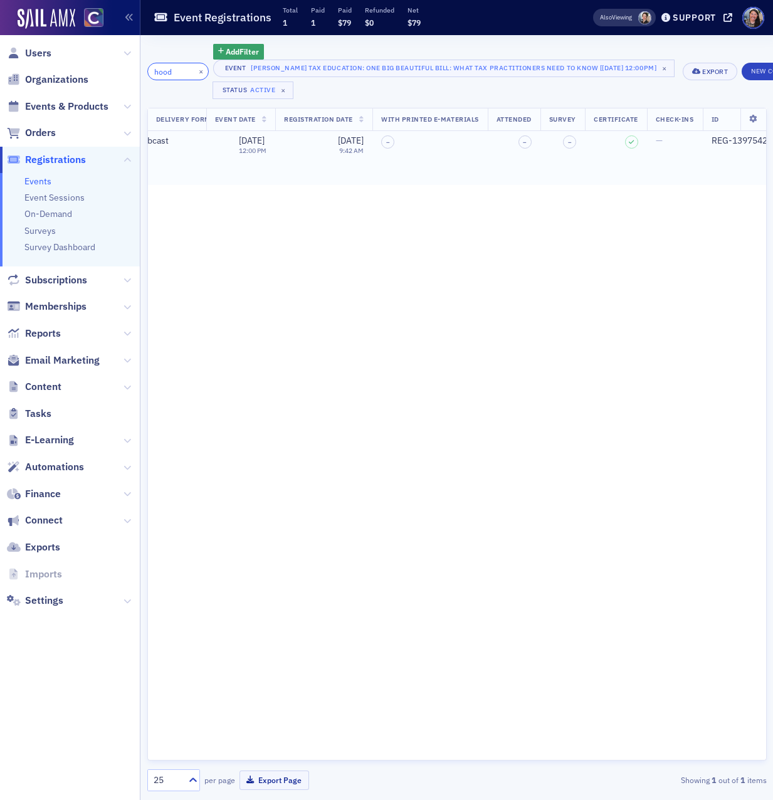
scroll to position [0, 1758]
type input "hood"
click at [329, 302] on div "ID User First Name User Preferred Name User Last Name User Email User Organizat…" at bounding box center [456, 434] width 619 height 653
click at [75, 108] on span "Events & Products" at bounding box center [66, 107] width 83 height 14
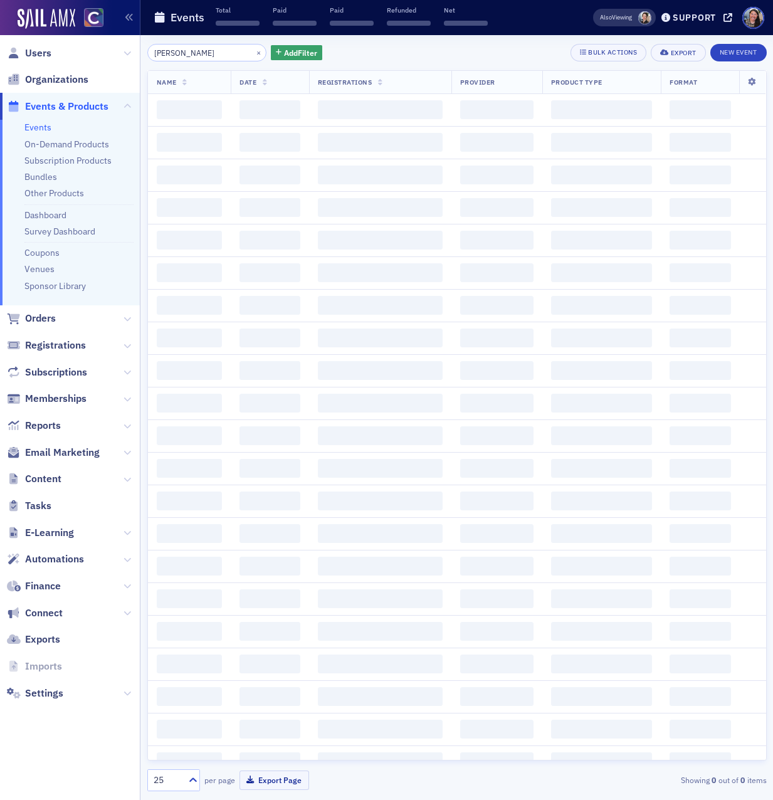
drag, startPoint x: 205, startPoint y: 55, endPoint x: 11, endPoint y: 34, distance: 194.7
click at [11, 36] on div "Users Organizations Events & Products Events On-Demand Products Subscription Pr…" at bounding box center [386, 400] width 773 height 800
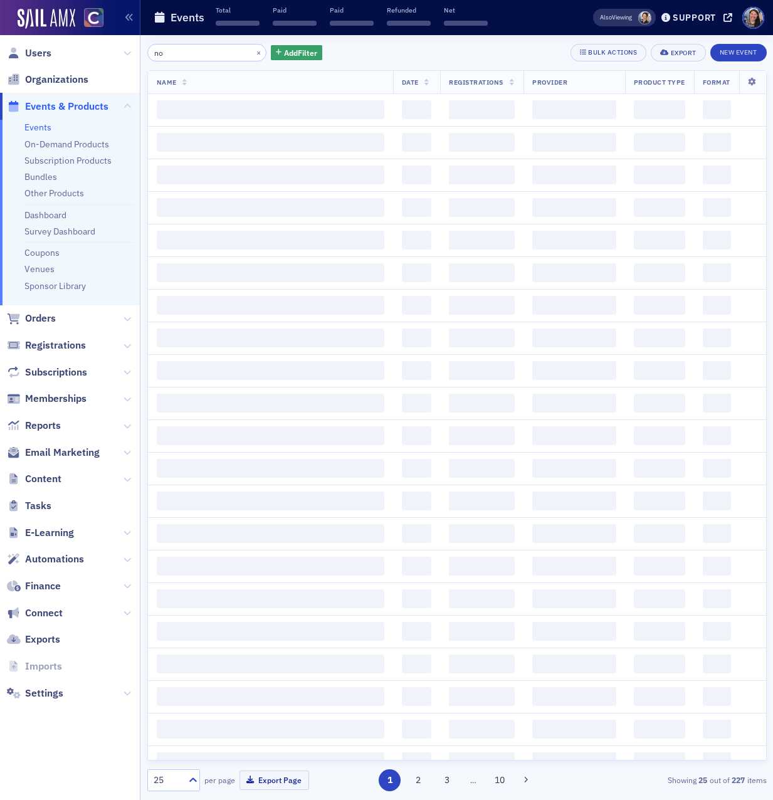
type input "n"
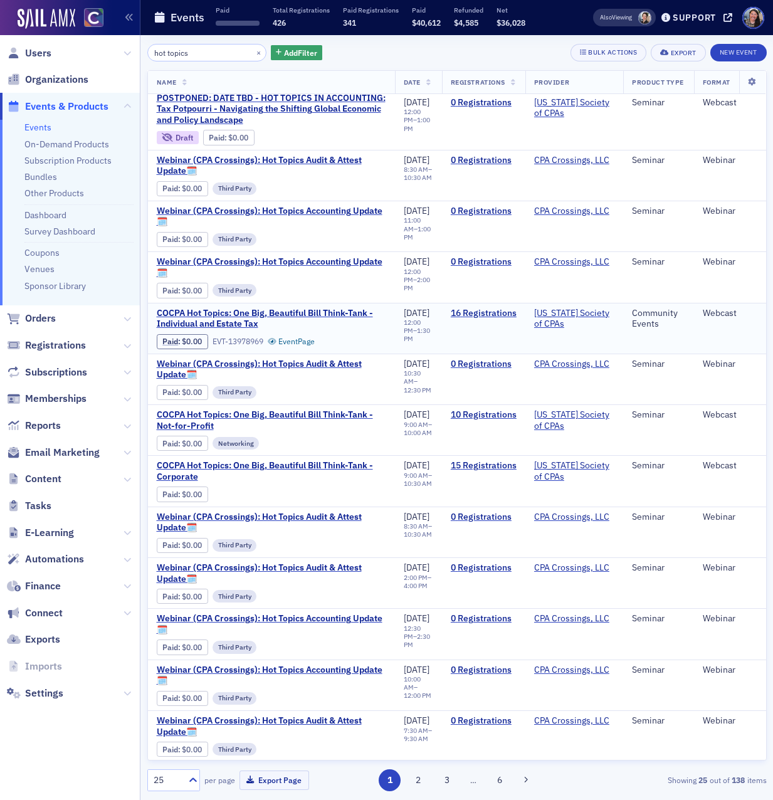
scroll to position [8, 0]
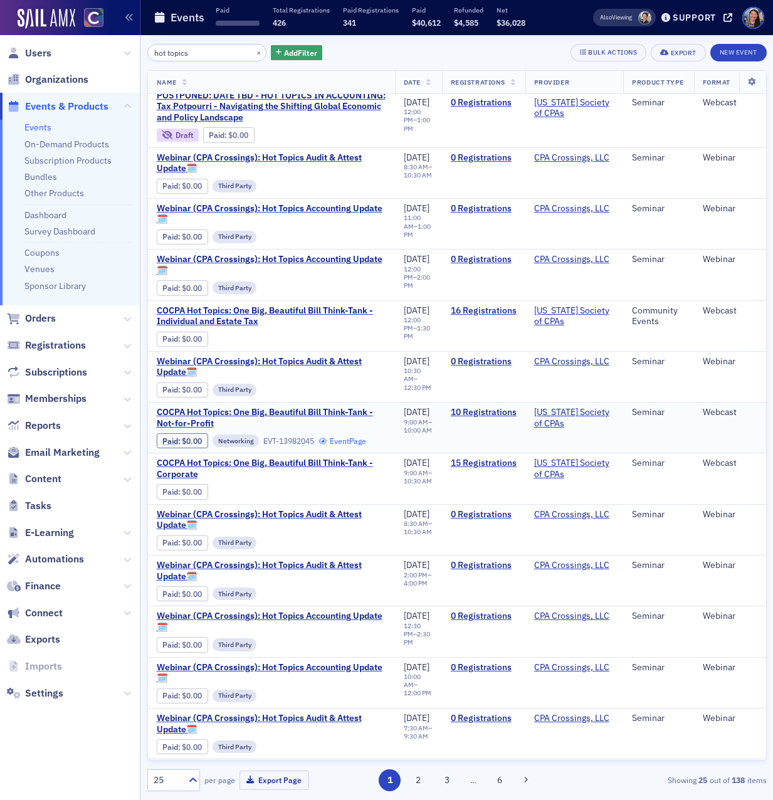
click at [318, 446] on link "Event Page" at bounding box center [342, 440] width 48 height 9
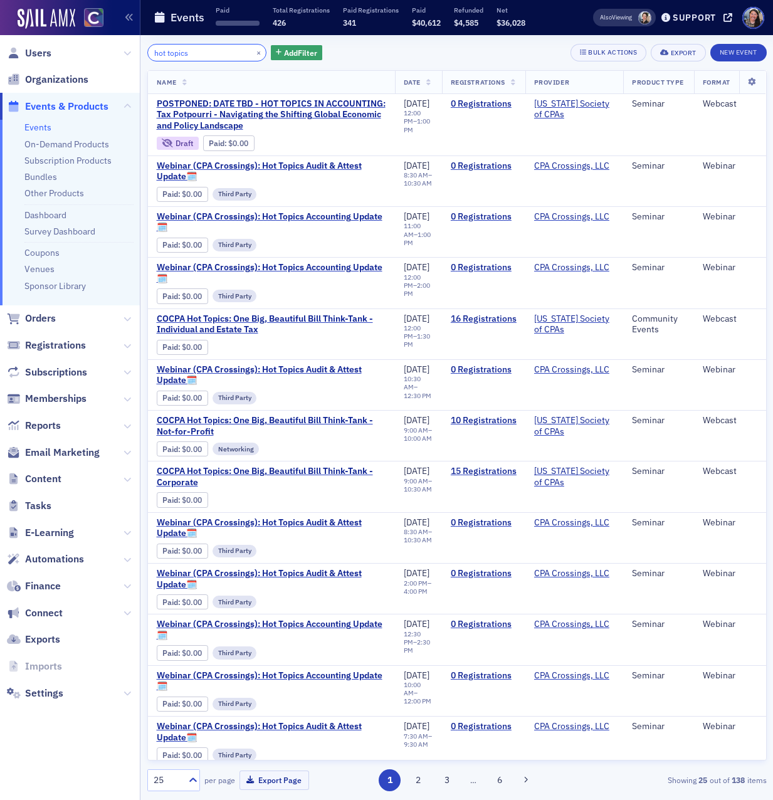
click at [207, 49] on input "hot topics" at bounding box center [207, 53] width 120 height 18
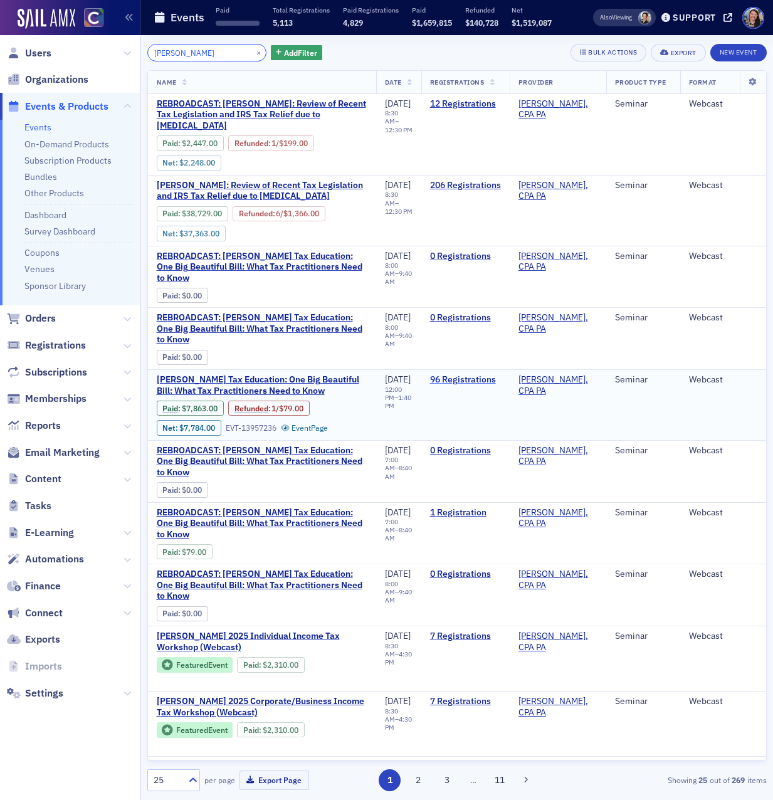
type input "don farmer"
click at [484, 374] on link "96 Registrations" at bounding box center [465, 379] width 71 height 11
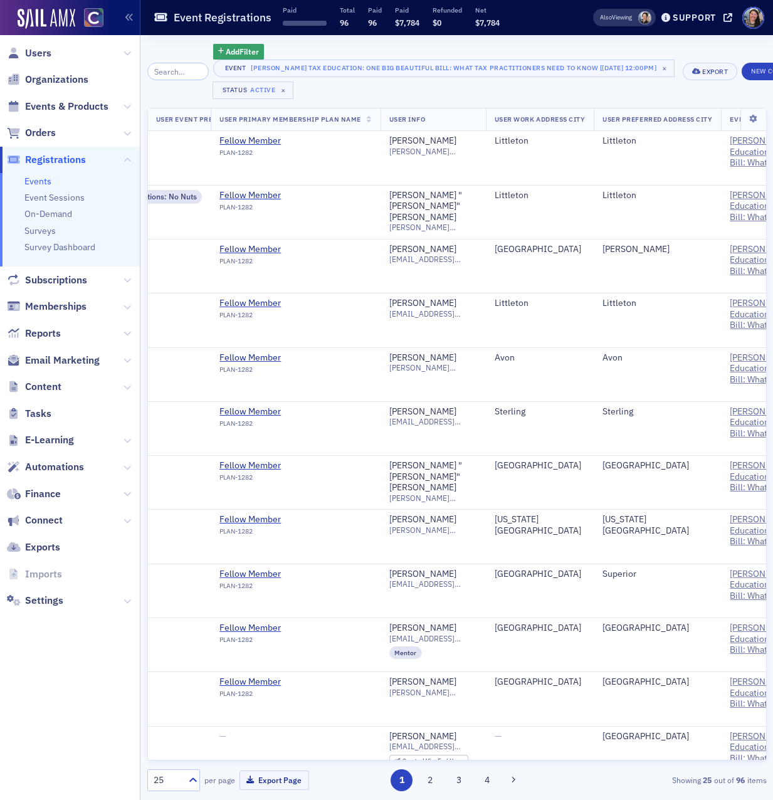
scroll to position [0, 642]
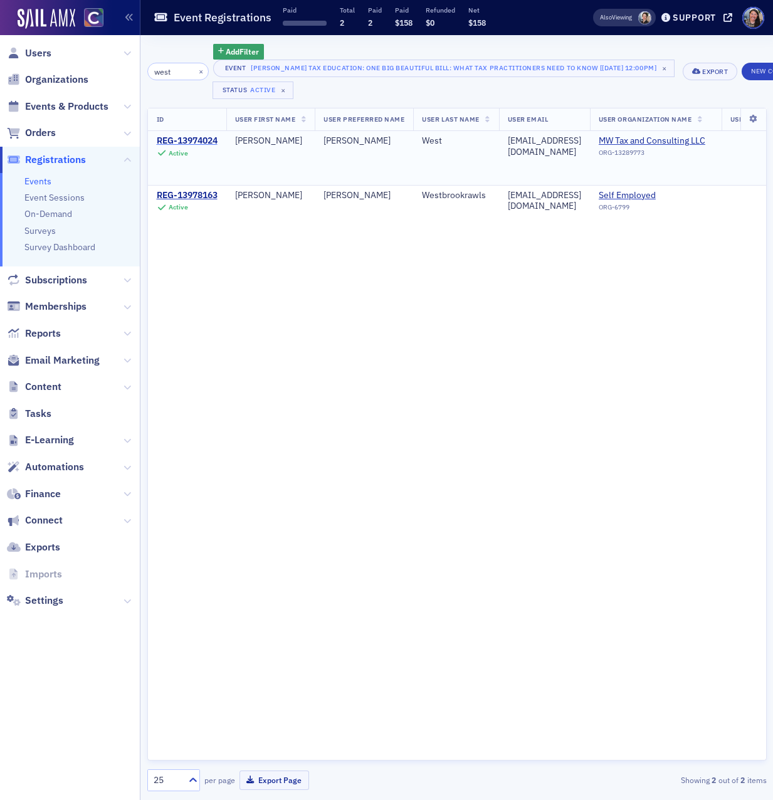
type input "west"
click at [202, 138] on div "REG-13974024" at bounding box center [187, 140] width 61 height 11
drag, startPoint x: 170, startPoint y: 69, endPoint x: 119, endPoint y: 69, distance: 50.8
click at [120, 69] on div "Users Organizations Events & Products Orders Registrations Events Event Session…" at bounding box center [386, 400] width 773 height 800
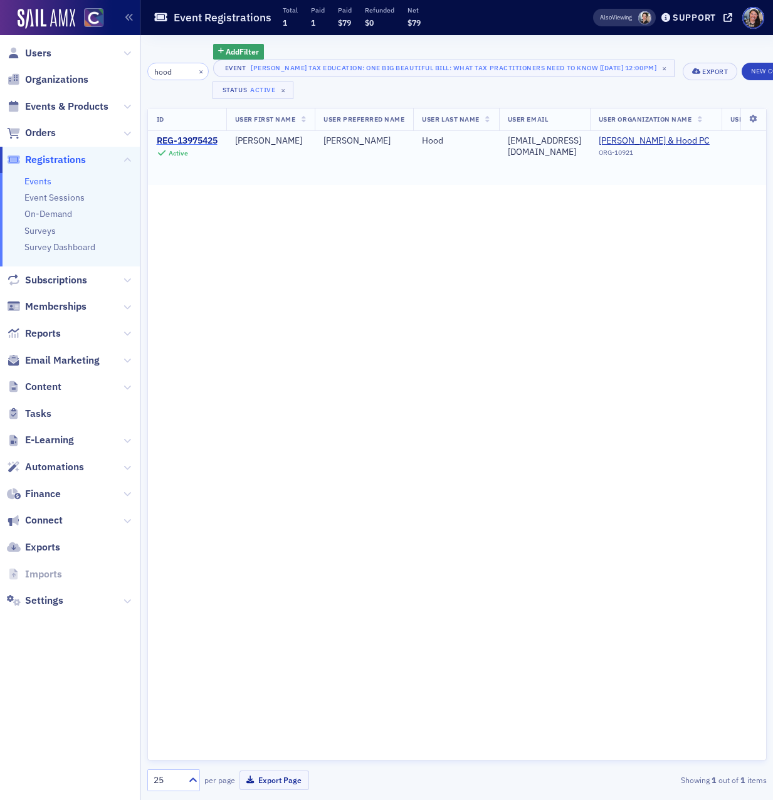
type input "hood"
click at [201, 138] on div "REG-13975425" at bounding box center [187, 140] width 61 height 11
drag, startPoint x: 179, startPoint y: 76, endPoint x: 48, endPoint y: 72, distance: 131.0
click at [51, 72] on div "Users Organizations Events & Products Orders Registrations Events Event Session…" at bounding box center [386, 400] width 773 height 800
type input "[PERSON_NAME]"
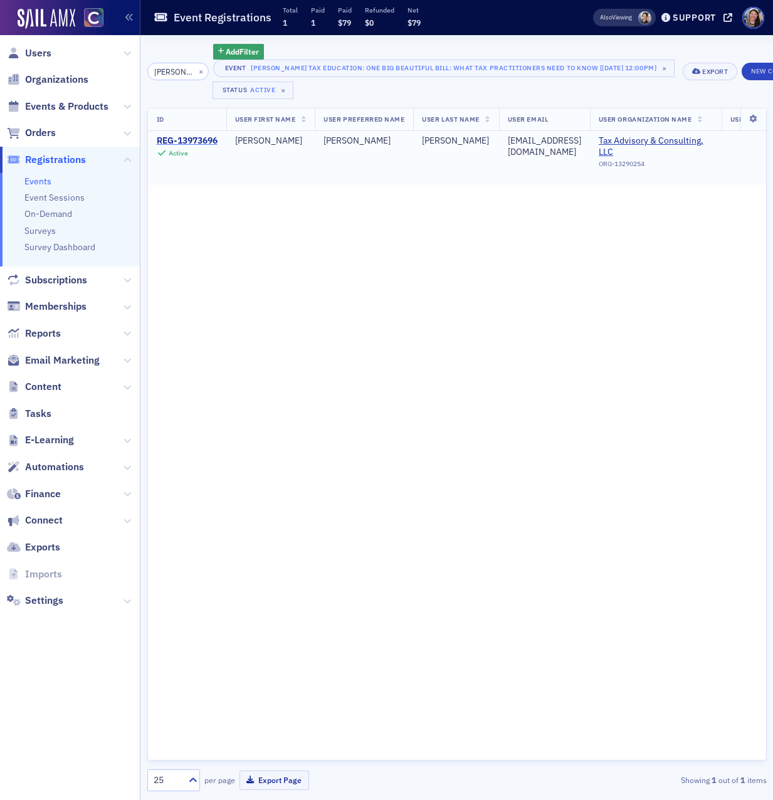
click at [194, 137] on div "REG-13973696" at bounding box center [187, 140] width 61 height 11
click at [178, 73] on input "[PERSON_NAME]" at bounding box center [177, 72] width 61 height 18
type input "[PERSON_NAME]"
click at [199, 139] on div "REG-13978950" at bounding box center [187, 140] width 61 height 11
